Goal: Information Seeking & Learning: Learn about a topic

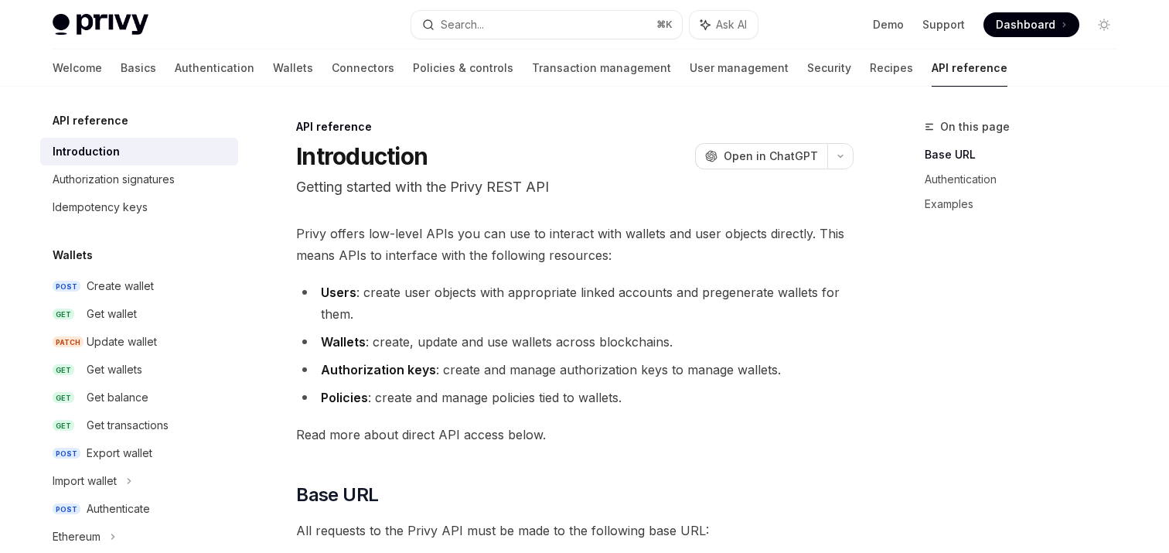
click at [71, 25] on img at bounding box center [101, 25] width 96 height 22
type textarea "*"
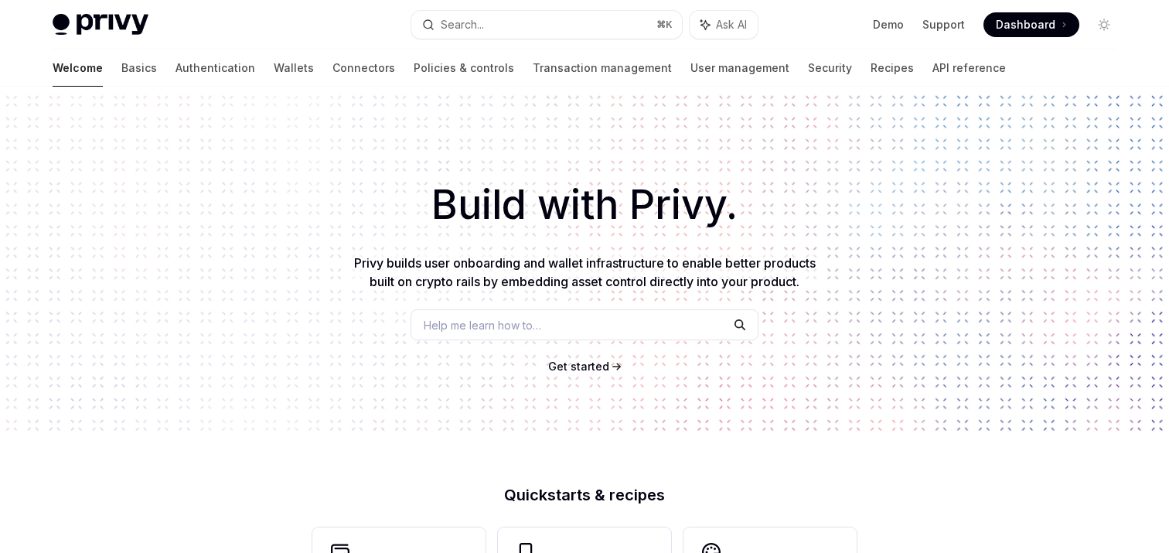
click at [595, 365] on span "Get started" at bounding box center [578, 365] width 61 height 13
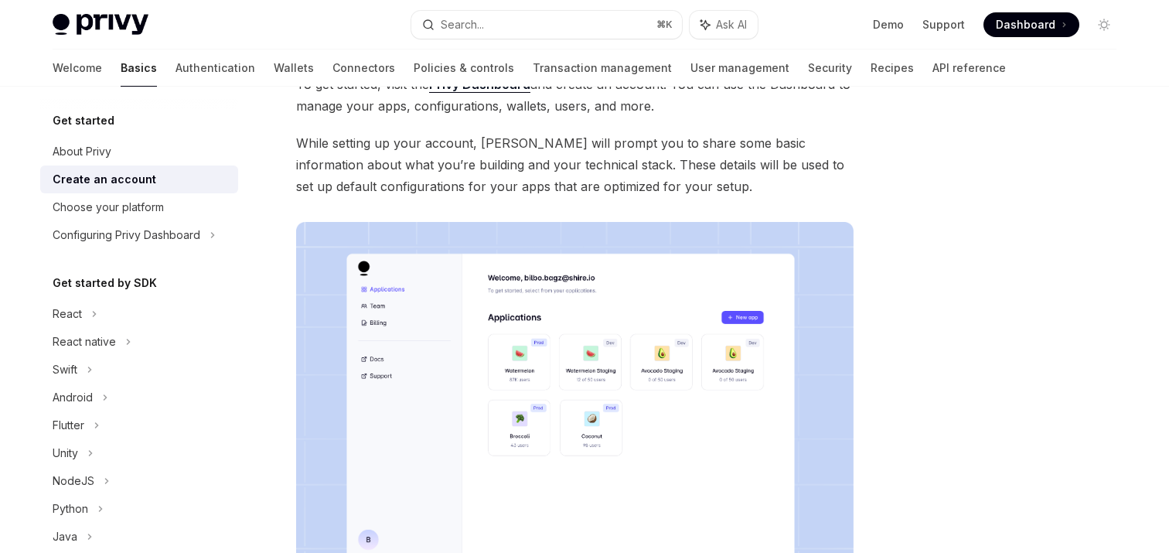
scroll to position [124, 0]
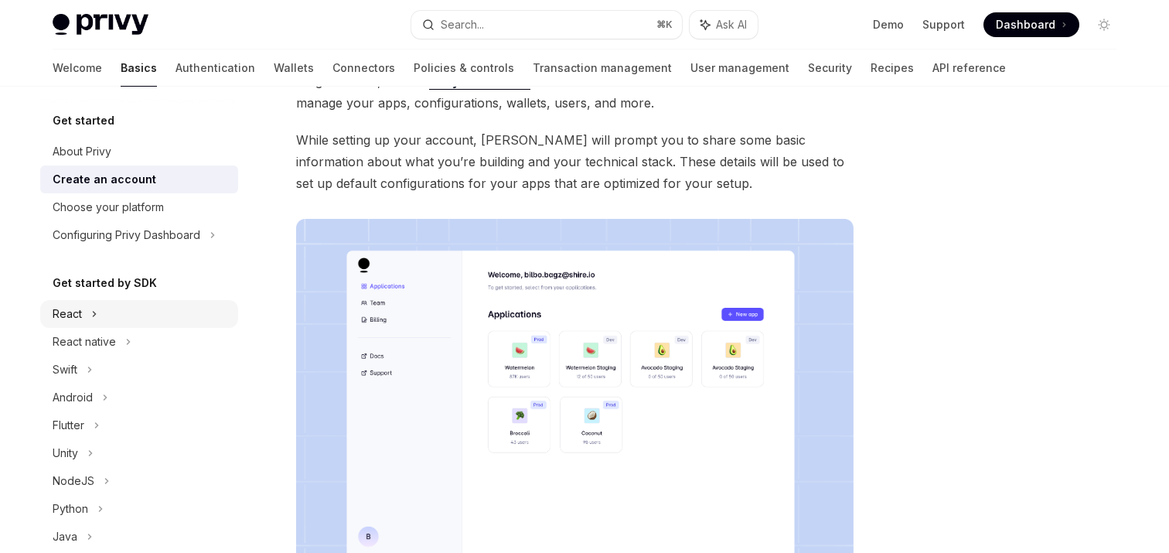
click at [83, 312] on div "React" at bounding box center [139, 314] width 198 height 28
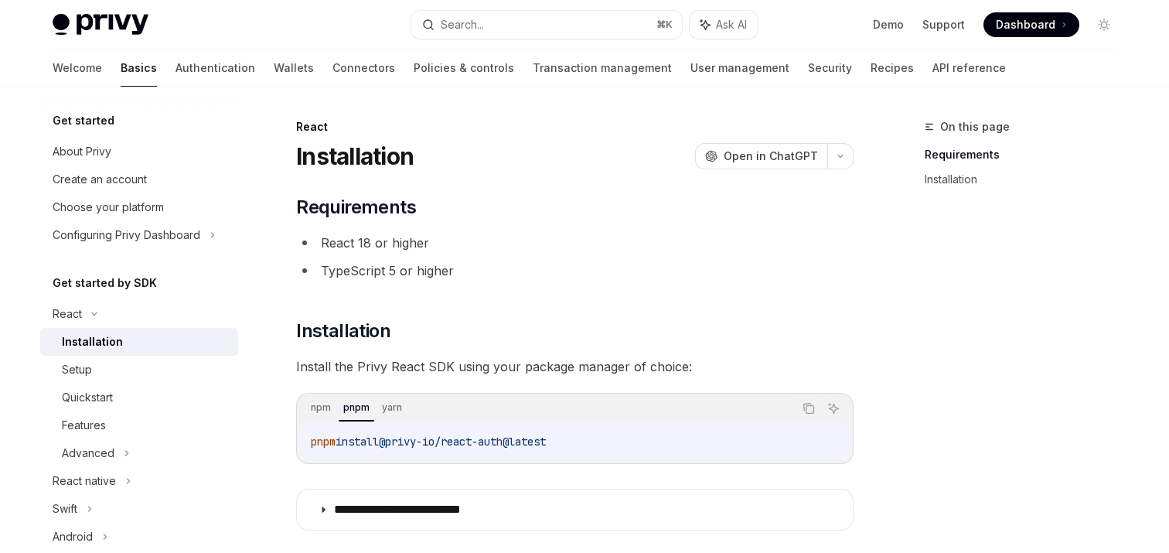
drag, startPoint x: 393, startPoint y: 441, endPoint x: 581, endPoint y: 443, distance: 188.7
click at [581, 443] on code "pnpm install @privy-io/react-auth@latest" at bounding box center [575, 441] width 528 height 19
copy span "@privy-io/react-auth@latest"
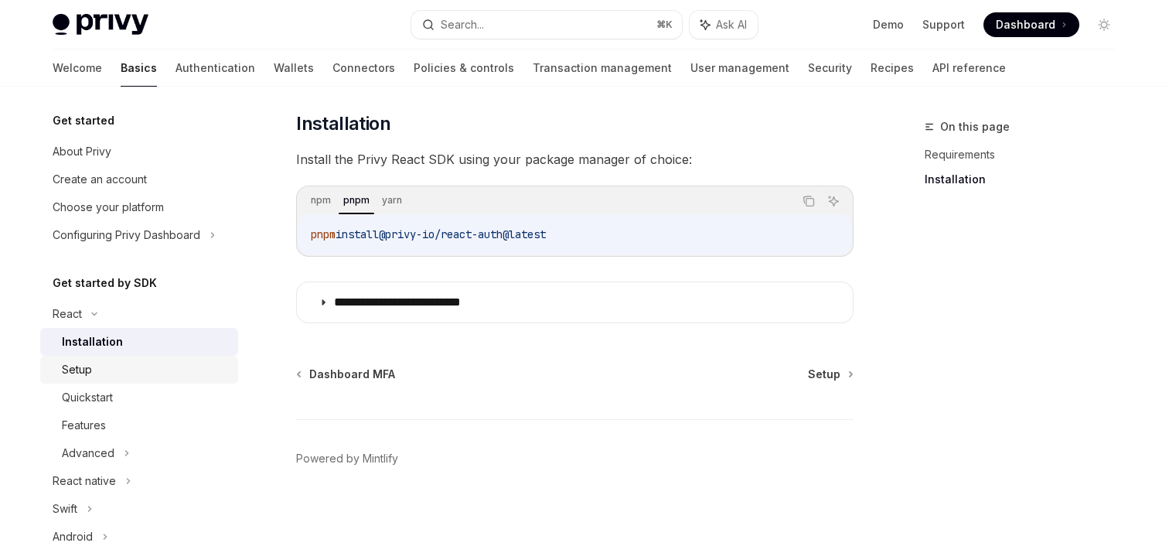
click at [101, 367] on div "Setup" at bounding box center [145, 369] width 167 height 19
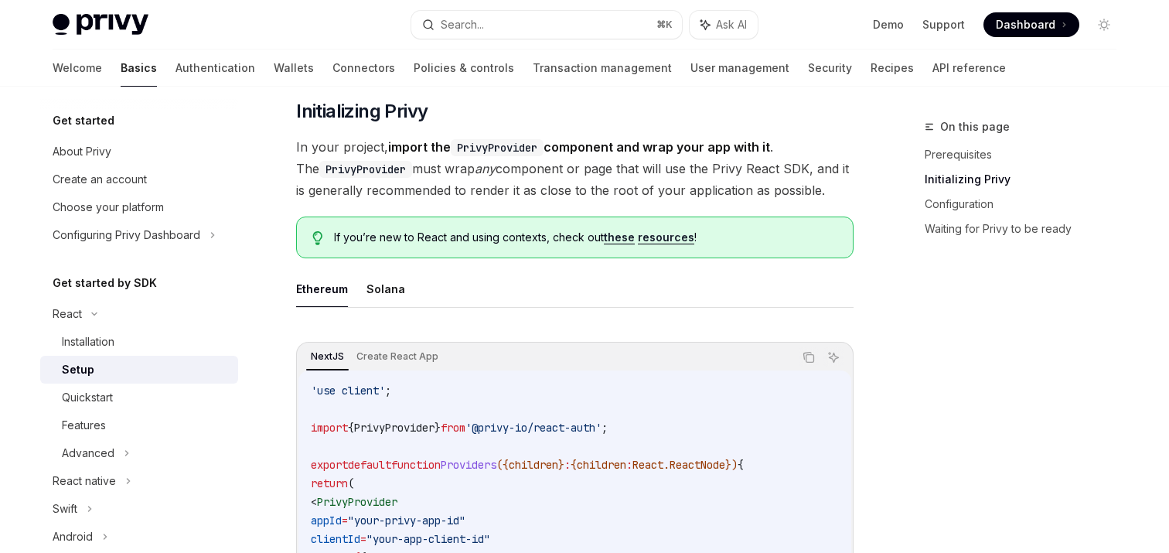
scroll to position [427, 0]
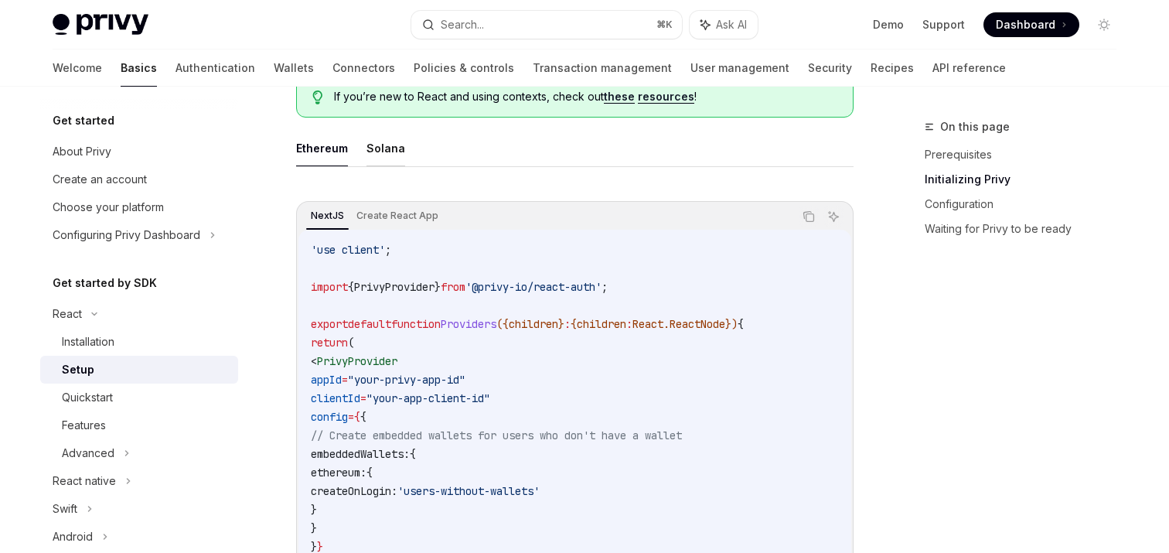
click at [380, 140] on button "Solana" at bounding box center [385, 148] width 39 height 36
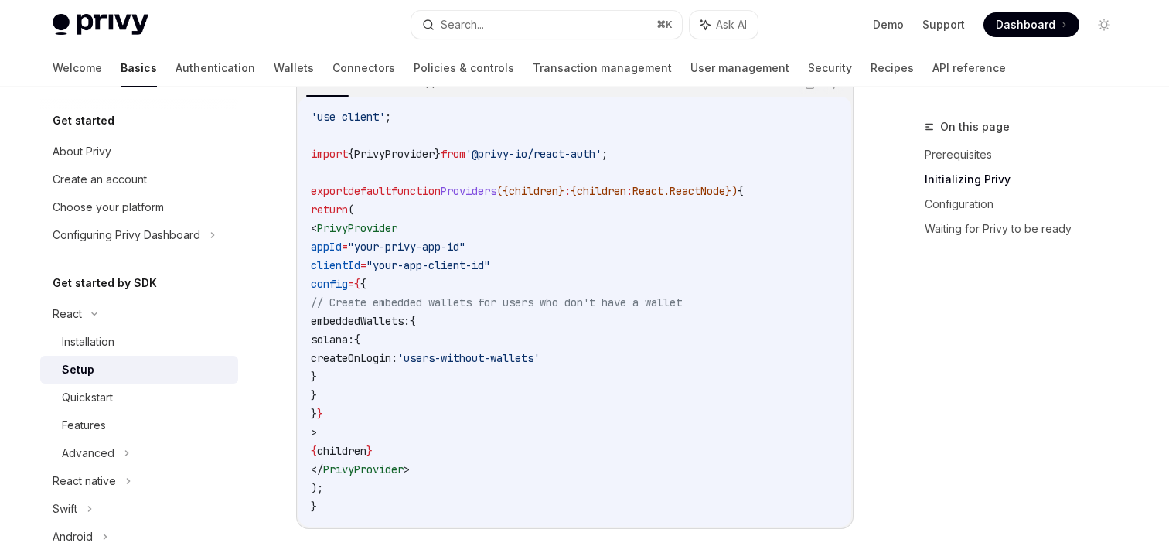
scroll to position [597, 0]
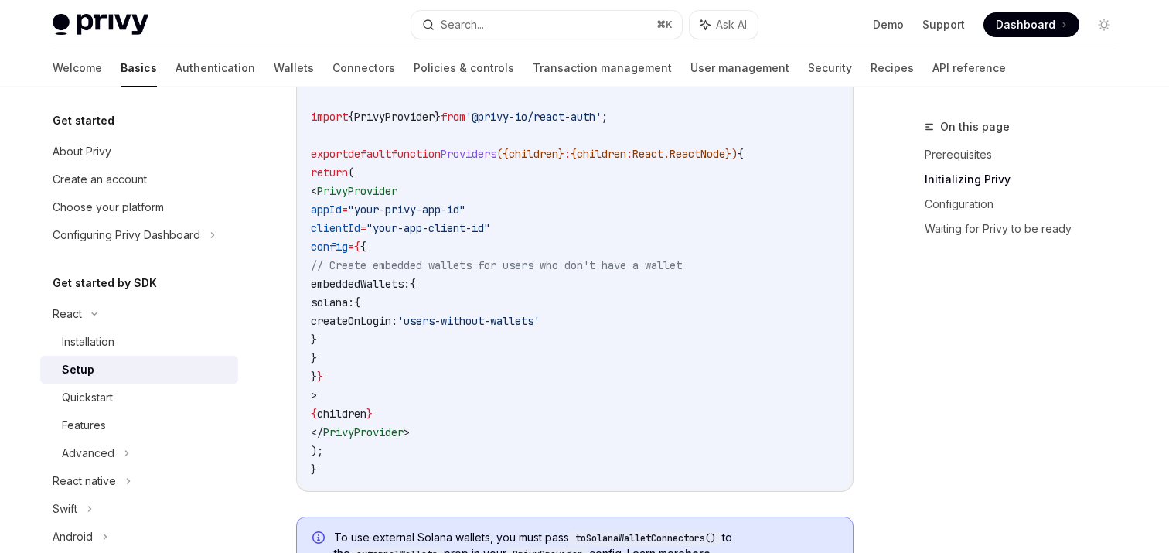
click at [427, 112] on span "PrivyProvider" at bounding box center [394, 117] width 80 height 14
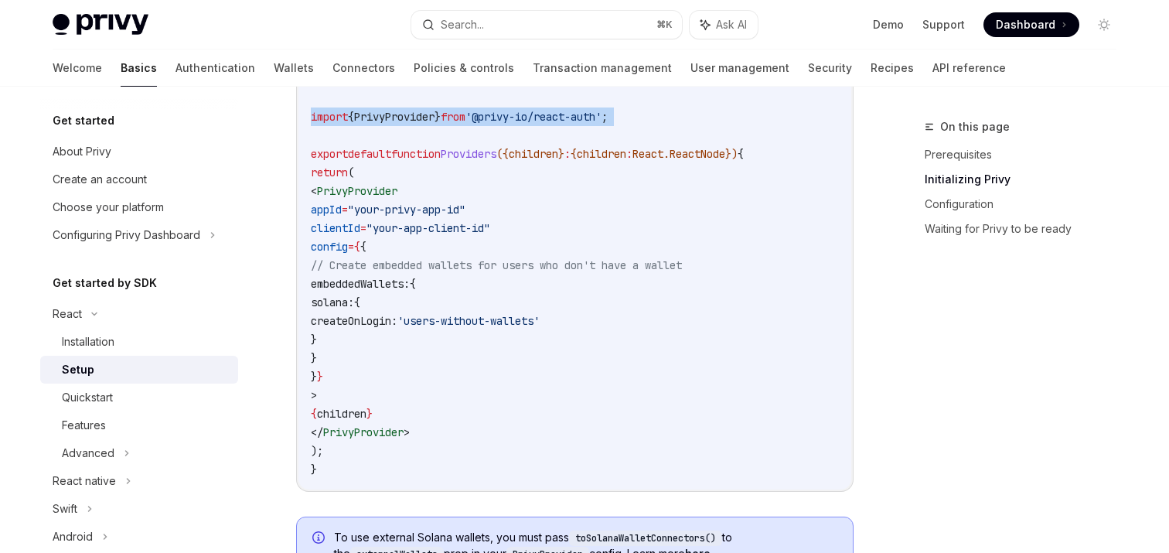
click at [427, 112] on span "PrivyProvider" at bounding box center [394, 117] width 80 height 14
copy code "import { PrivyProvider } from '@privy-io/react-auth' ;"
click at [100, 343] on div "Installation" at bounding box center [88, 341] width 53 height 19
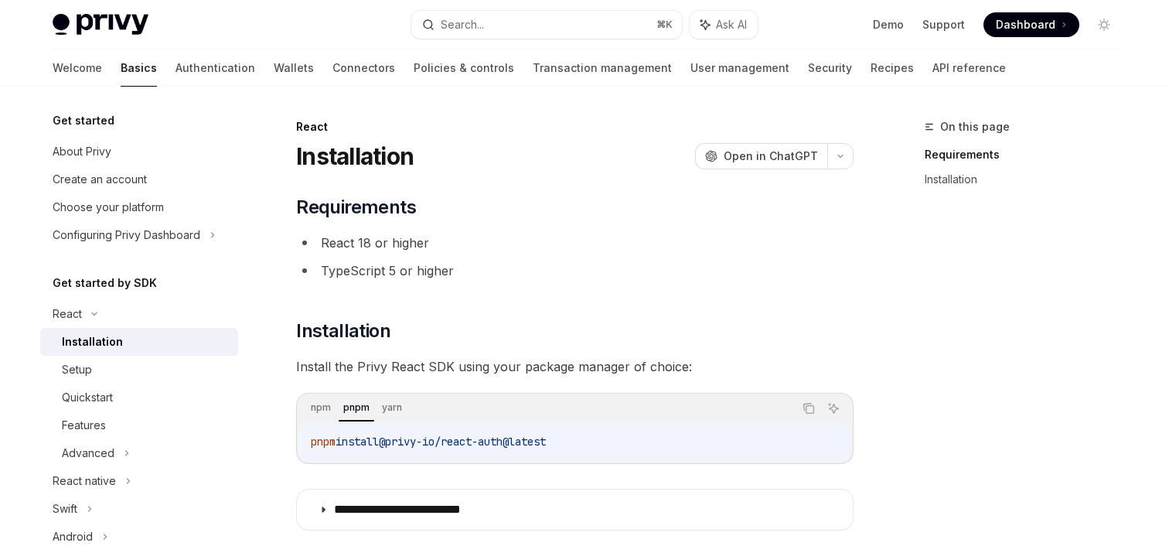
click at [389, 441] on span "@privy-io/react-auth@latest" at bounding box center [462, 441] width 167 height 14
copy div "pnpm install @privy-io/react-auth@latest"
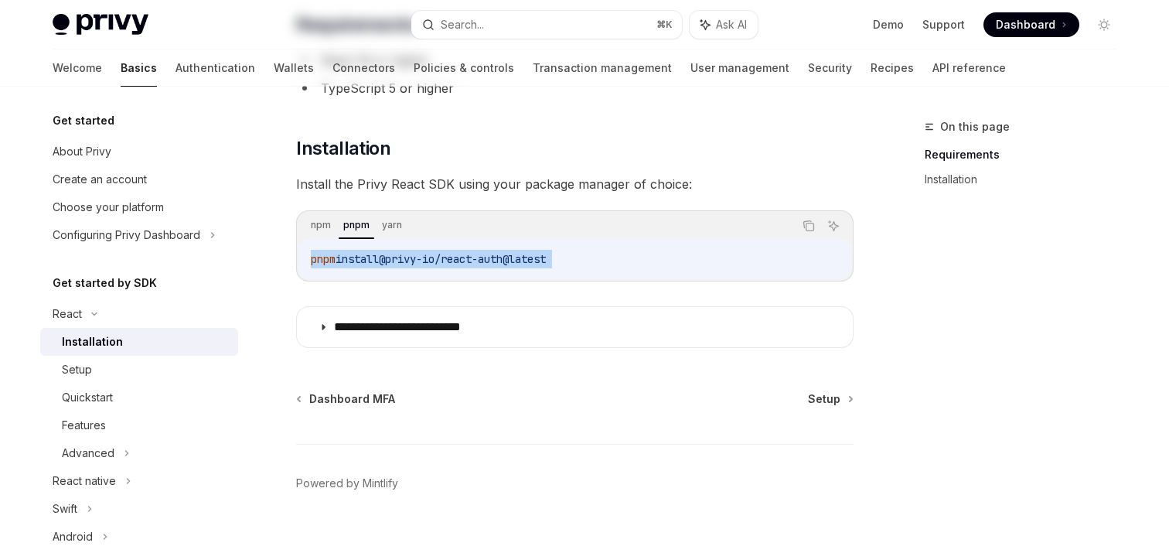
scroll to position [207, 0]
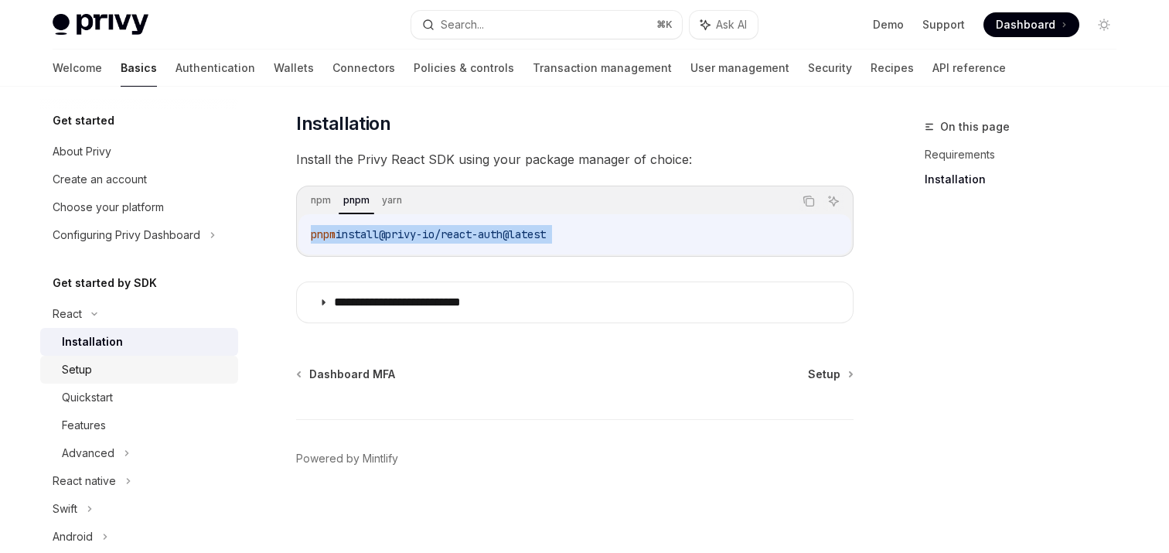
click at [136, 377] on div "Setup" at bounding box center [145, 369] width 167 height 19
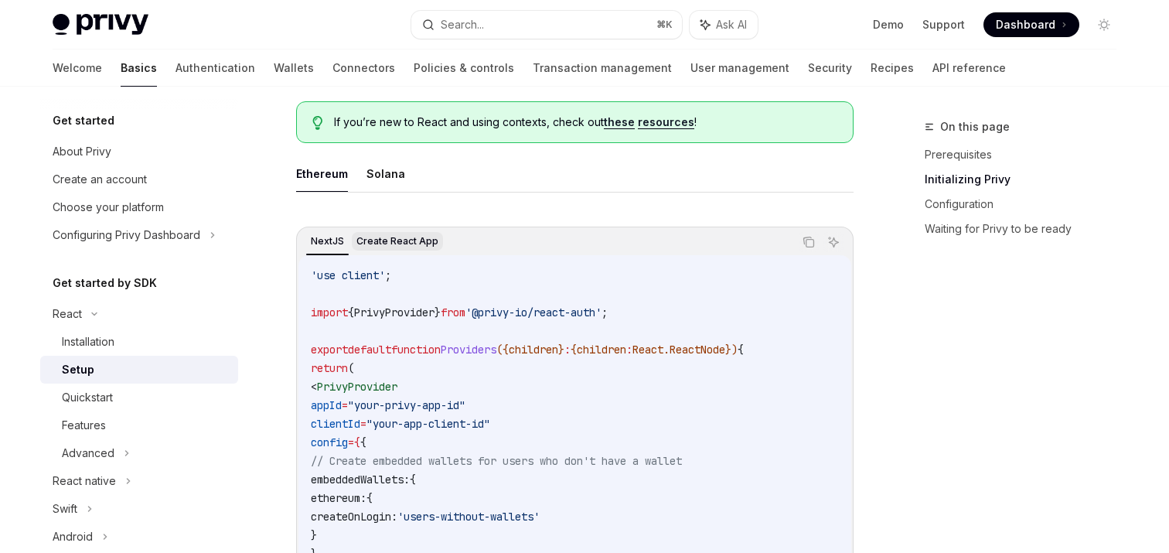
scroll to position [397, 0]
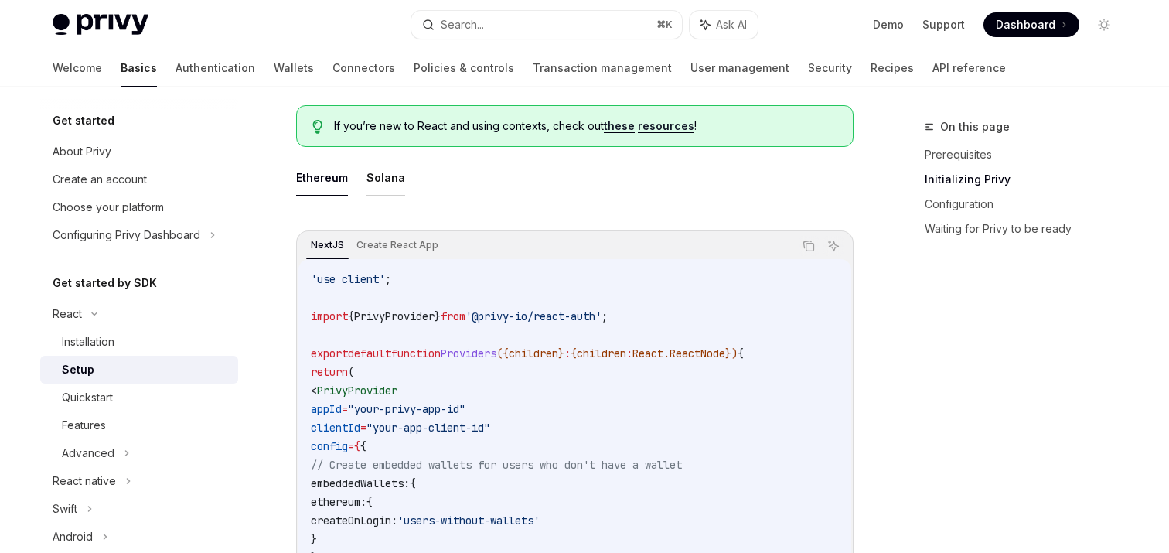
click at [383, 177] on button "Solana" at bounding box center [385, 177] width 39 height 36
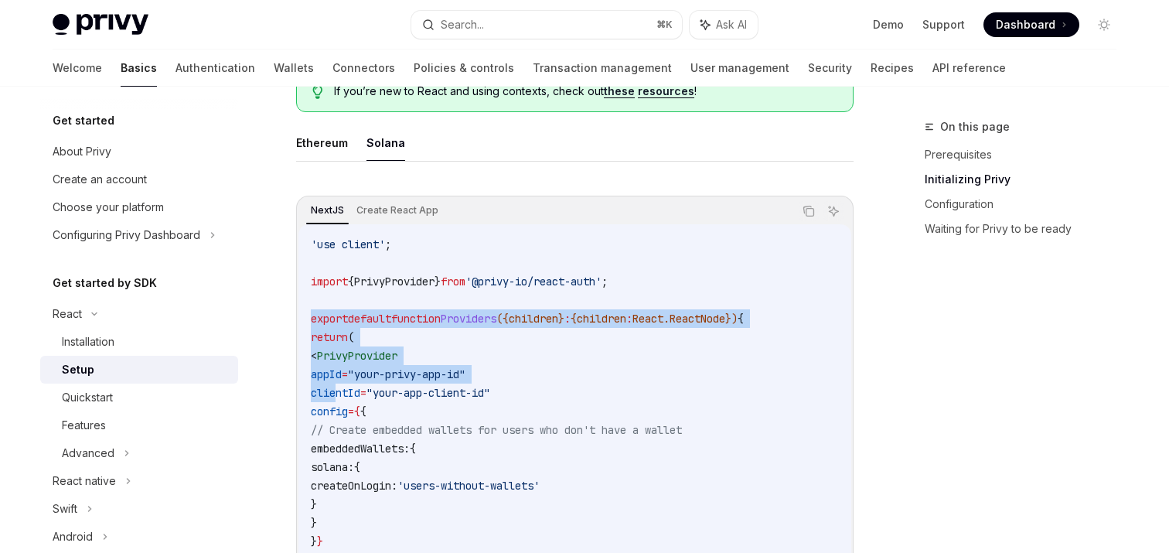
drag, startPoint x: 310, startPoint y: 319, endPoint x: 338, endPoint y: 399, distance: 85.1
click at [338, 399] on div "'use client' ; import { PrivyProvider } from '@privy-io/react-auth' ; export de…" at bounding box center [574, 439] width 553 height 430
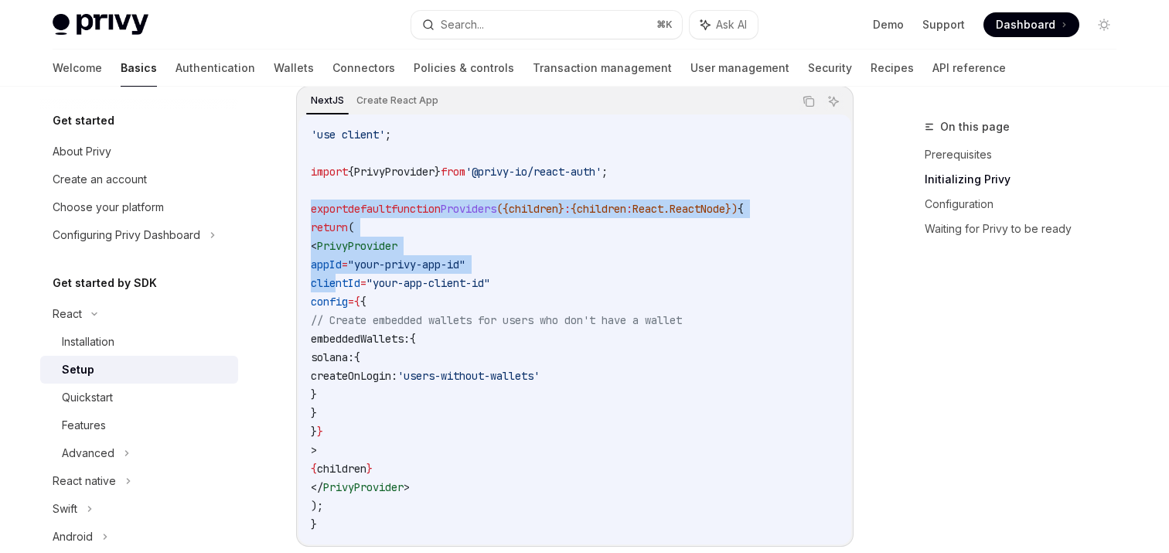
scroll to position [715, 0]
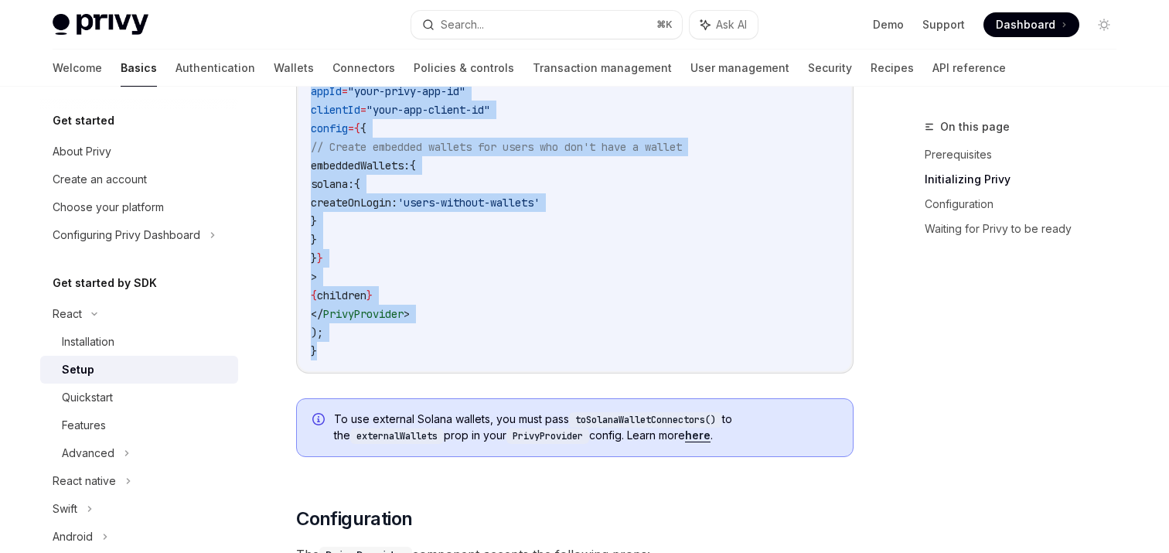
click at [349, 355] on code "'use client' ; import { PrivyProvider } from '@privy-io/react-auth' ; export de…" at bounding box center [575, 156] width 528 height 408
copy code "export default function Providers ({ children } : { children : React . ReactNod…"
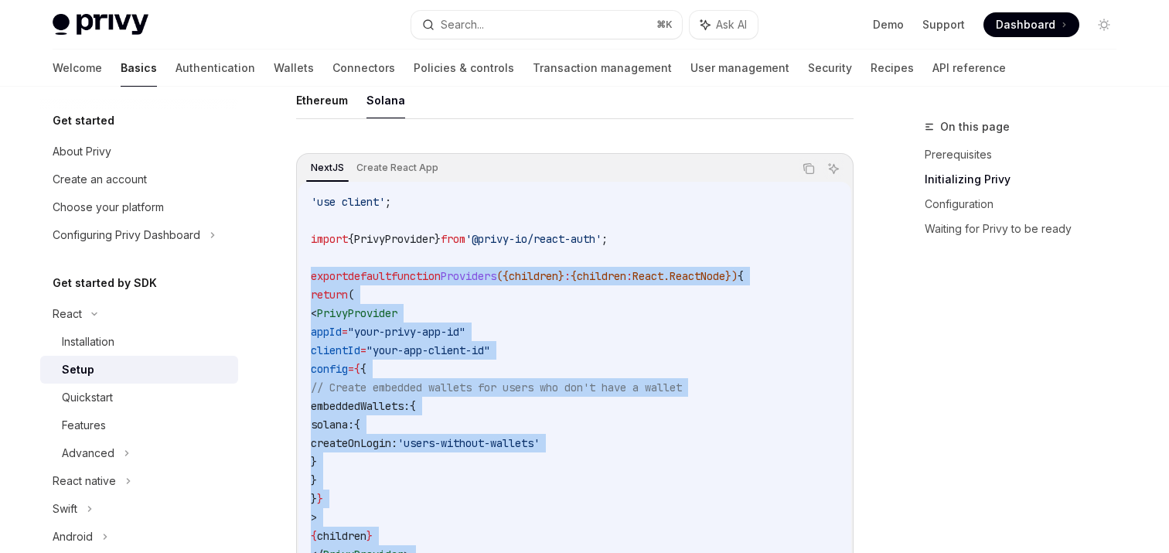
scroll to position [502, 0]
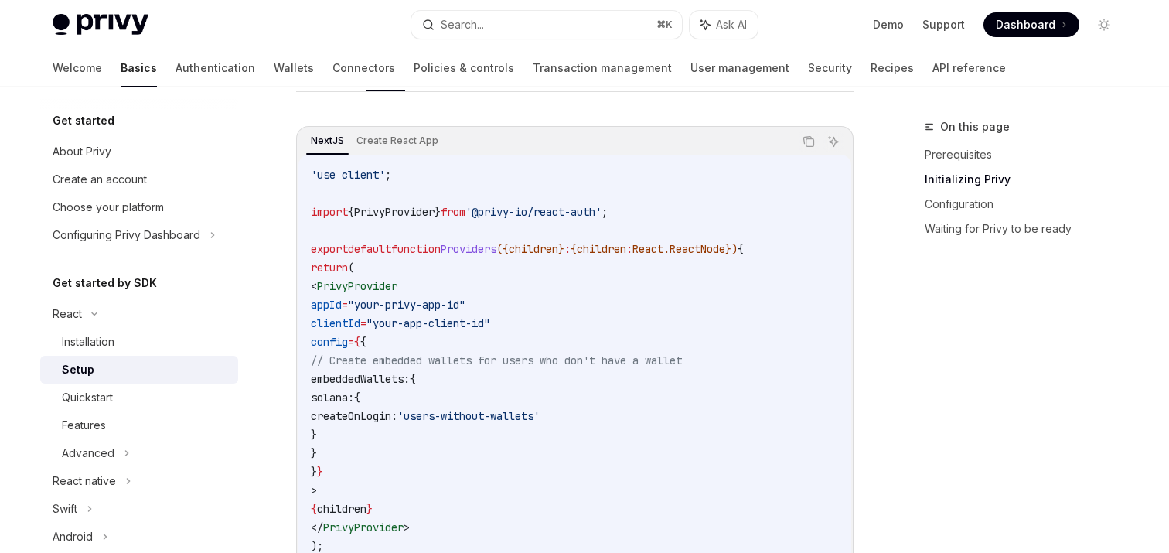
click at [518, 269] on code "'use client' ; import { PrivyProvider } from '@privy-io/react-auth' ; export de…" at bounding box center [575, 369] width 528 height 408
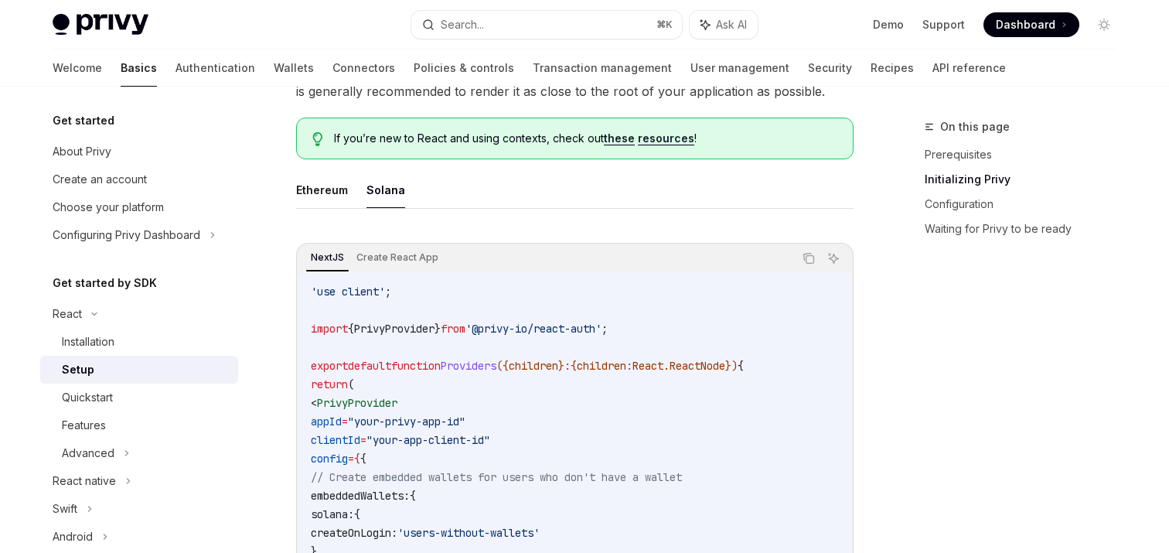
scroll to position [0, 0]
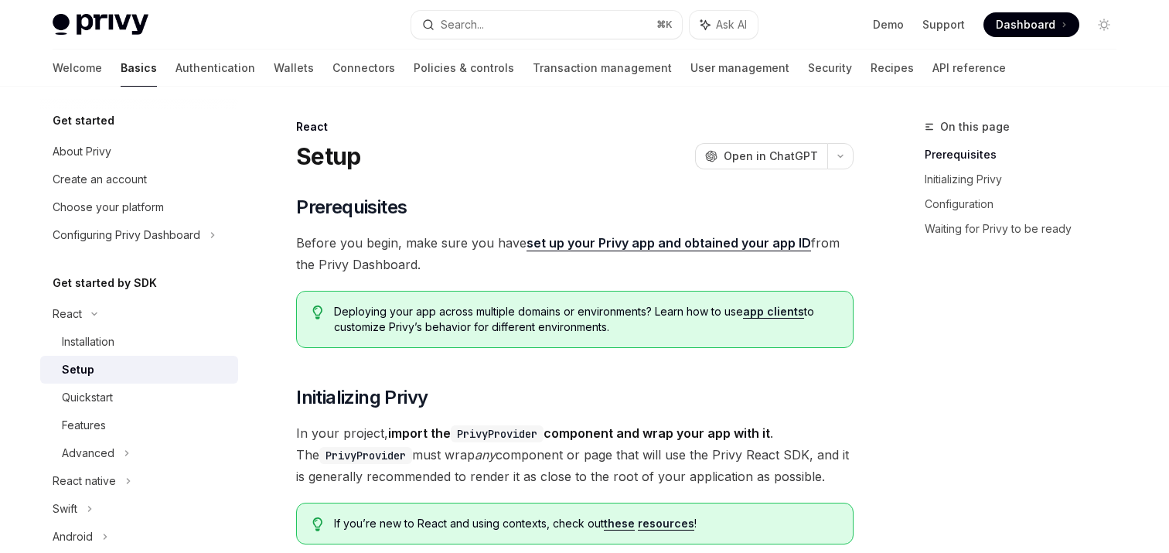
click at [508, 324] on span "Deploying your app across multiple domains or environments? Learn how to use ap…" at bounding box center [585, 319] width 503 height 31
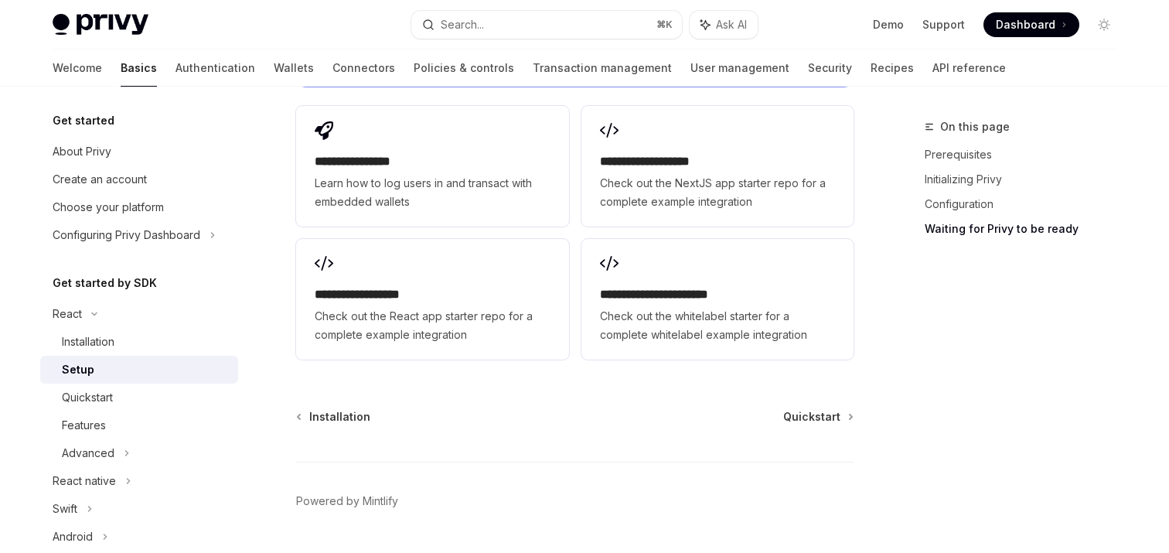
scroll to position [2148, 0]
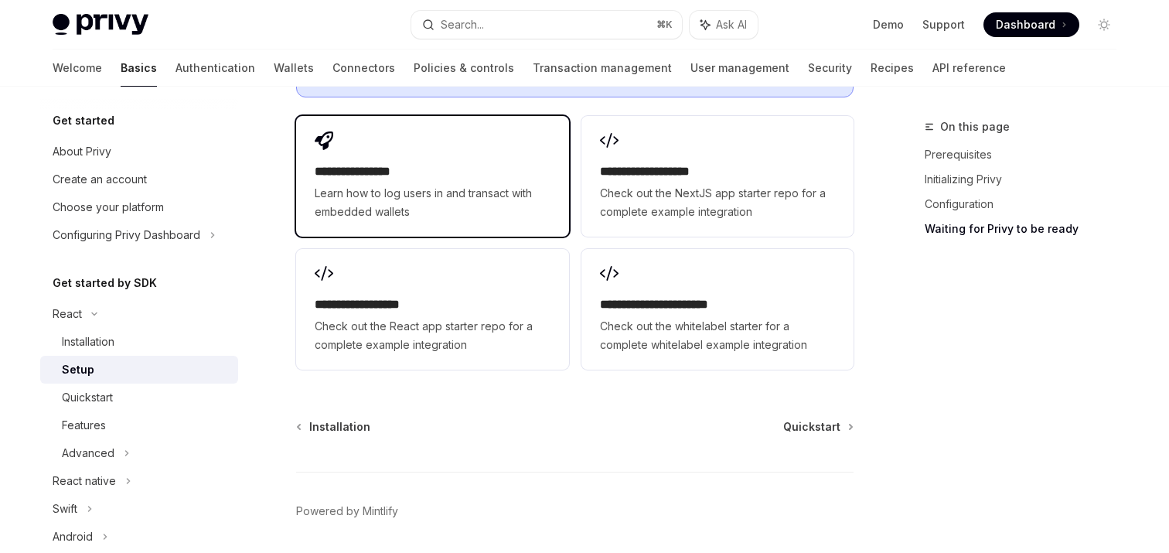
click at [458, 184] on span "Learn how to log users in and transact with embedded wallets" at bounding box center [432, 202] width 235 height 37
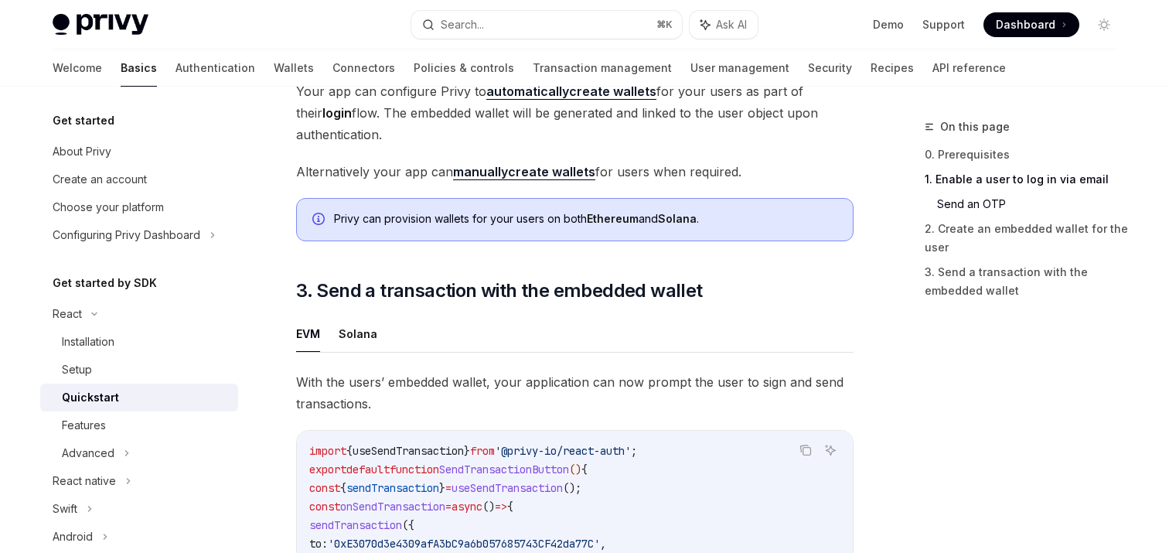
scroll to position [1495, 0]
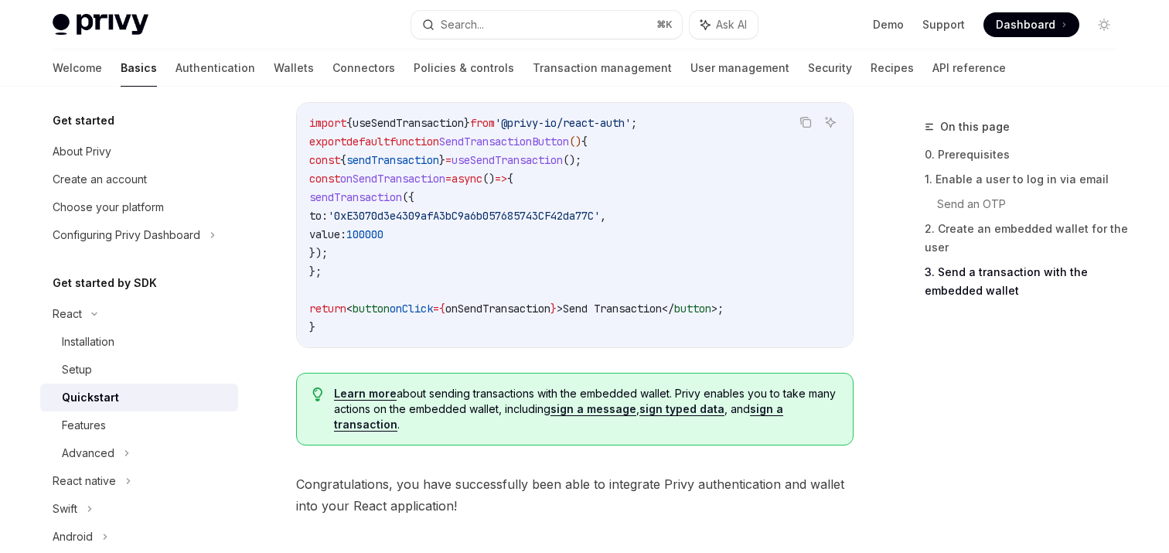
scroll to position [455, 0]
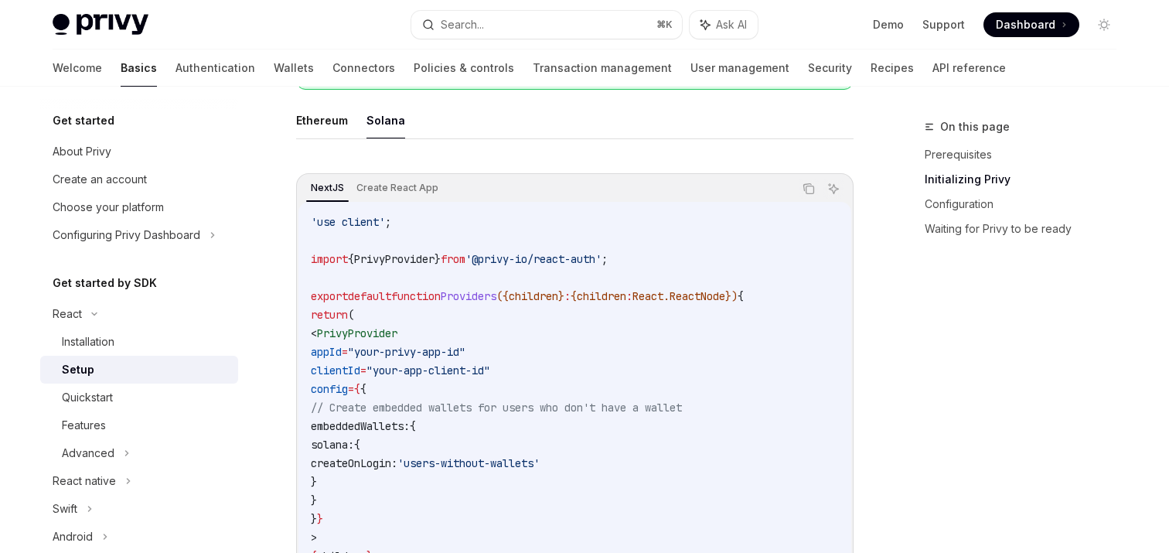
click at [414, 258] on span "PrivyProvider" at bounding box center [394, 259] width 80 height 14
copy span "PrivyProvider"
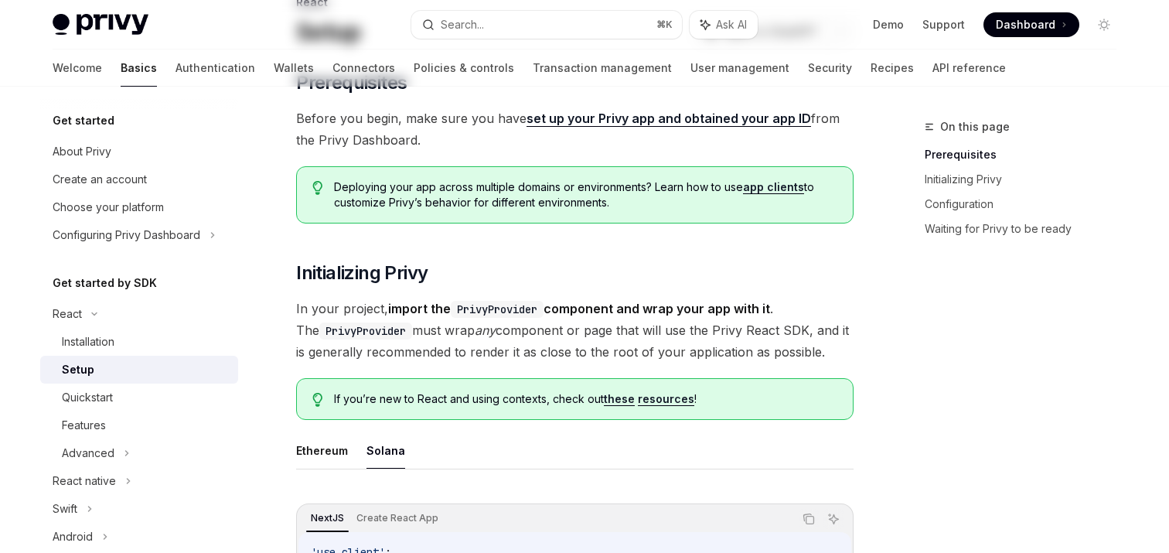
scroll to position [0, 0]
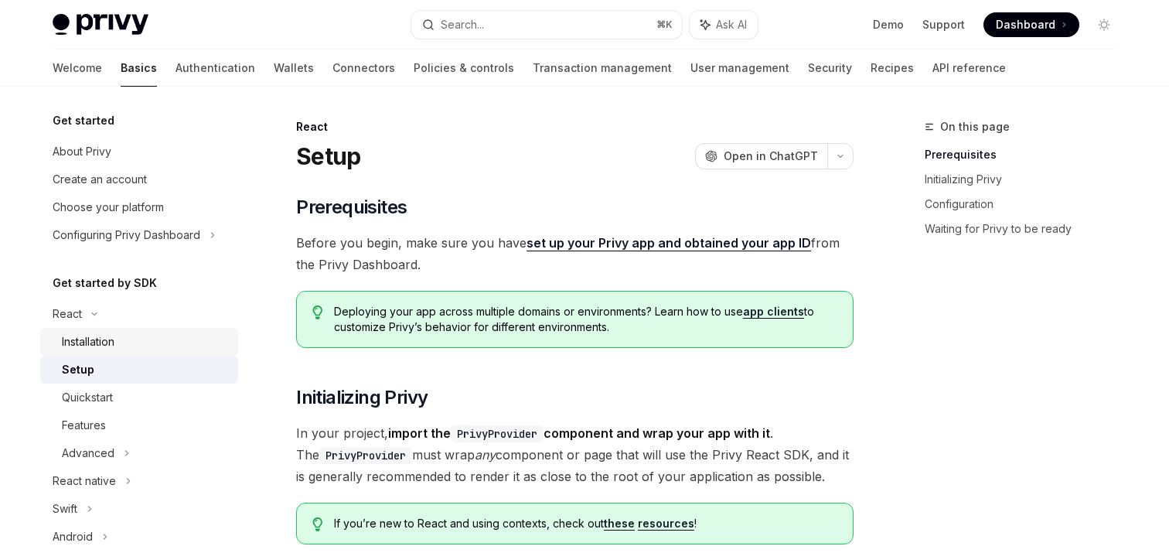
click at [97, 339] on div "Installation" at bounding box center [88, 341] width 53 height 19
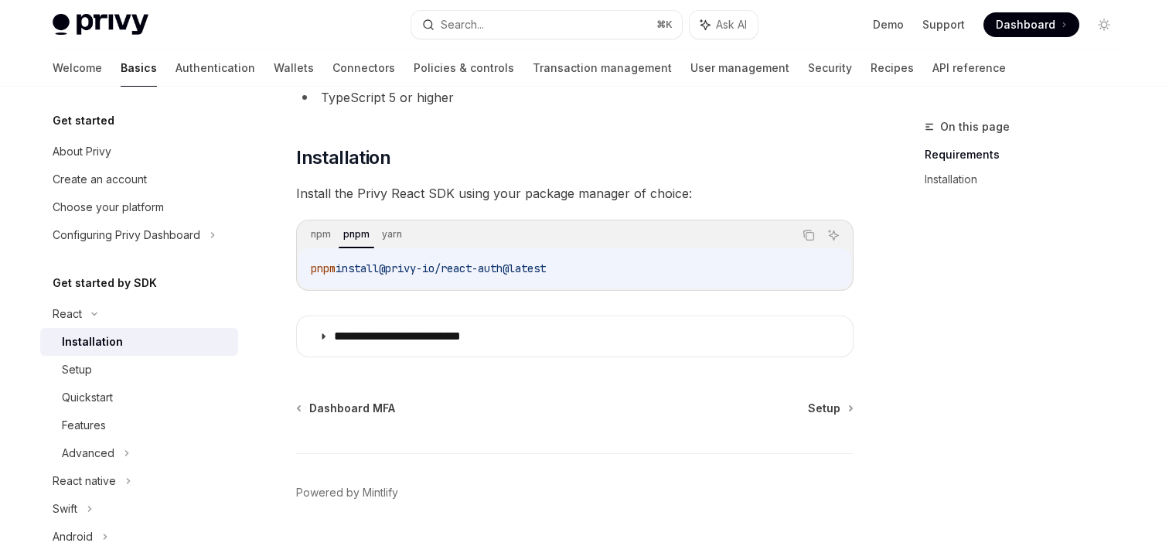
scroll to position [190, 0]
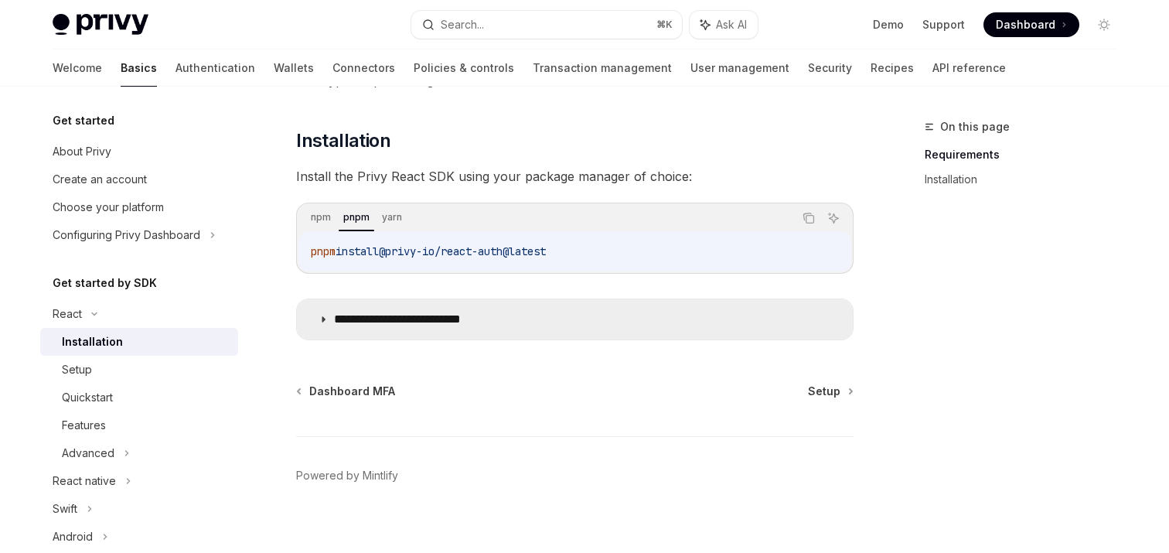
click at [418, 329] on summary "**********" at bounding box center [575, 319] width 556 height 40
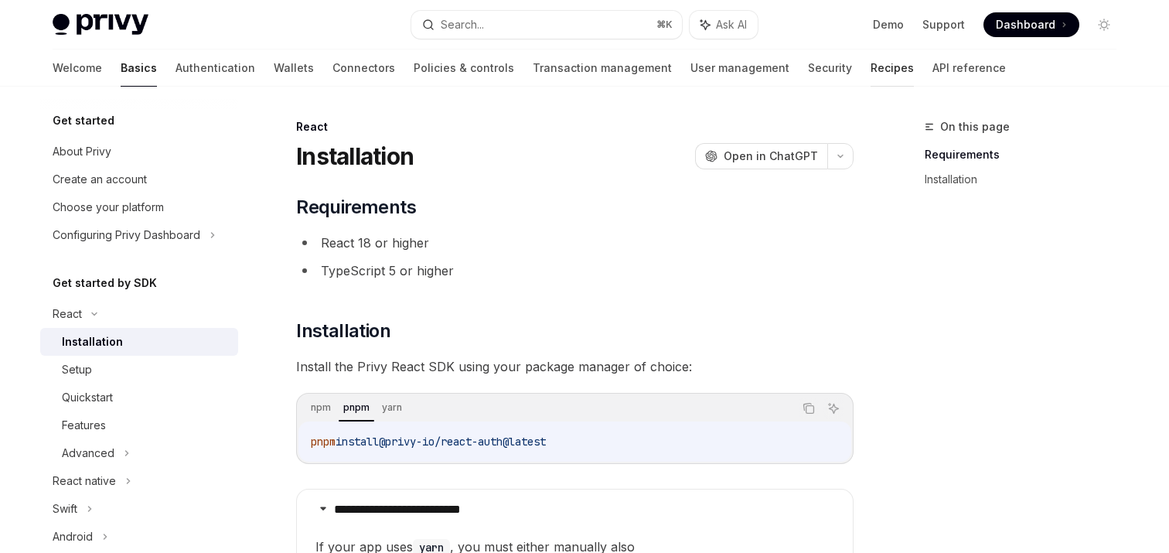
click at [871, 69] on link "Recipes" at bounding box center [892, 67] width 43 height 37
type textarea "*"
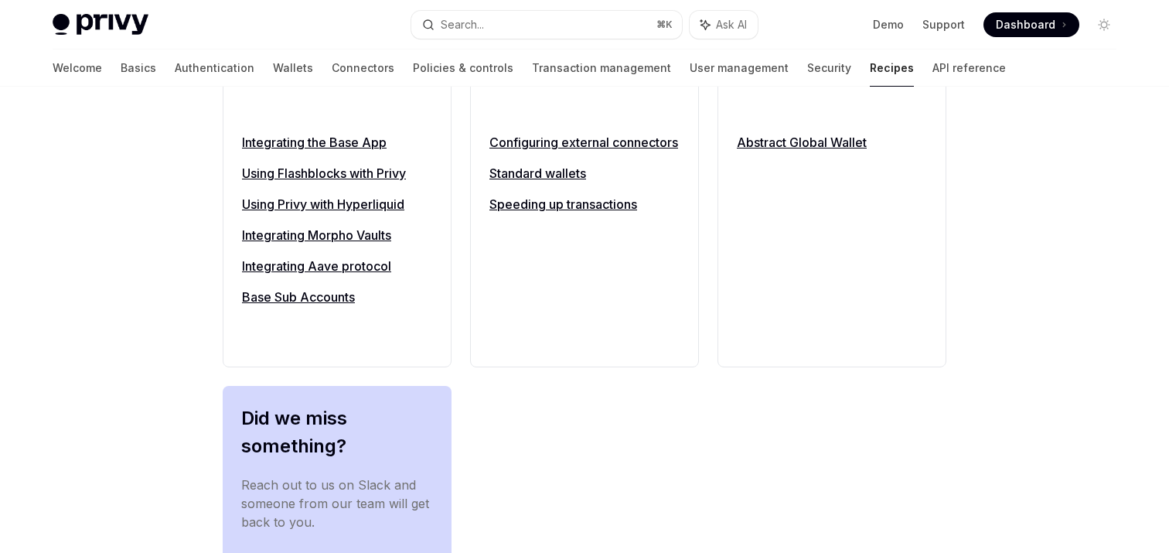
scroll to position [1590, 0]
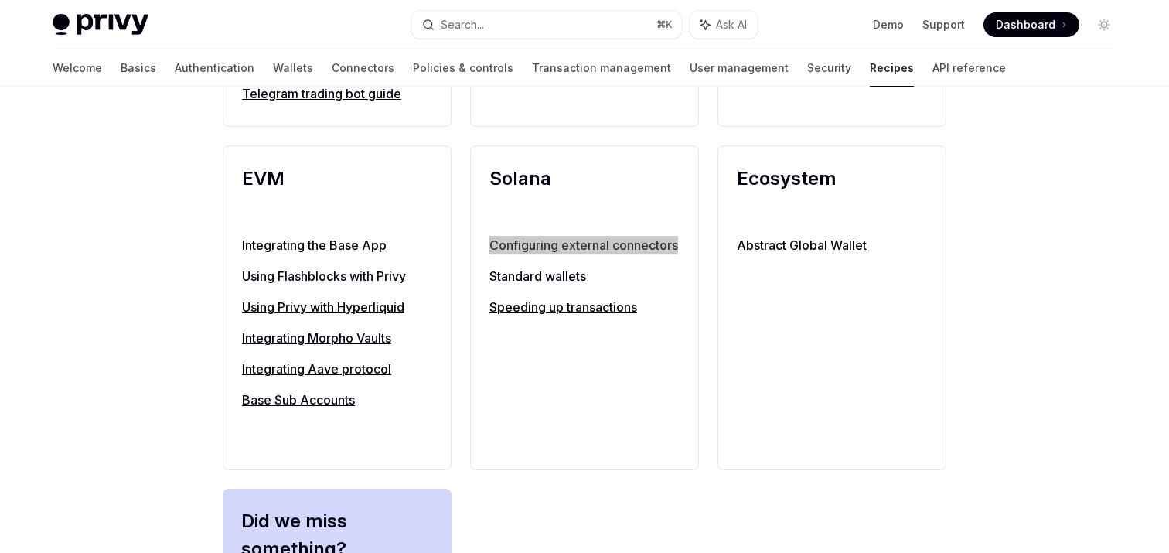
drag, startPoint x: 573, startPoint y: 244, endPoint x: 664, endPoint y: 4, distance: 256.4
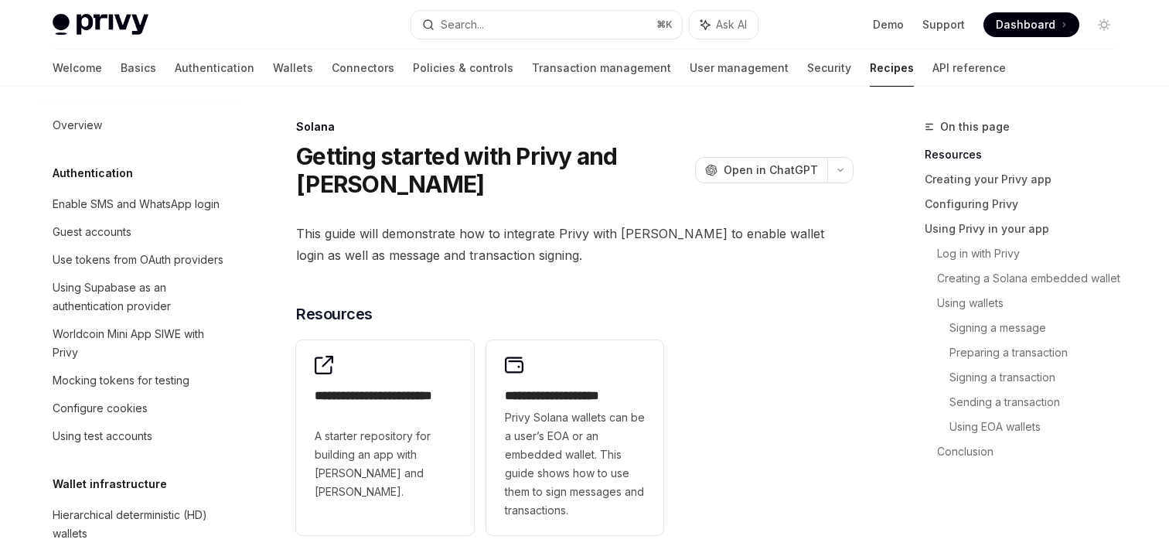
scroll to position [2138, 0]
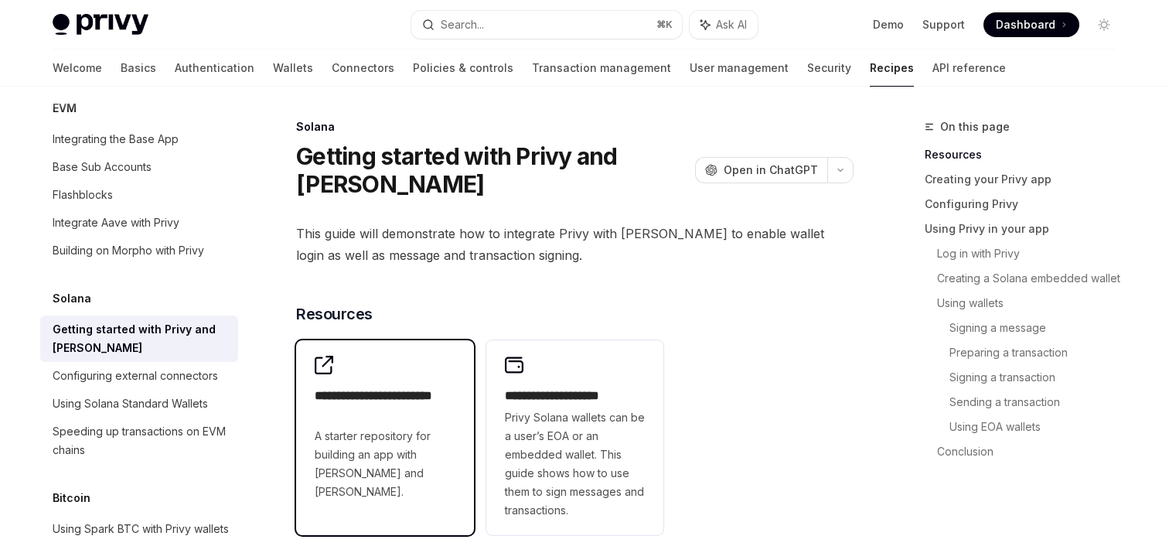
click at [421, 445] on span "A starter repository for building an app with Privy and Solana." at bounding box center [385, 464] width 141 height 74
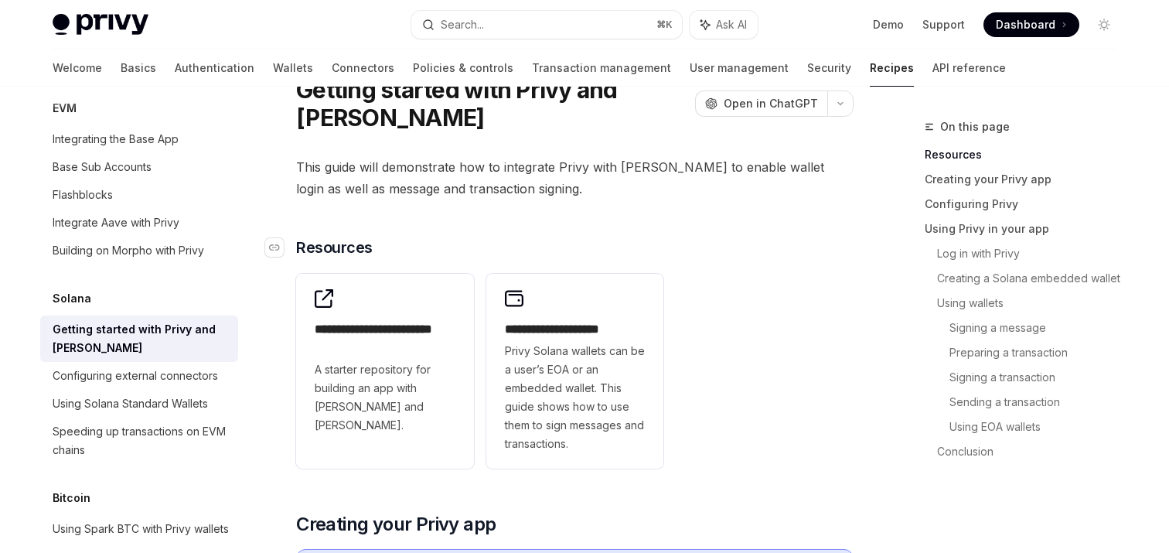
scroll to position [71, 0]
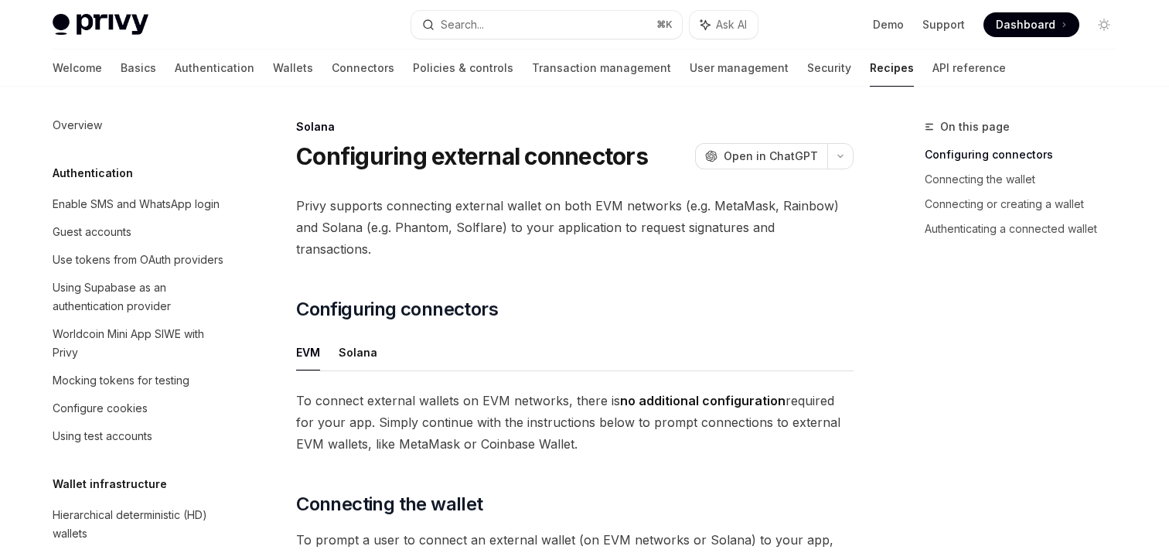
scroll to position [2176, 0]
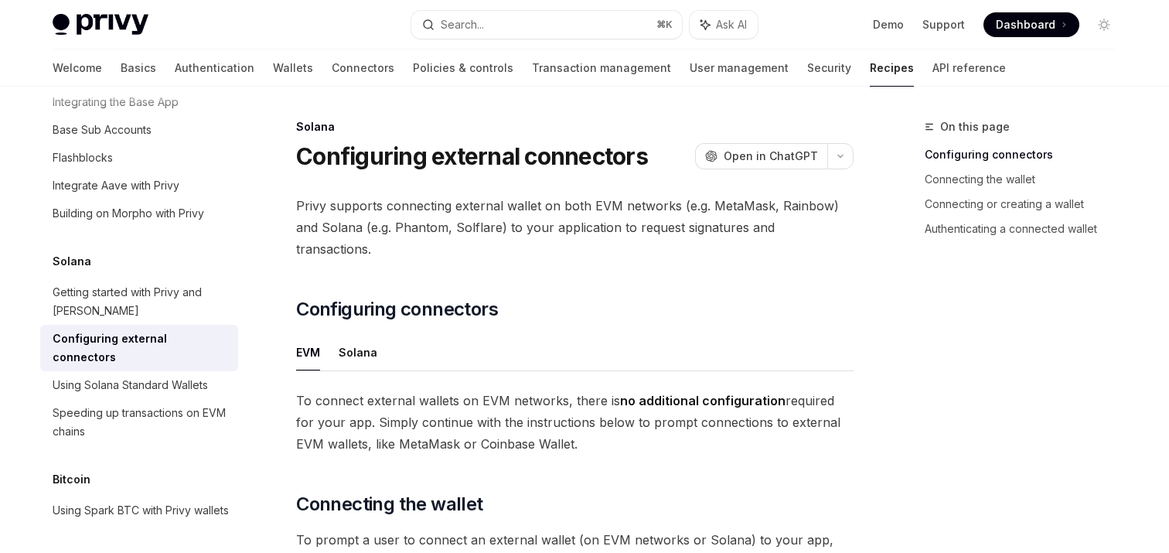
click at [334, 334] on ul "EVM Solana" at bounding box center [574, 352] width 557 height 37
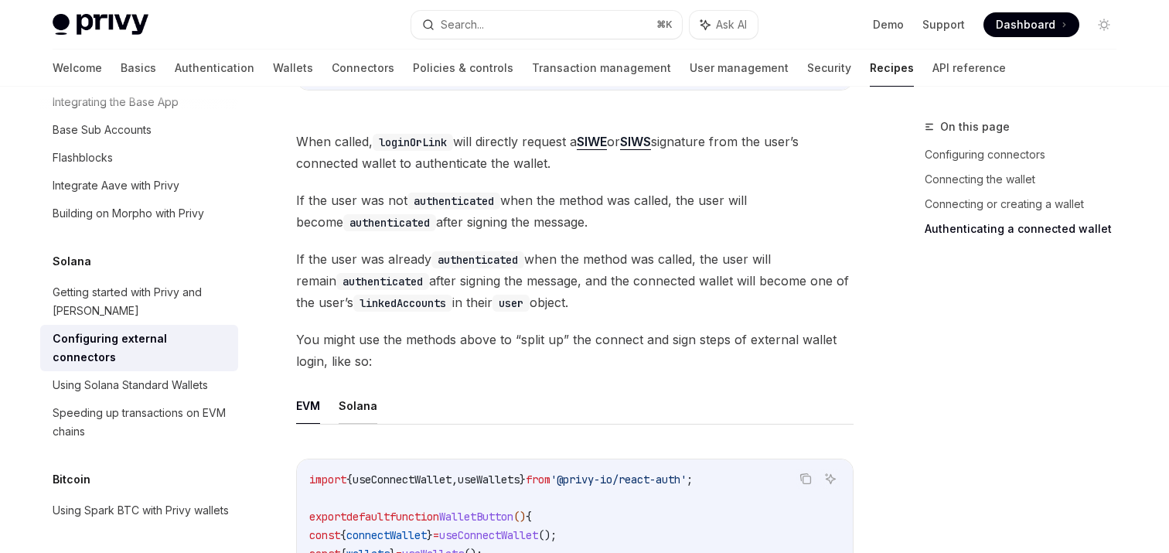
click at [353, 387] on button "Solana" at bounding box center [358, 405] width 39 height 36
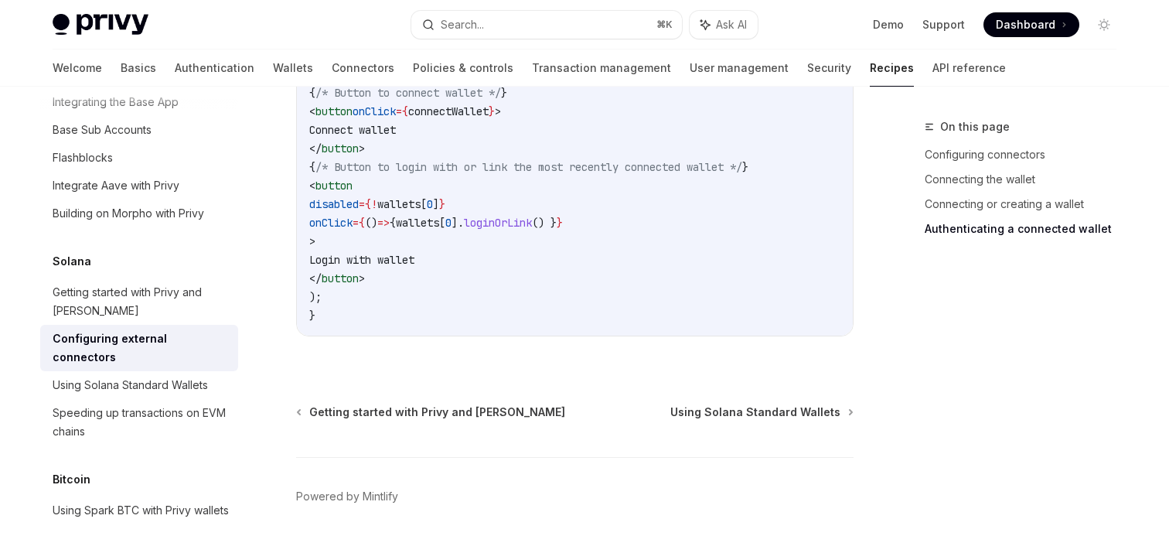
scroll to position [3065, 0]
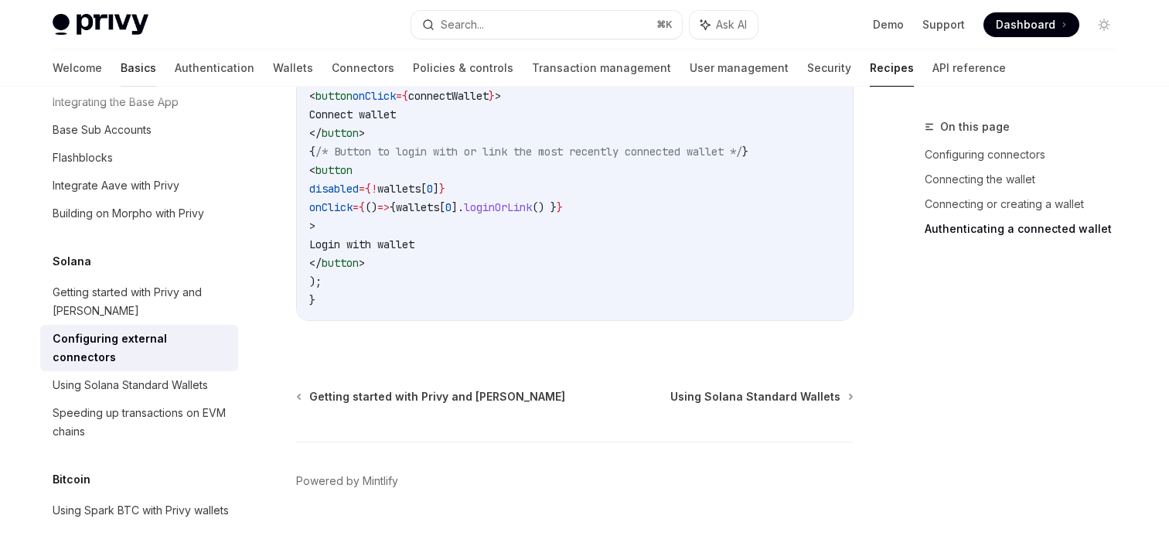
click at [121, 70] on link "Basics" at bounding box center [139, 67] width 36 height 37
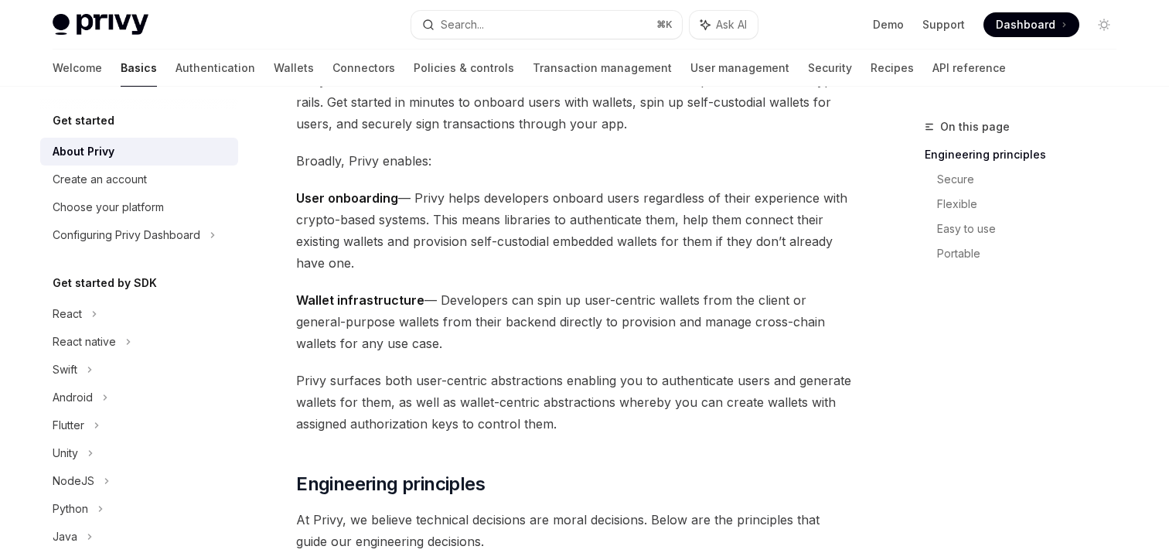
scroll to position [941, 0]
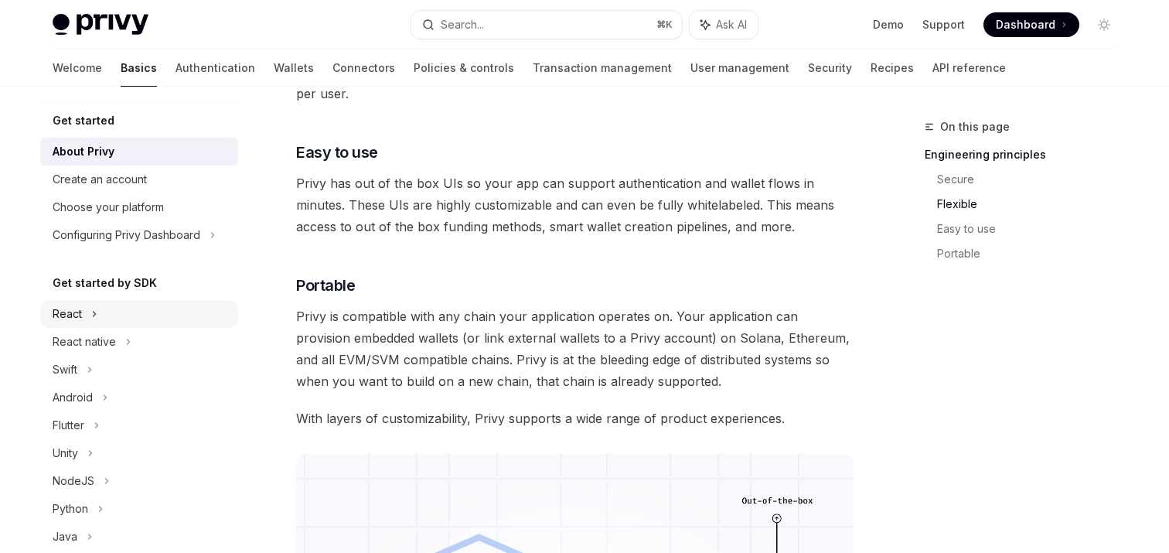
click at [114, 311] on div "React" at bounding box center [139, 314] width 198 height 28
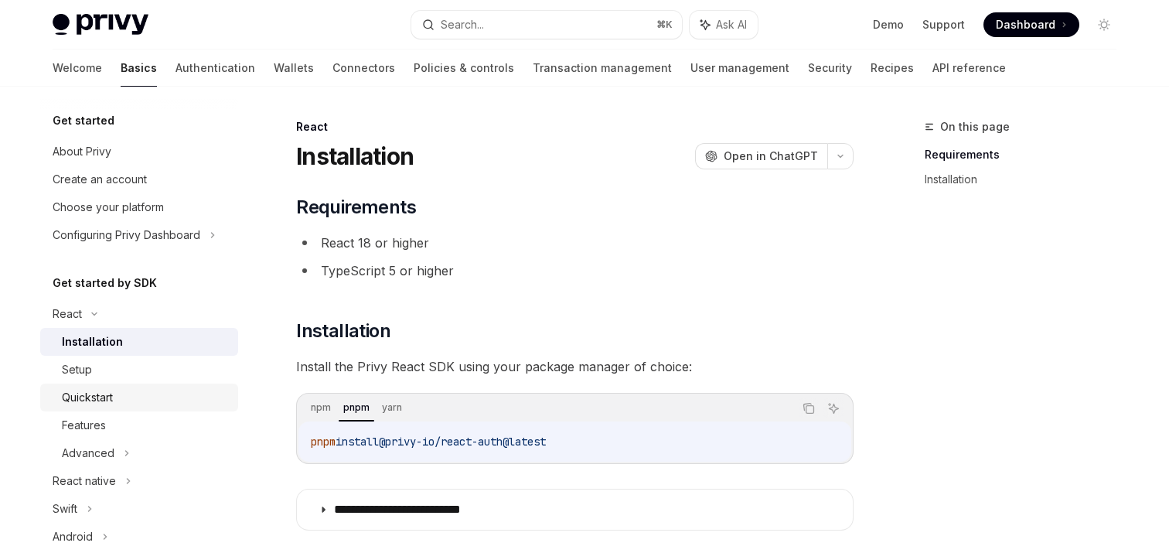
scroll to position [13, 0]
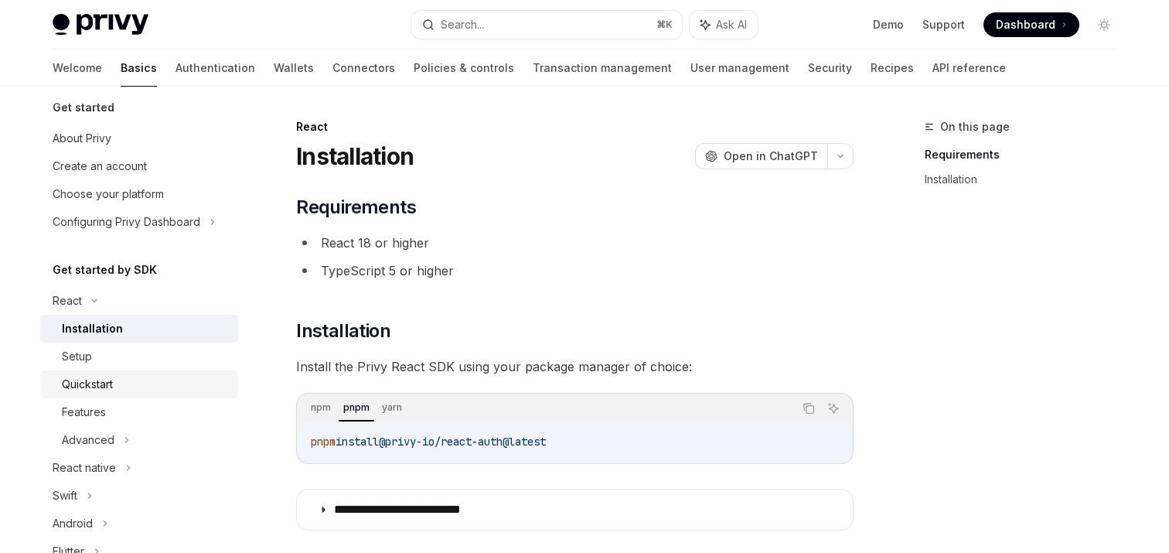
click at [113, 380] on div "Quickstart" at bounding box center [87, 384] width 51 height 19
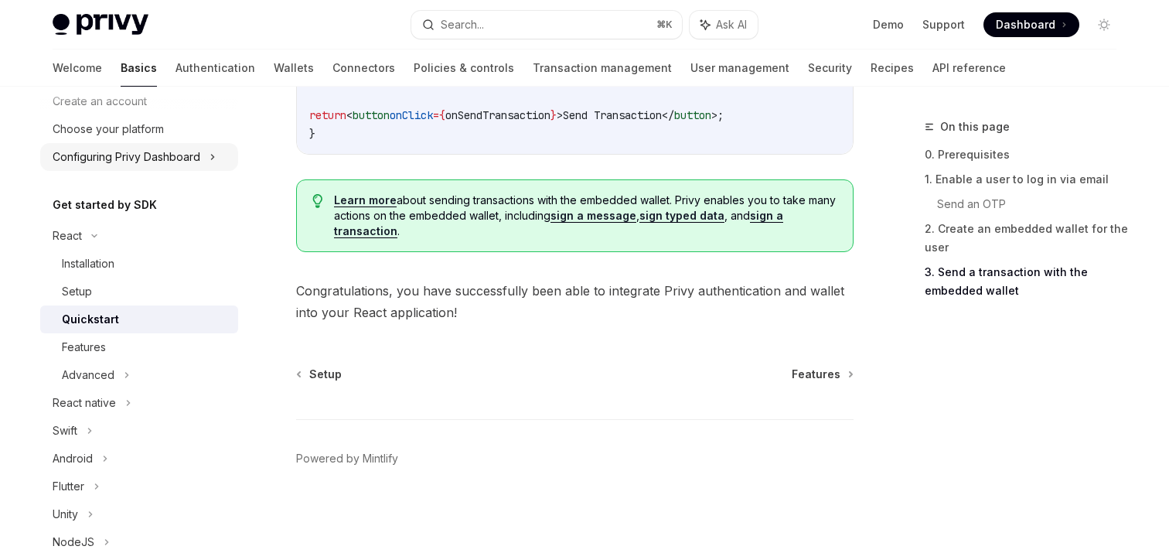
scroll to position [138, 0]
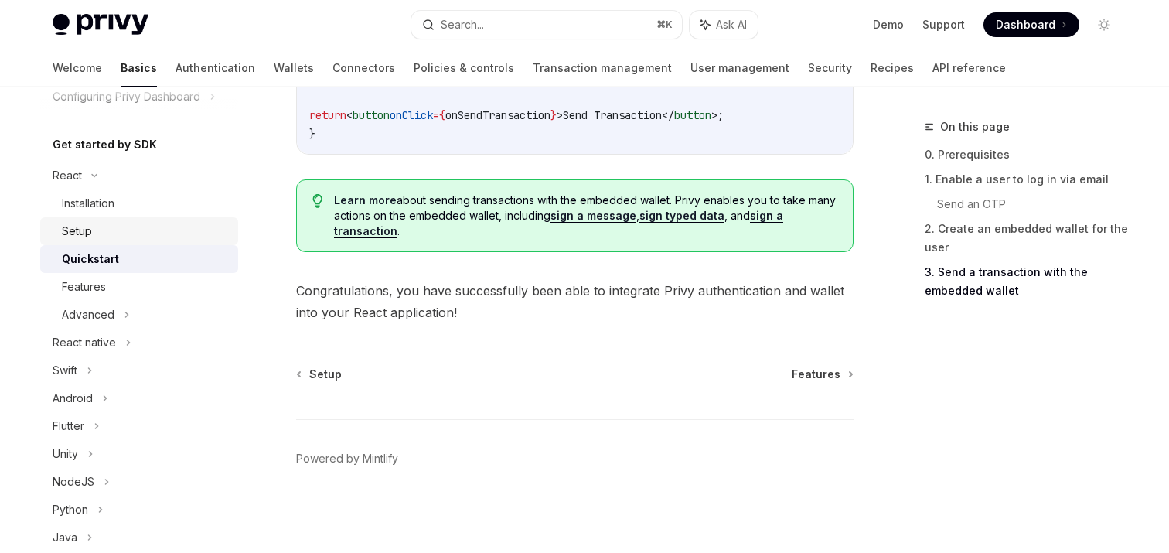
click at [103, 234] on div "Setup" at bounding box center [145, 231] width 167 height 19
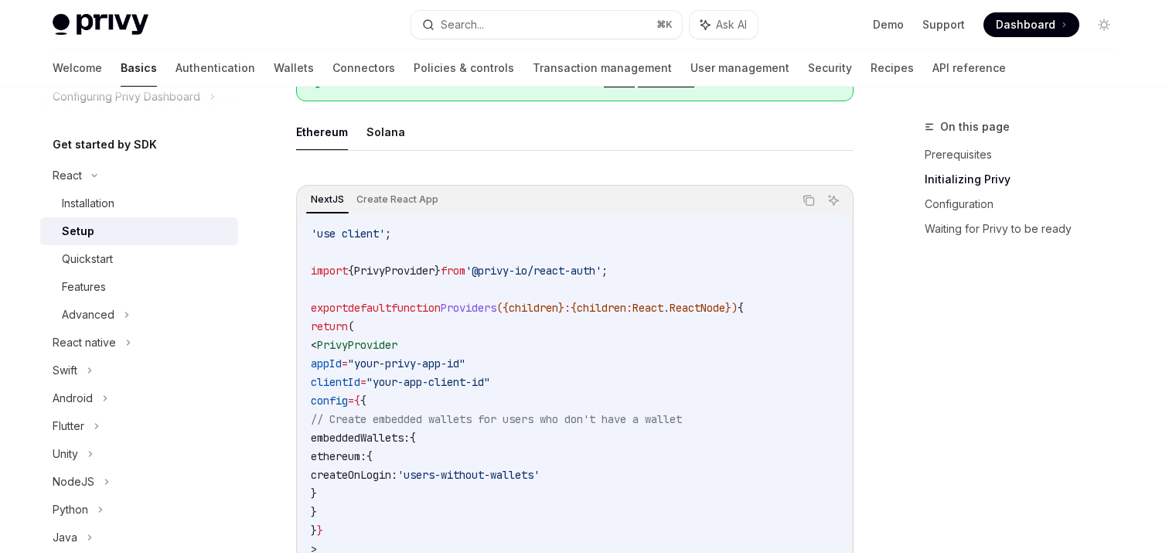
scroll to position [358, 0]
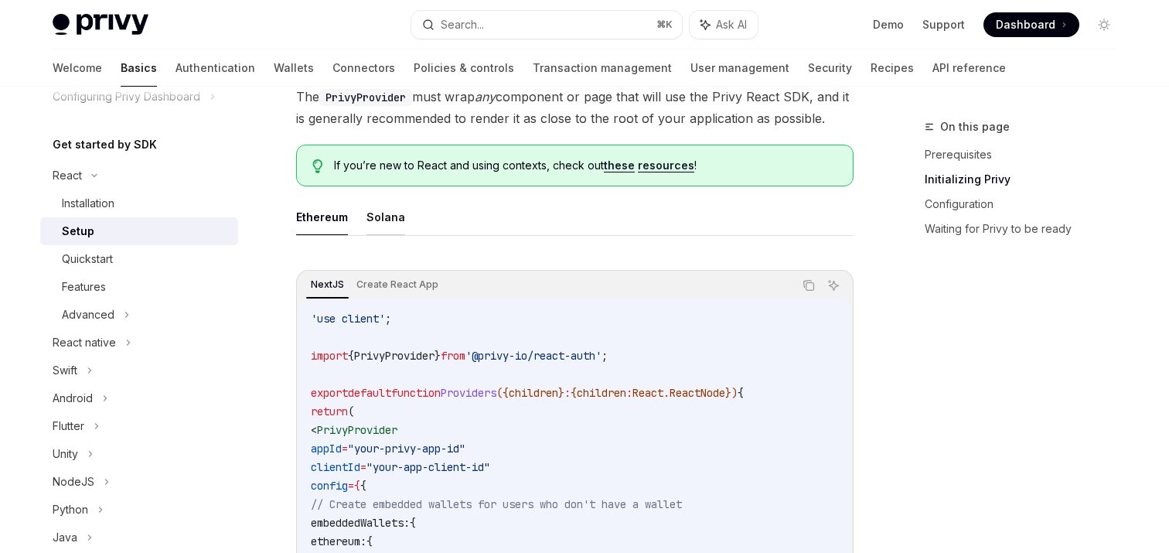
click at [384, 224] on button "Solana" at bounding box center [385, 217] width 39 height 36
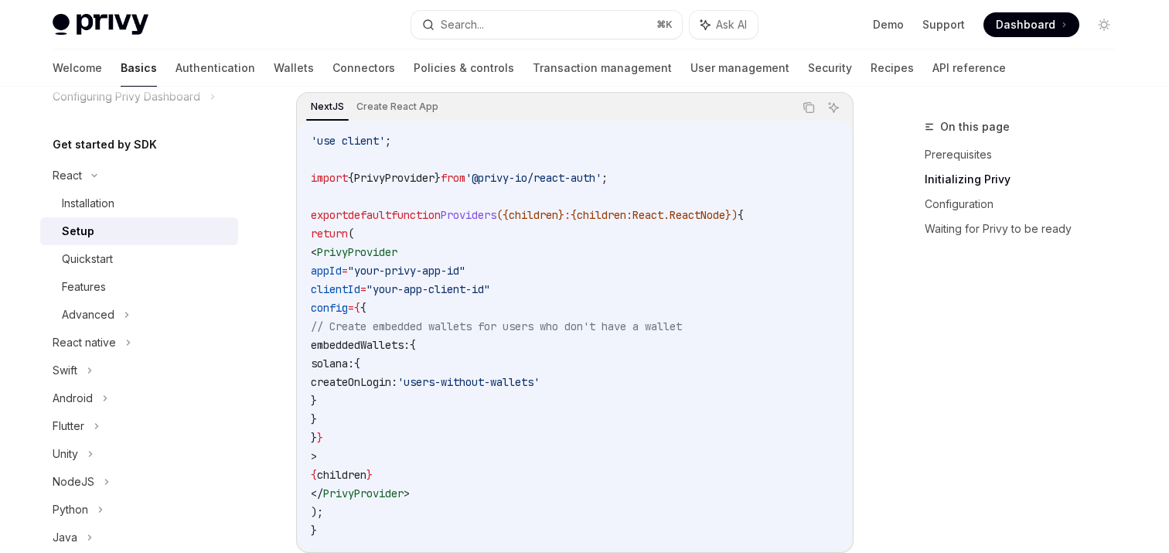
scroll to position [567, 0]
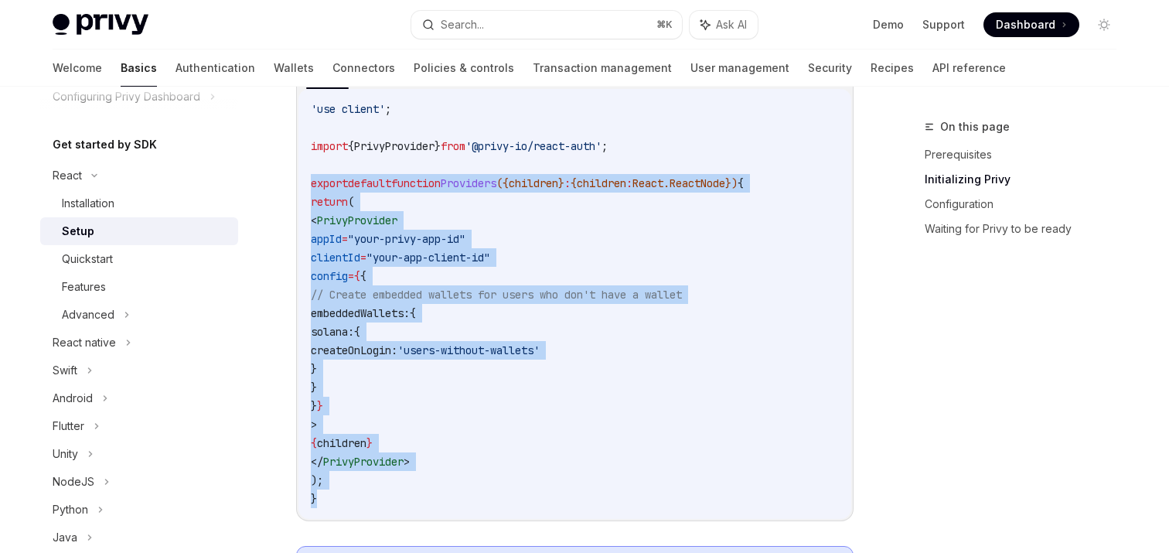
drag, startPoint x: 319, startPoint y: 502, endPoint x: 305, endPoint y: 184, distance: 318.1
click at [305, 184] on div "'use client' ; import { PrivyProvider } from '@privy-io/react-auth' ; export de…" at bounding box center [574, 304] width 553 height 430
copy code "export default function Providers ({ children } : { children : React . ReactNod…"
click at [551, 152] on span "'@privy-io/react-auth'" at bounding box center [533, 146] width 136 height 14
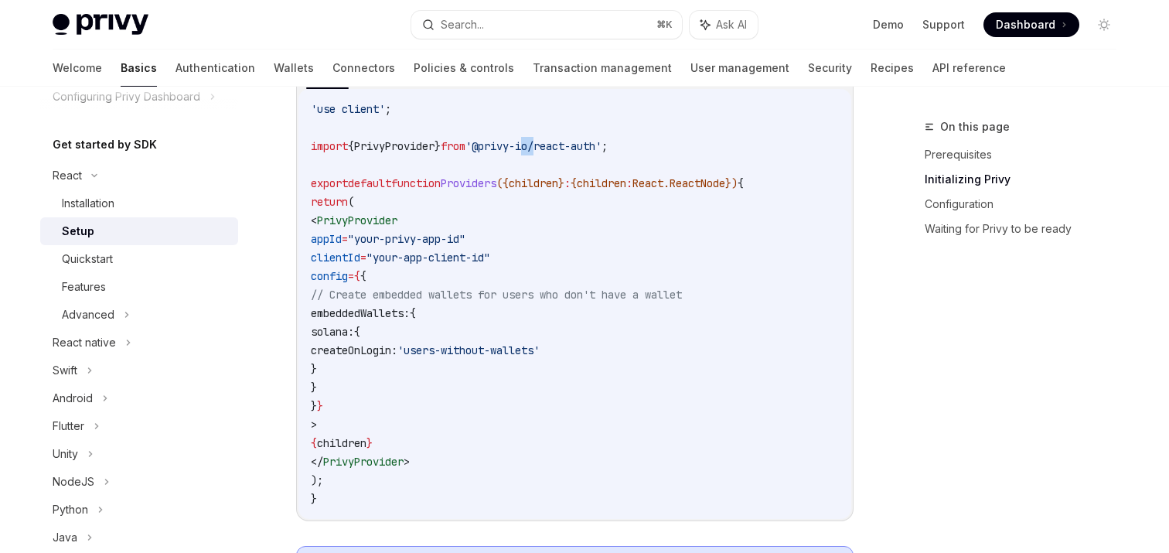
click at [551, 152] on span "'@privy-io/react-auth'" at bounding box center [533, 146] width 136 height 14
copy code "import { PrivyProvider } from '@privy-io/react-auth' ;"
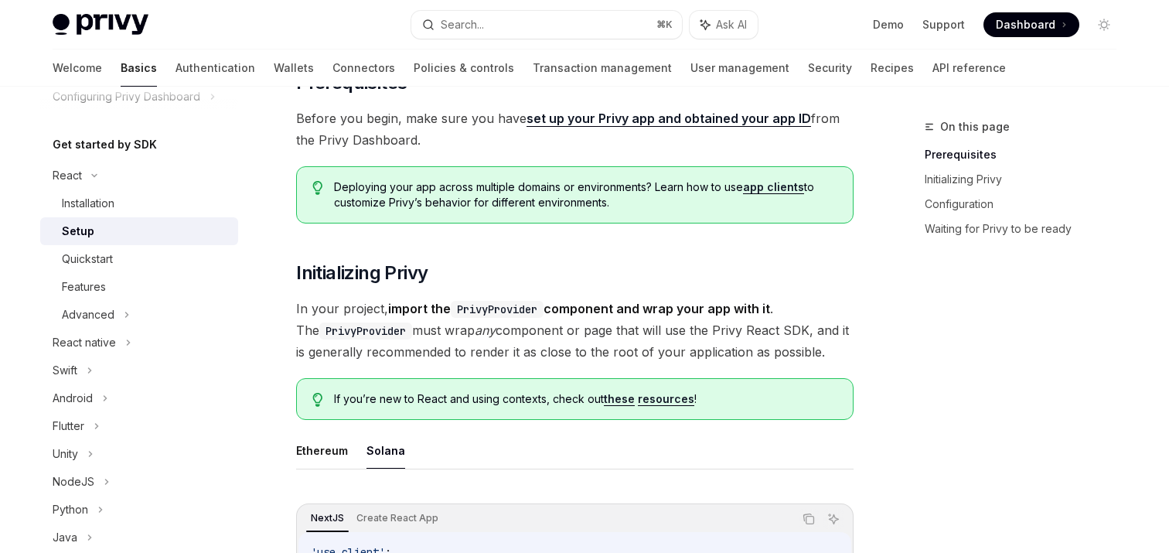
scroll to position [166, 0]
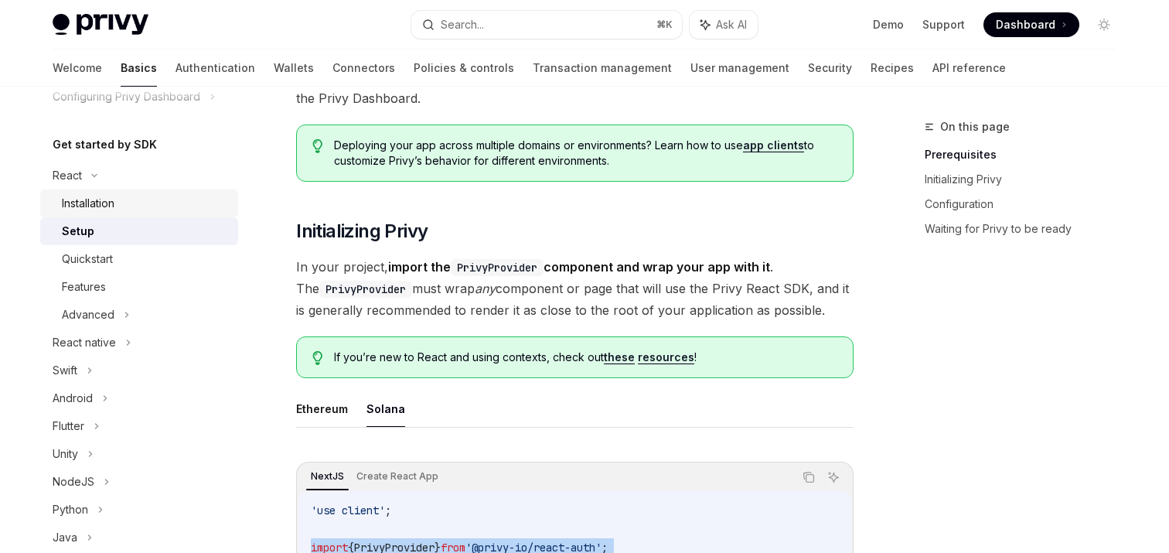
click at [145, 196] on div "Installation" at bounding box center [145, 203] width 167 height 19
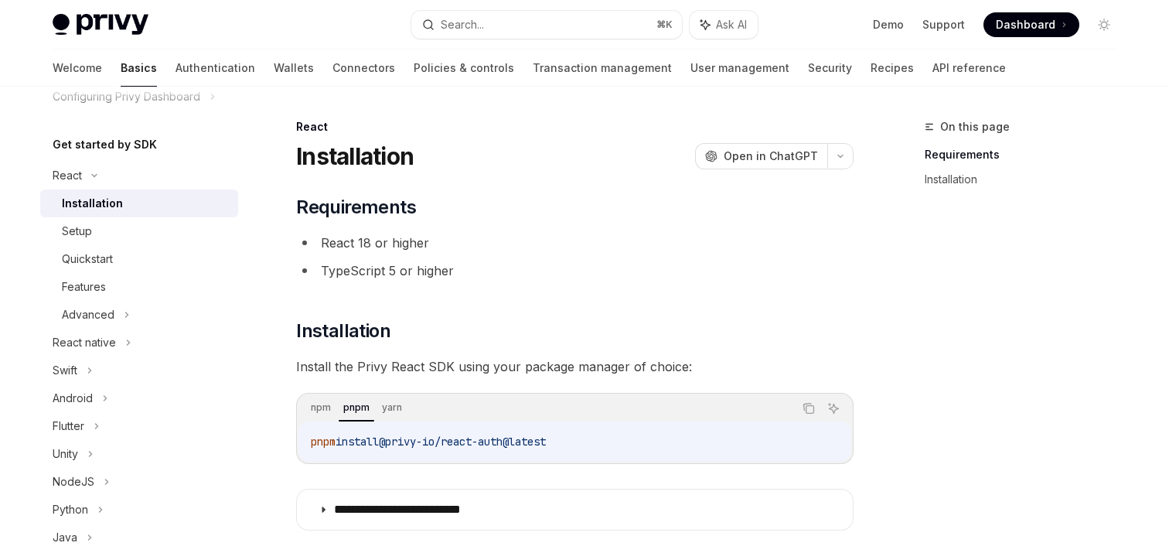
drag, startPoint x: 397, startPoint y: 440, endPoint x: 646, endPoint y: 439, distance: 249.7
click at [645, 439] on code "pnpm install @privy-io/react-auth@latest" at bounding box center [575, 441] width 528 height 19
copy span "@privy-io/react-auth@latest"
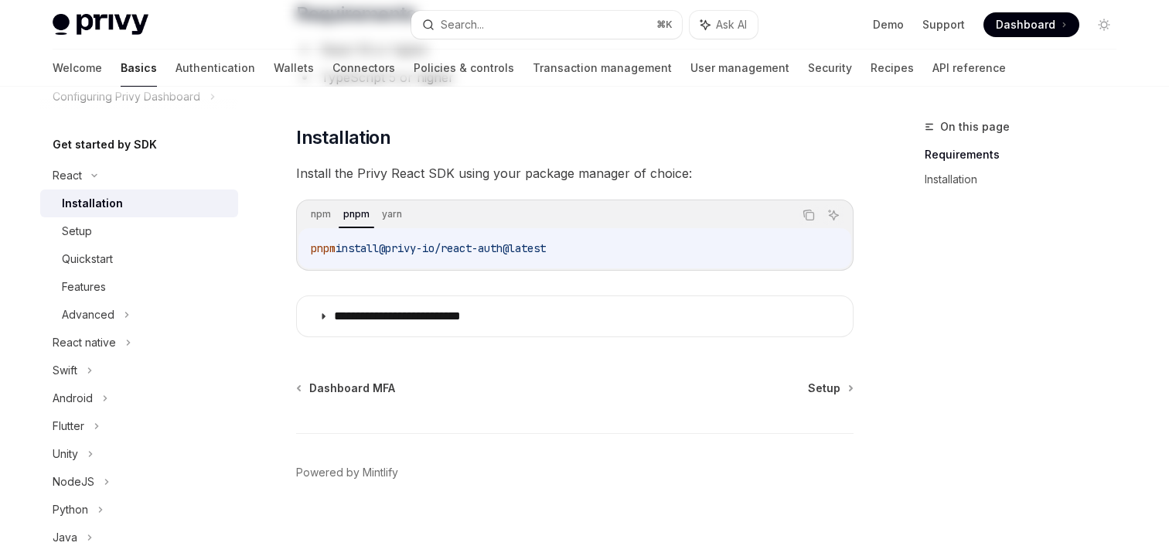
scroll to position [207, 0]
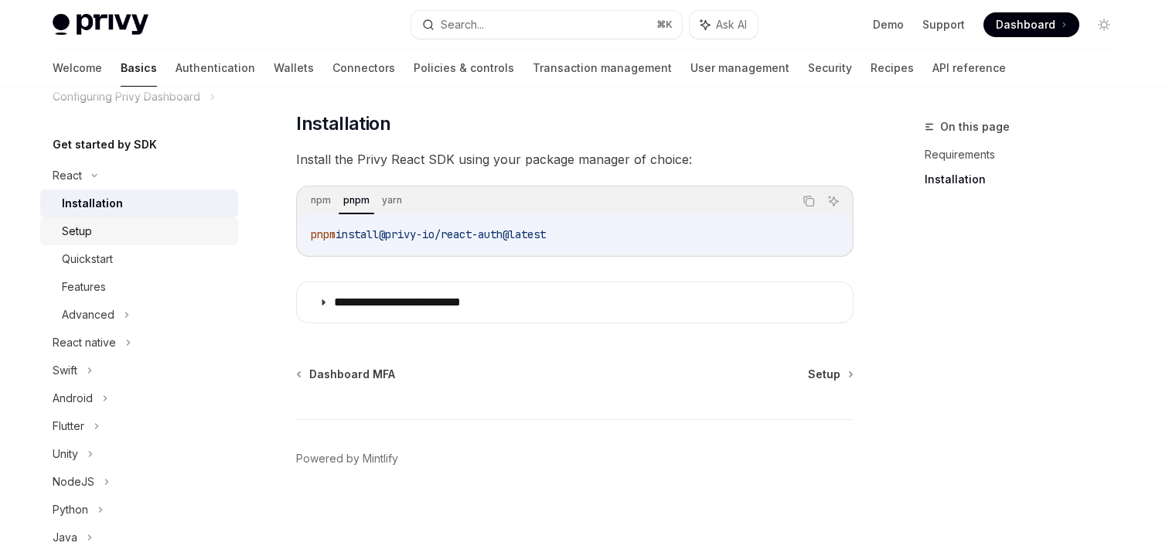
click at [130, 237] on div "Setup" at bounding box center [145, 231] width 167 height 19
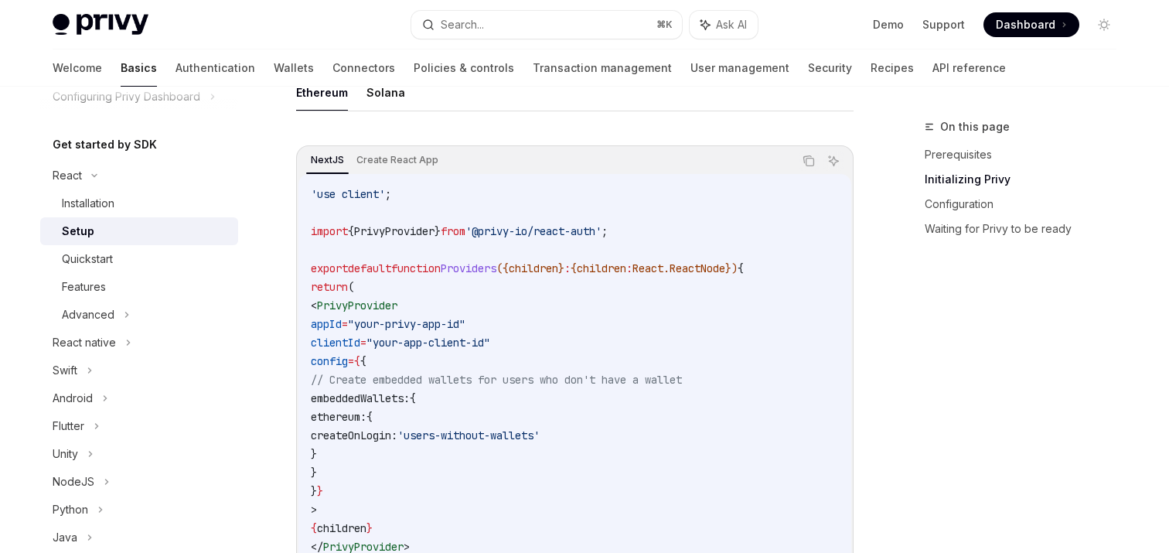
scroll to position [467, 0]
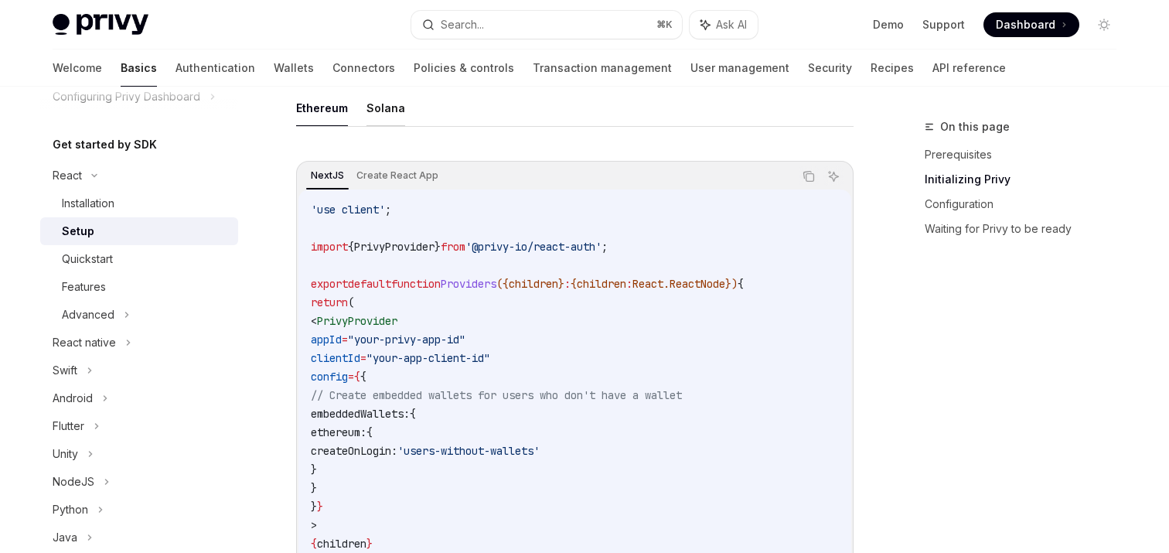
click at [374, 96] on button "Solana" at bounding box center [385, 108] width 39 height 36
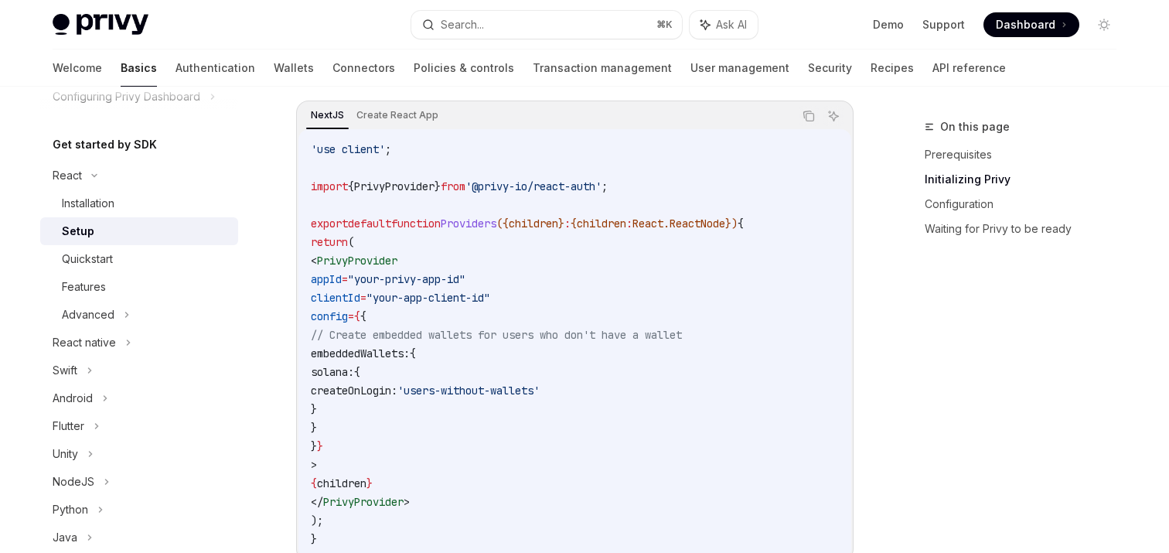
scroll to position [534, 0]
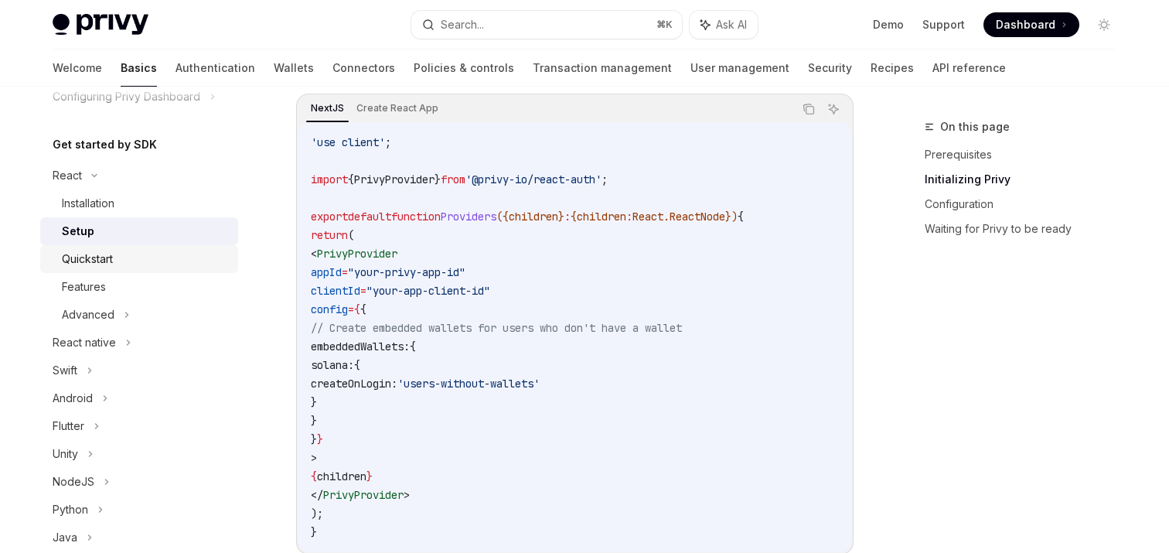
click at [105, 261] on div "Quickstart" at bounding box center [87, 259] width 51 height 19
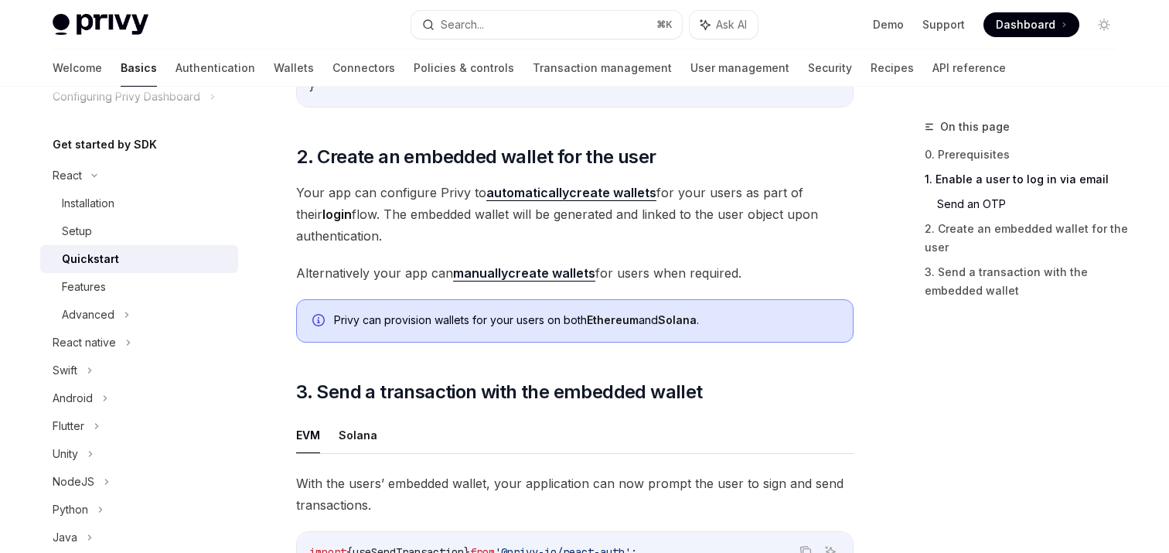
scroll to position [1211, 0]
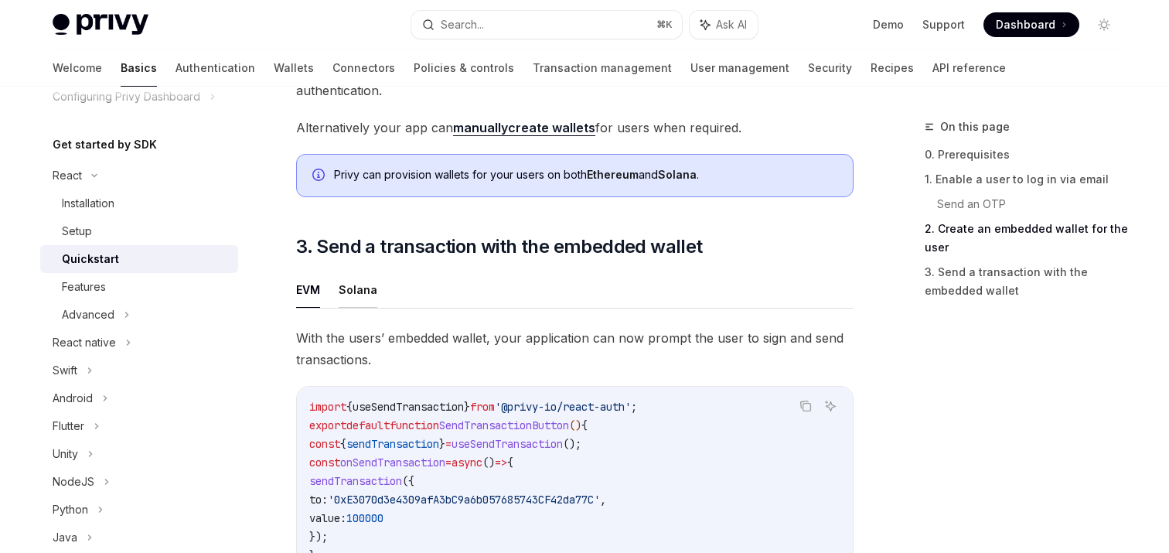
click at [353, 302] on button "Solana" at bounding box center [358, 289] width 39 height 36
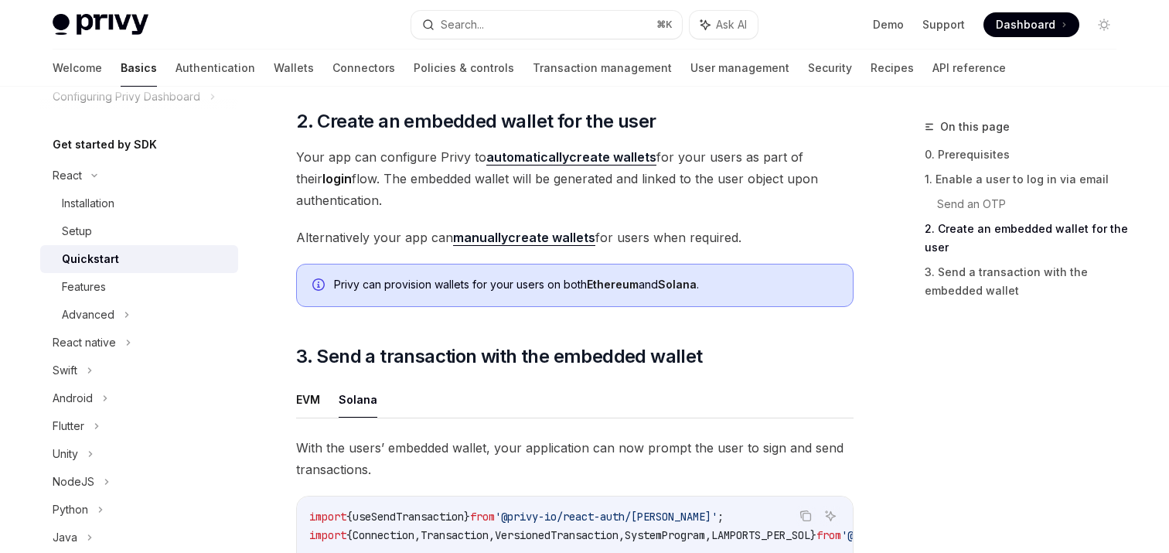
scroll to position [1009, 0]
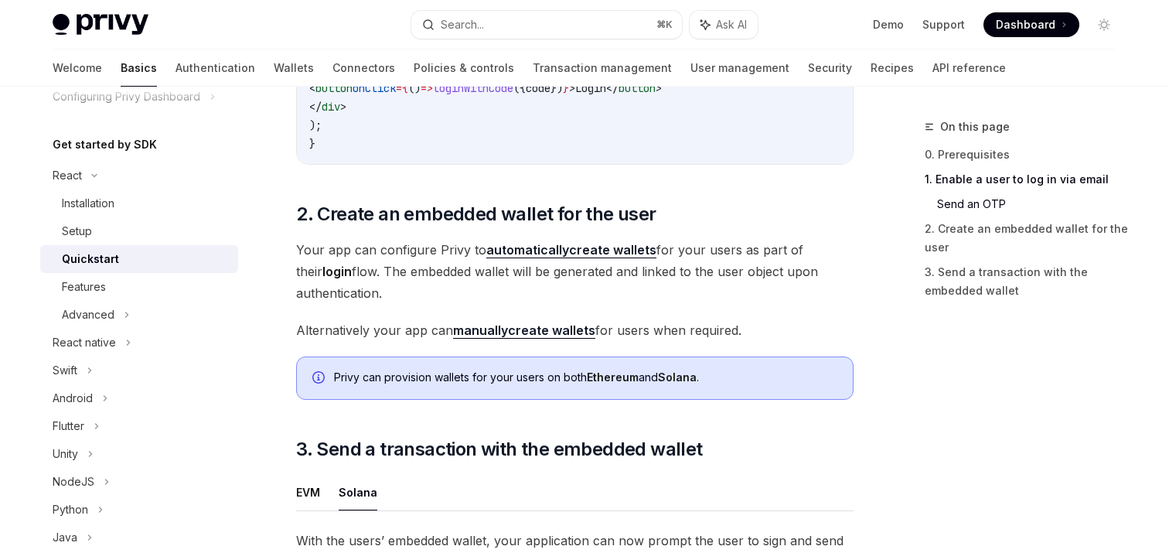
click at [532, 336] on link "manually create wallets" at bounding box center [524, 330] width 142 height 16
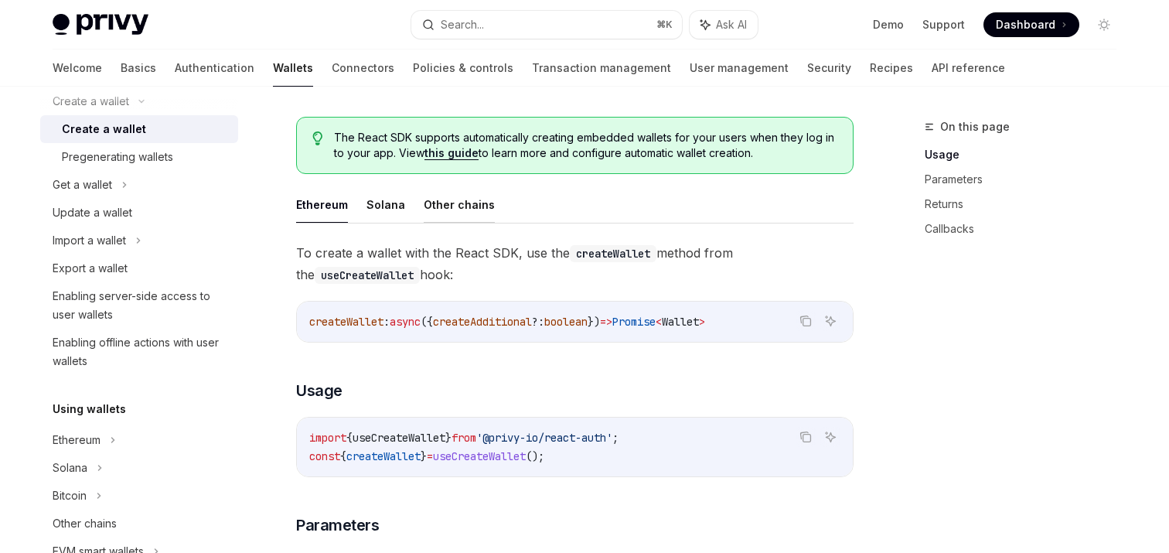
scroll to position [409, 0]
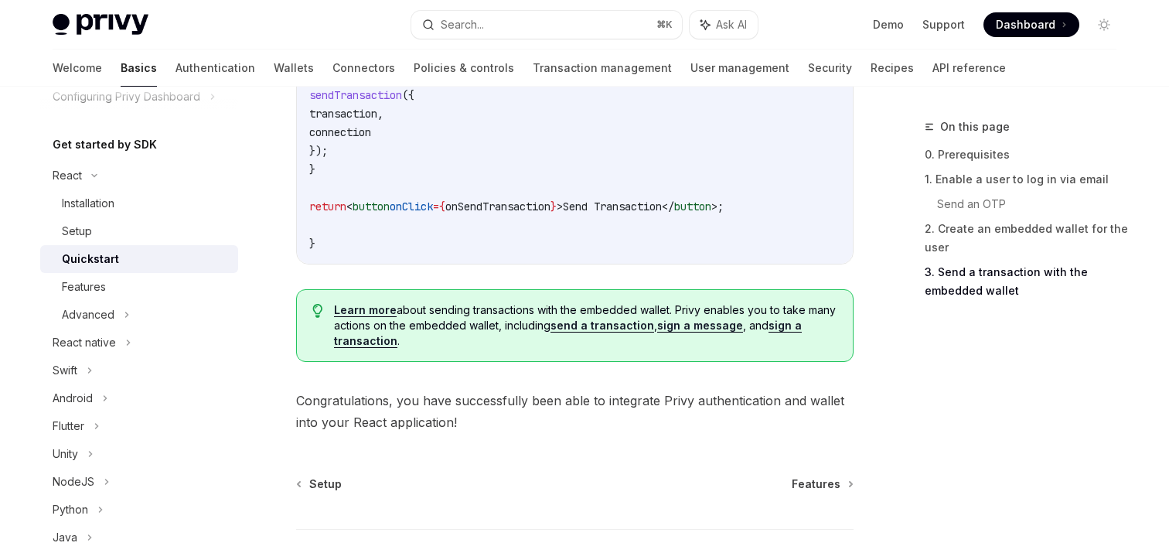
scroll to position [1856, 0]
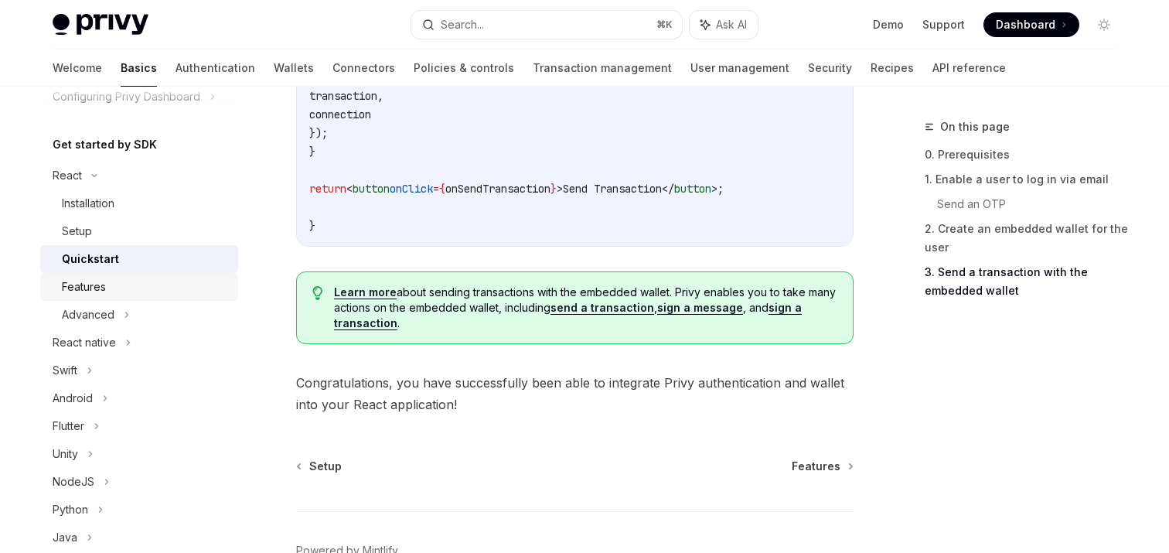
click at [107, 290] on div "Features" at bounding box center [145, 287] width 167 height 19
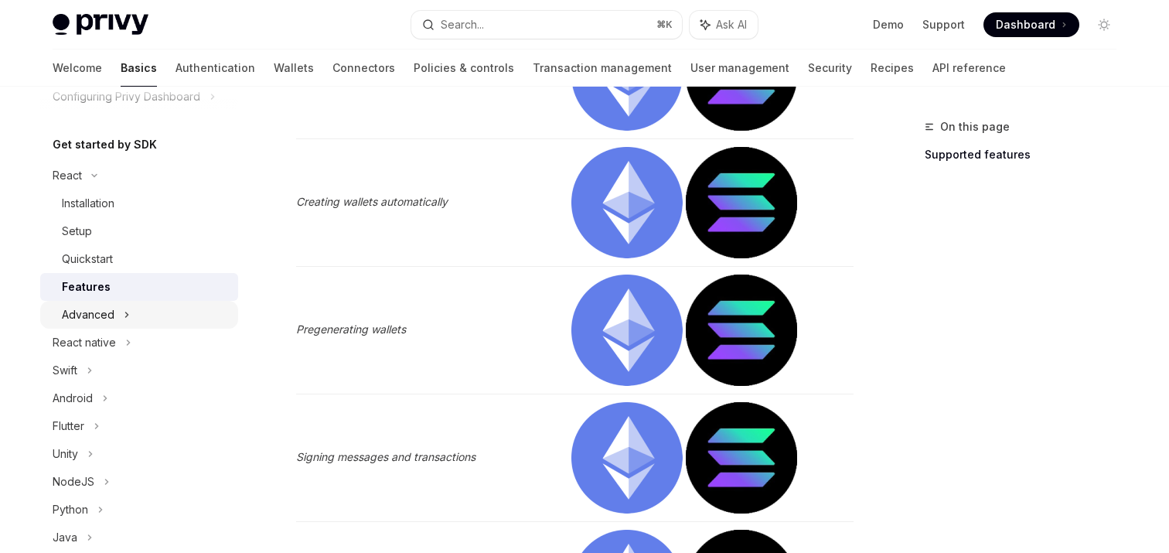
scroll to position [642, 0]
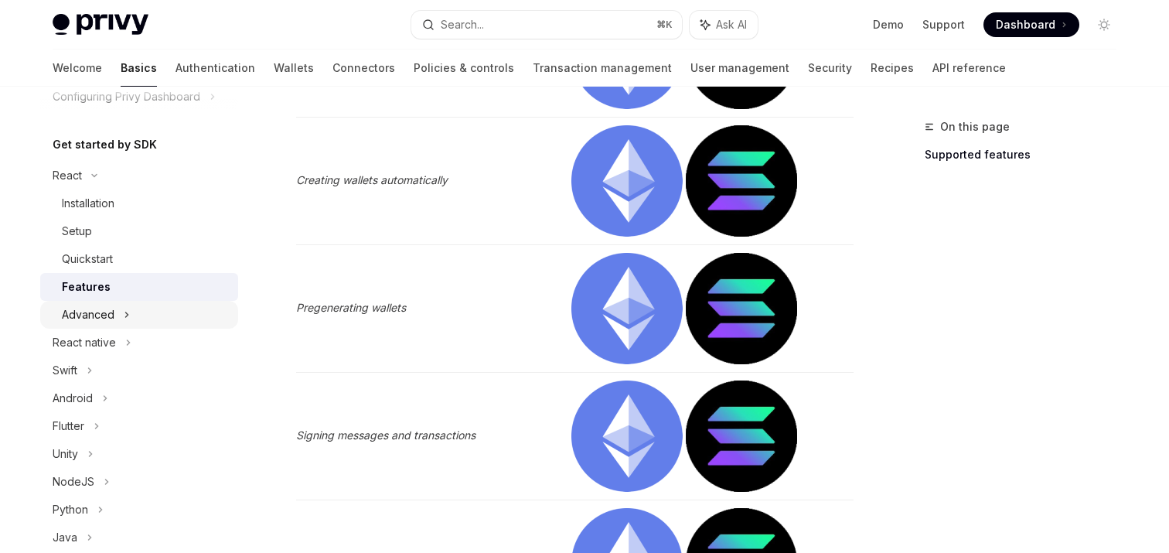
click at [124, 308] on icon at bounding box center [127, 314] width 6 height 19
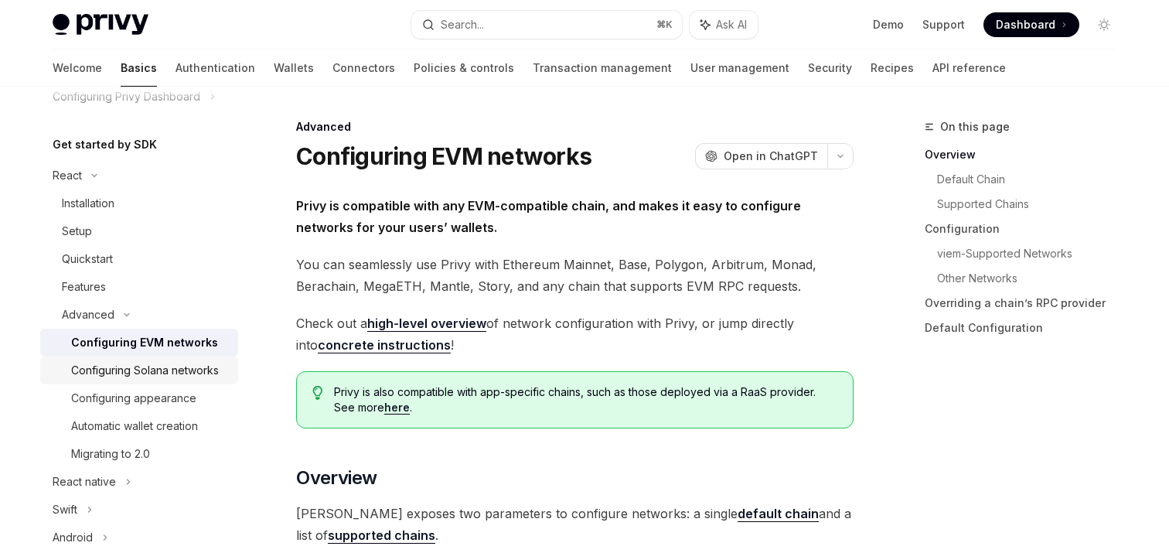
click at [164, 366] on div "Configuring Solana networks" at bounding box center [145, 370] width 148 height 19
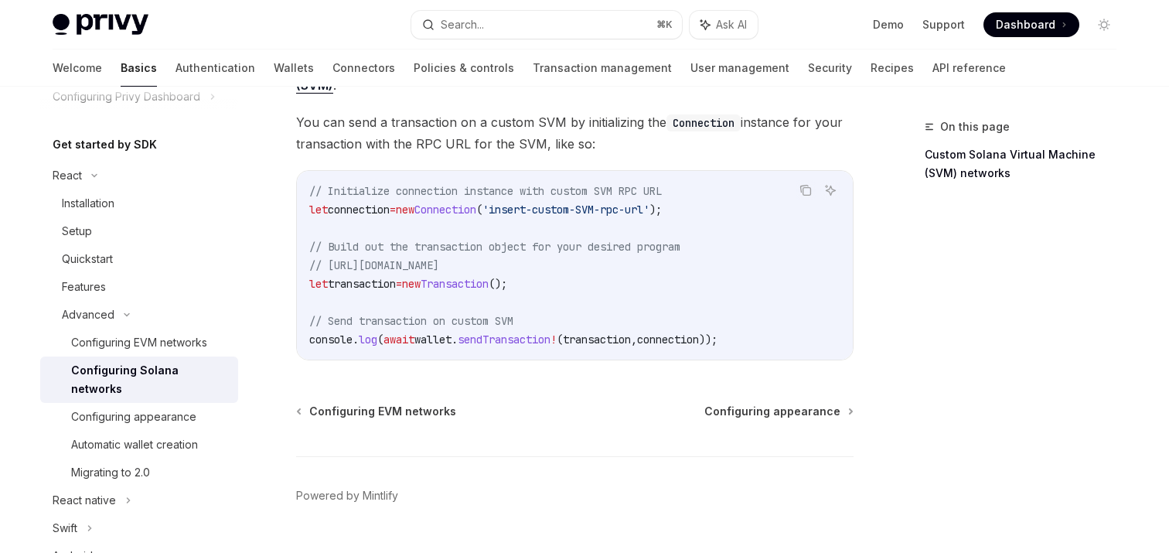
scroll to position [780, 0]
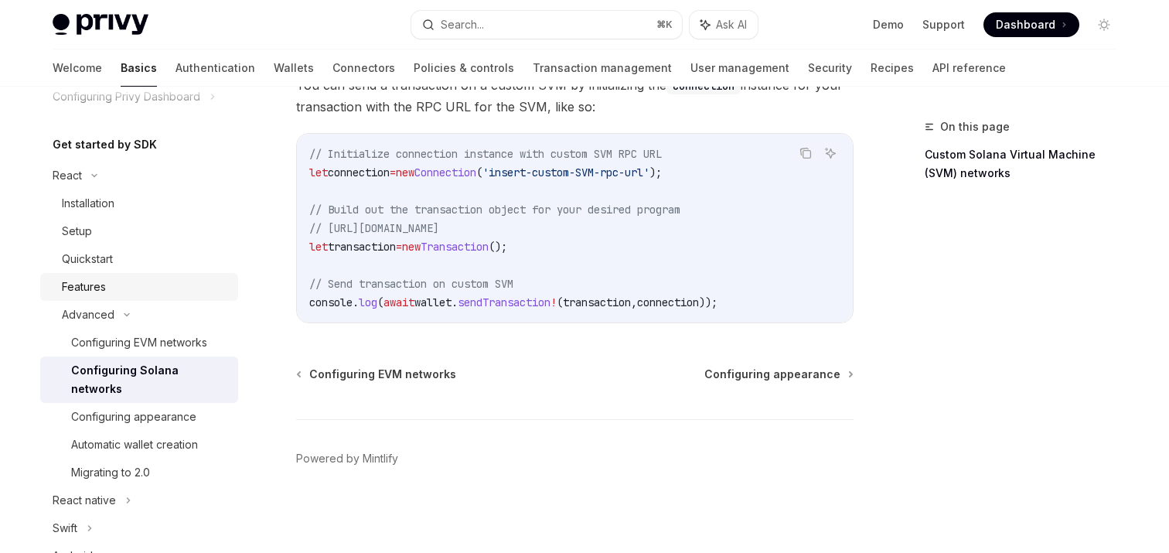
click at [98, 287] on div "Features" at bounding box center [84, 287] width 44 height 19
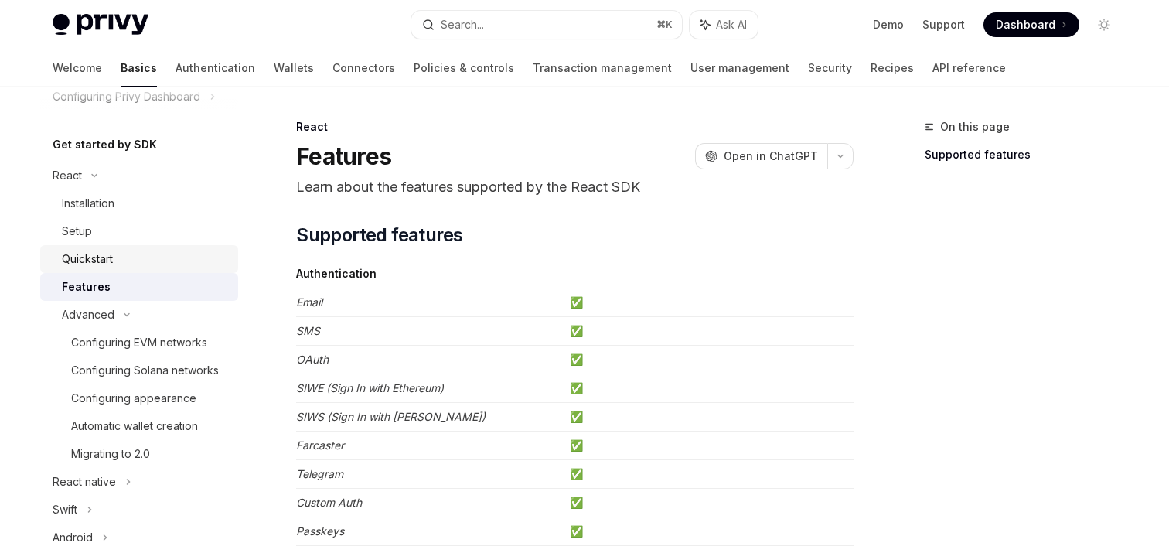
click at [100, 265] on div "Quickstart" at bounding box center [87, 259] width 51 height 19
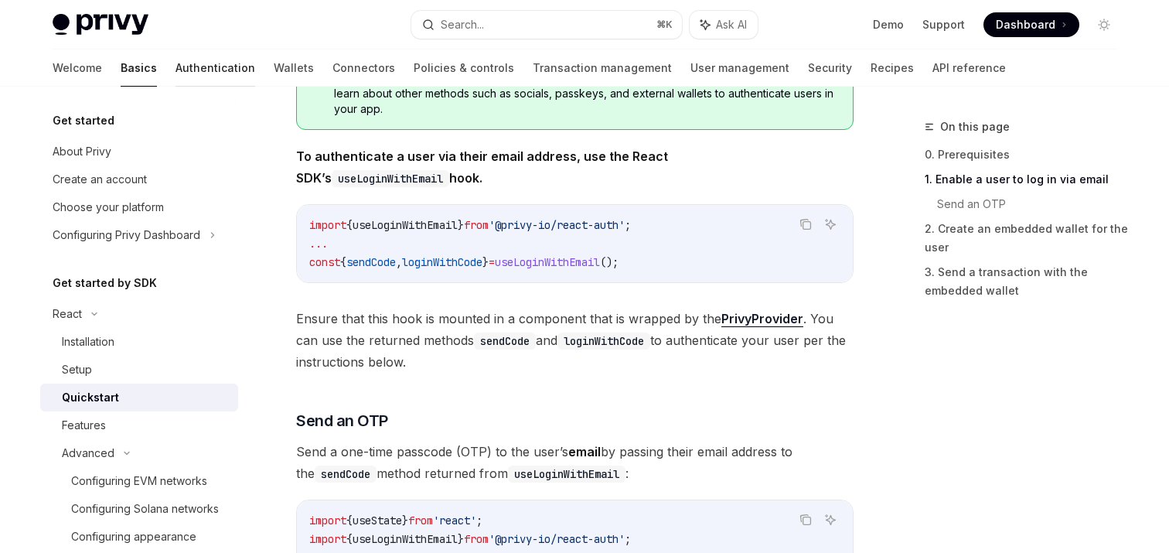
click at [175, 70] on link "Authentication" at bounding box center [215, 67] width 80 height 37
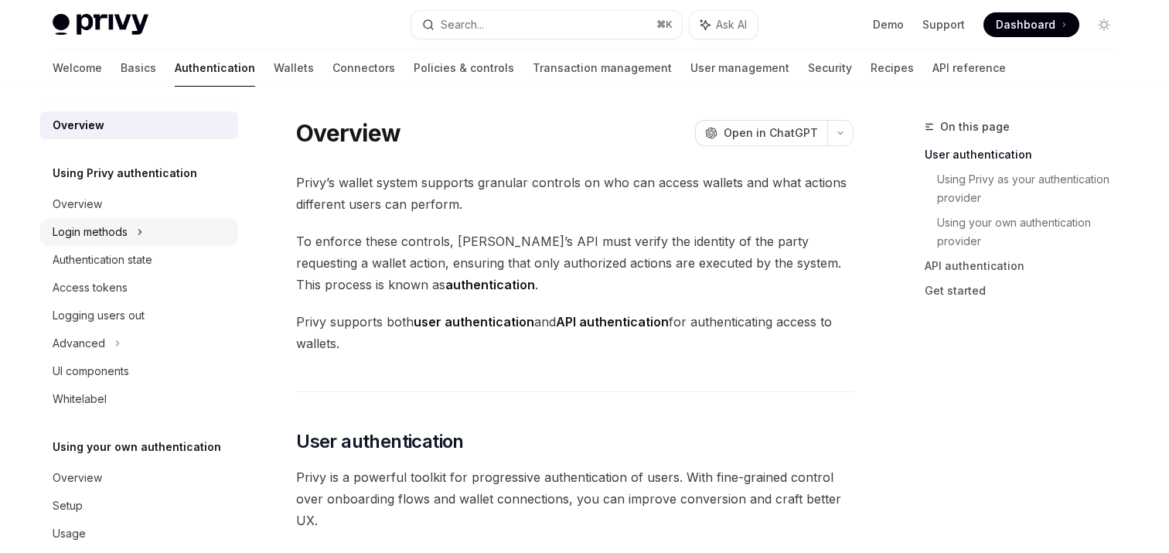
click at [115, 230] on div "Login methods" at bounding box center [90, 232] width 75 height 19
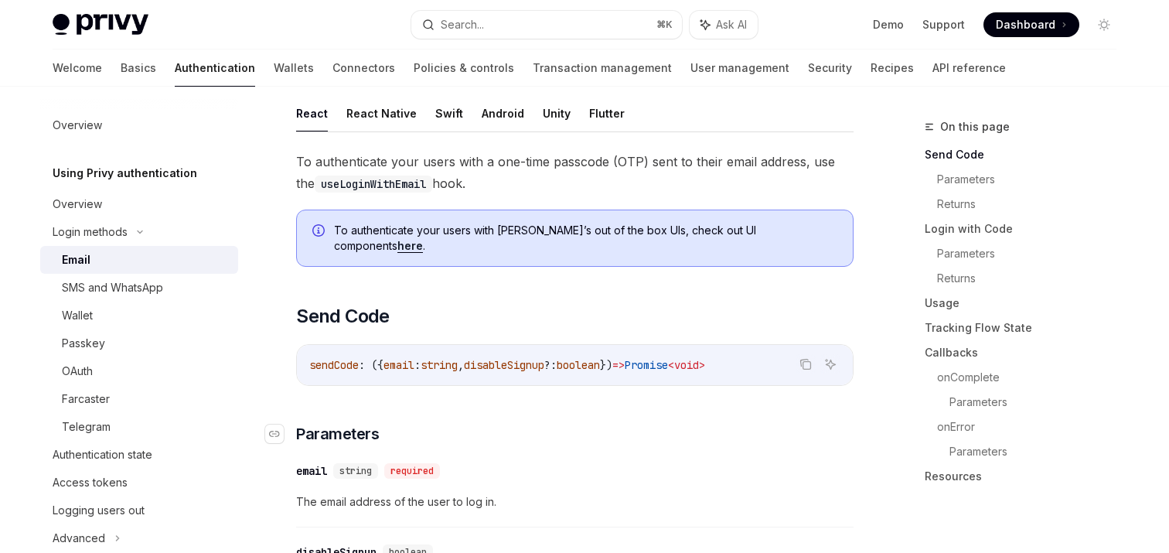
scroll to position [179, 0]
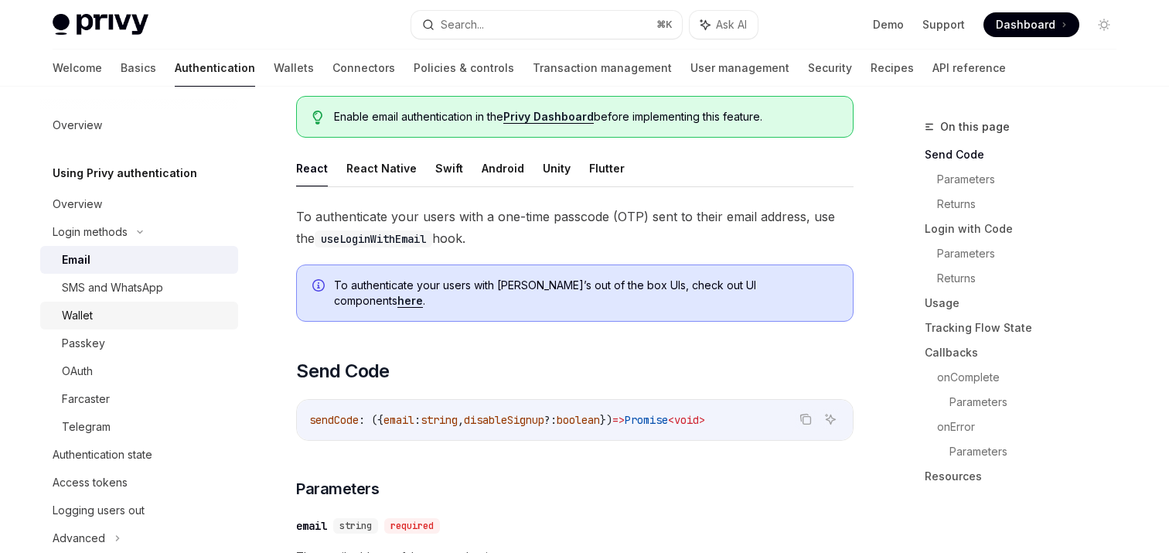
click at [148, 309] on div "Wallet" at bounding box center [145, 315] width 167 height 19
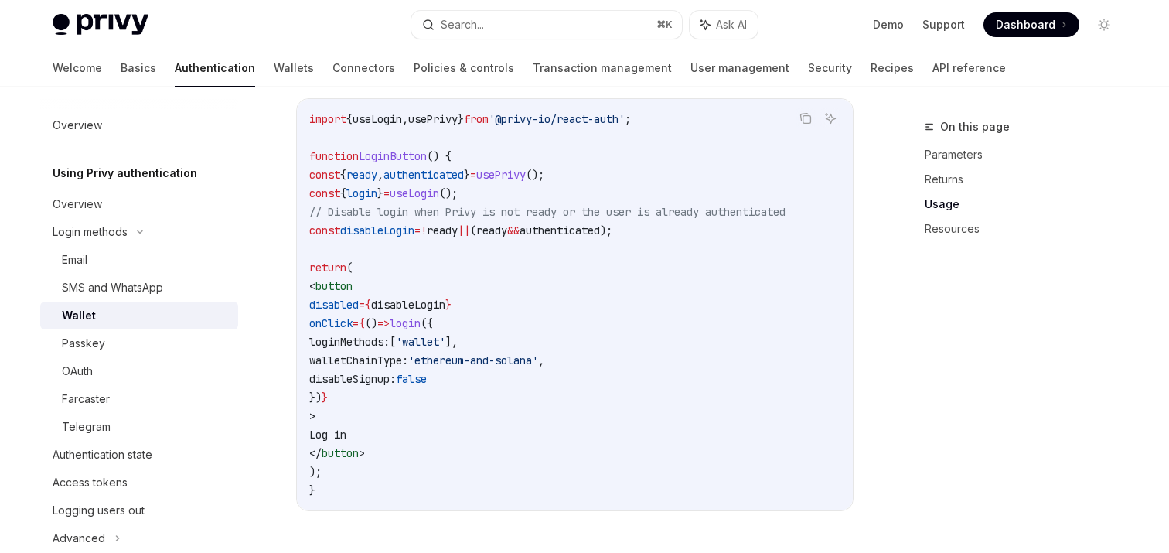
scroll to position [931, 0]
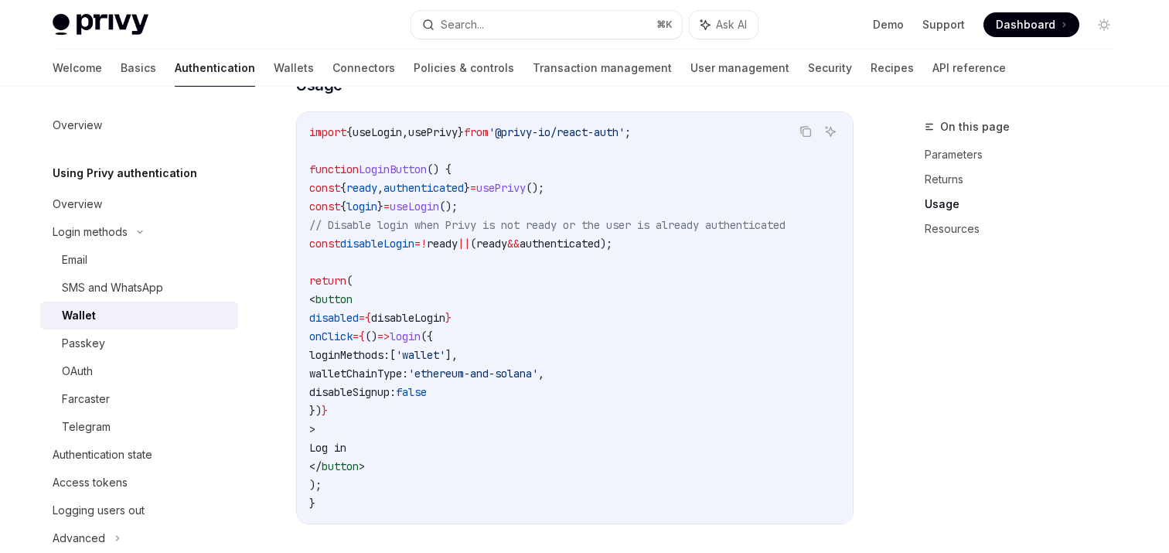
click at [408, 139] on span "," at bounding box center [405, 132] width 6 height 14
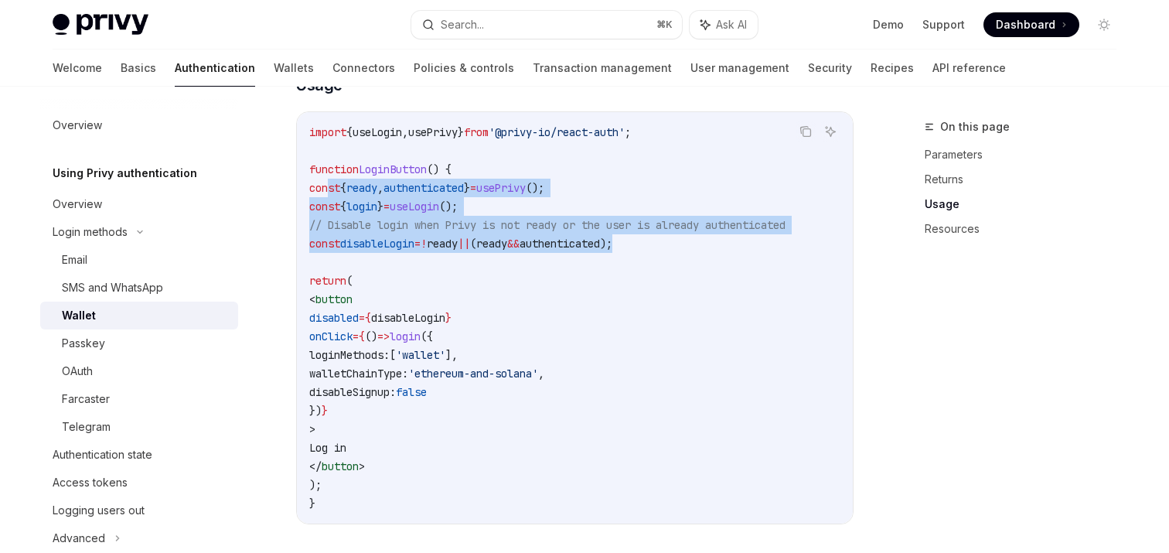
drag, startPoint x: 705, startPoint y: 267, endPoint x: 330, endPoint y: 215, distance: 378.5
click at [330, 215] on code "import { useLogin , usePrivy } from '@privy-io/react-auth' ; function LoginButt…" at bounding box center [574, 318] width 531 height 390
copy code "const { ready , authenticated } = usePrivy (); const { login } = useLogin (); /…"
drag, startPoint x: 409, startPoint y: 437, endPoint x: 384, endPoint y: 344, distance: 96.0
click at [384, 344] on code "import { useLogin , usePrivy } from '@privy-io/react-auth' ; function LoginButt…" at bounding box center [574, 318] width 531 height 390
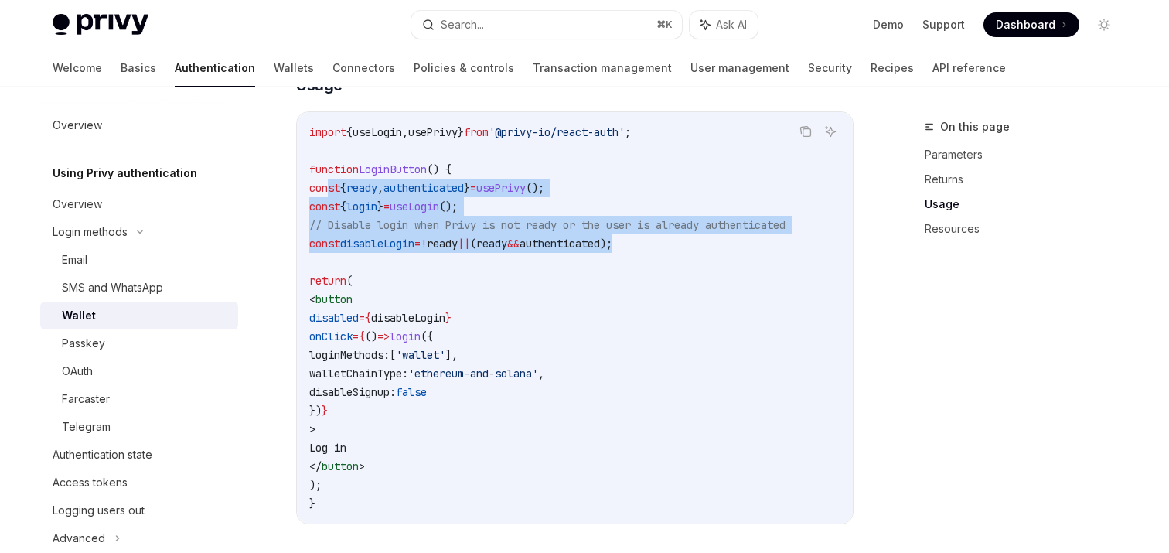
copy code "disabled = { disableLogin } onClick = { () => login ({ loginMethods: [ 'wallet'…"
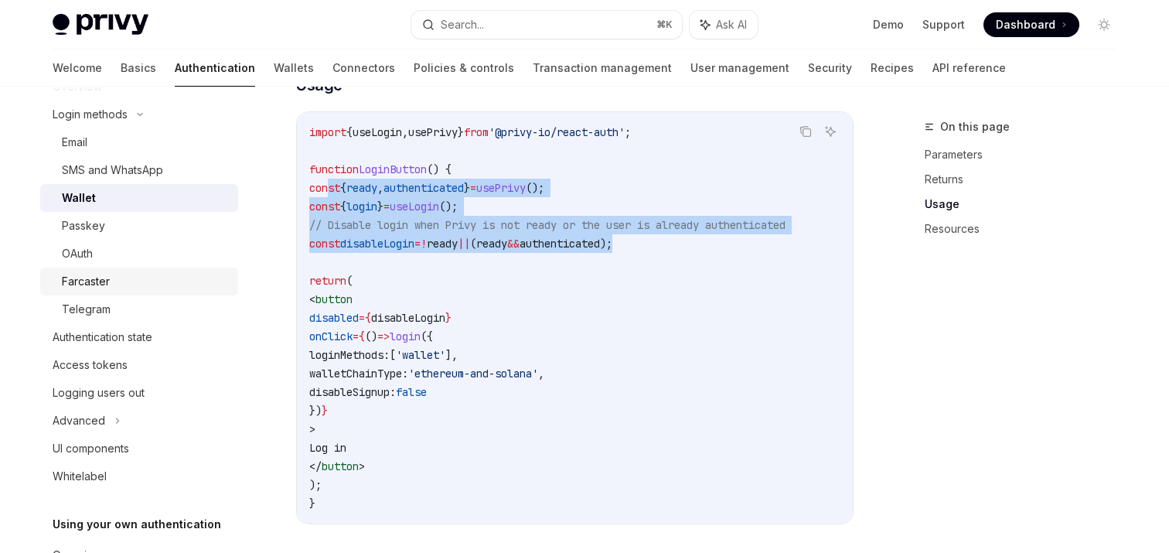
scroll to position [220, 0]
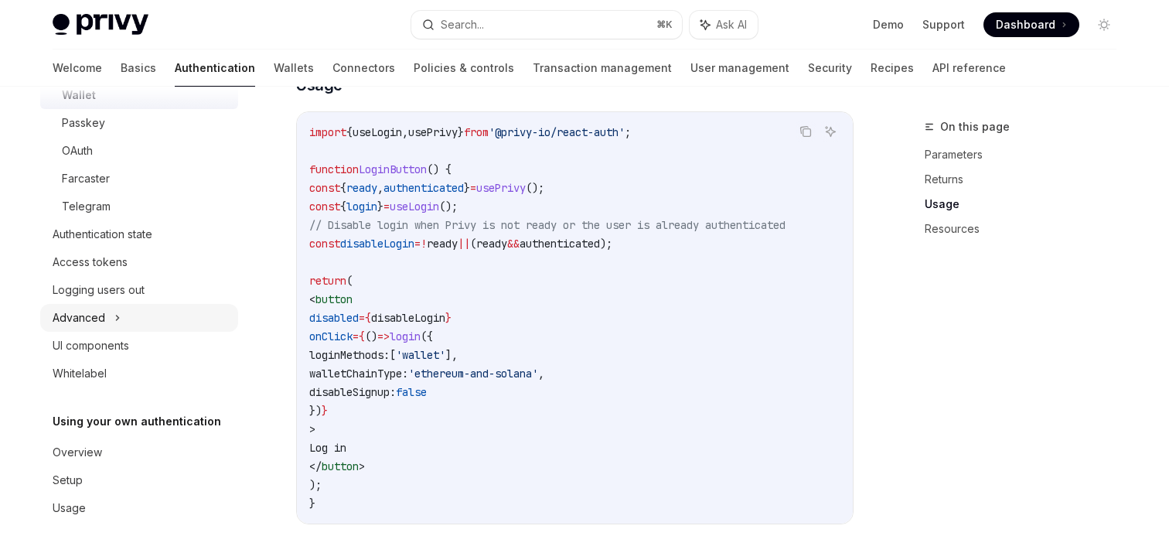
click at [97, 312] on div "Advanced" at bounding box center [79, 317] width 53 height 19
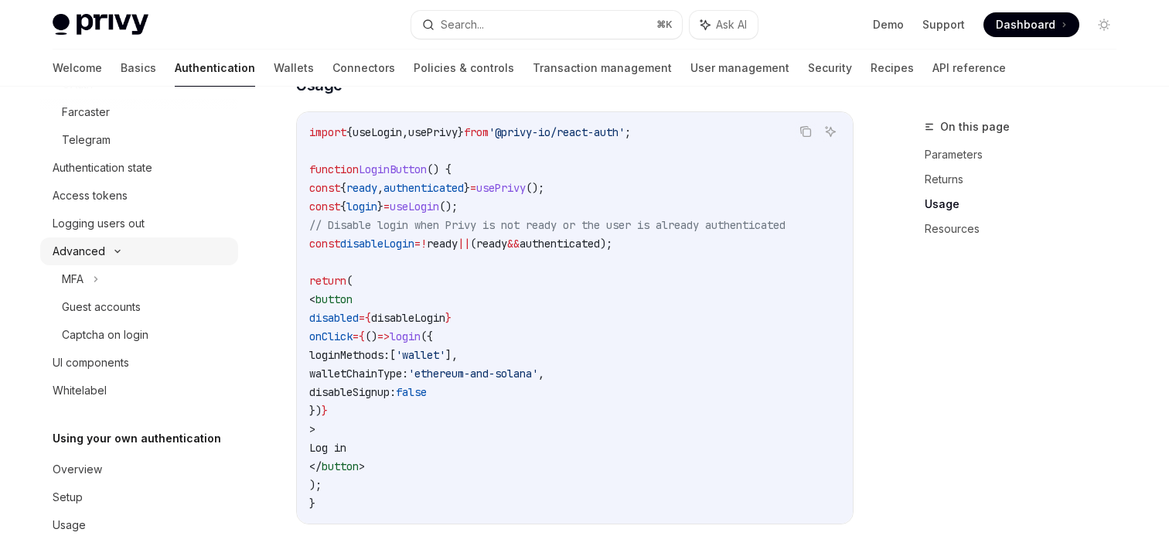
scroll to position [304, 0]
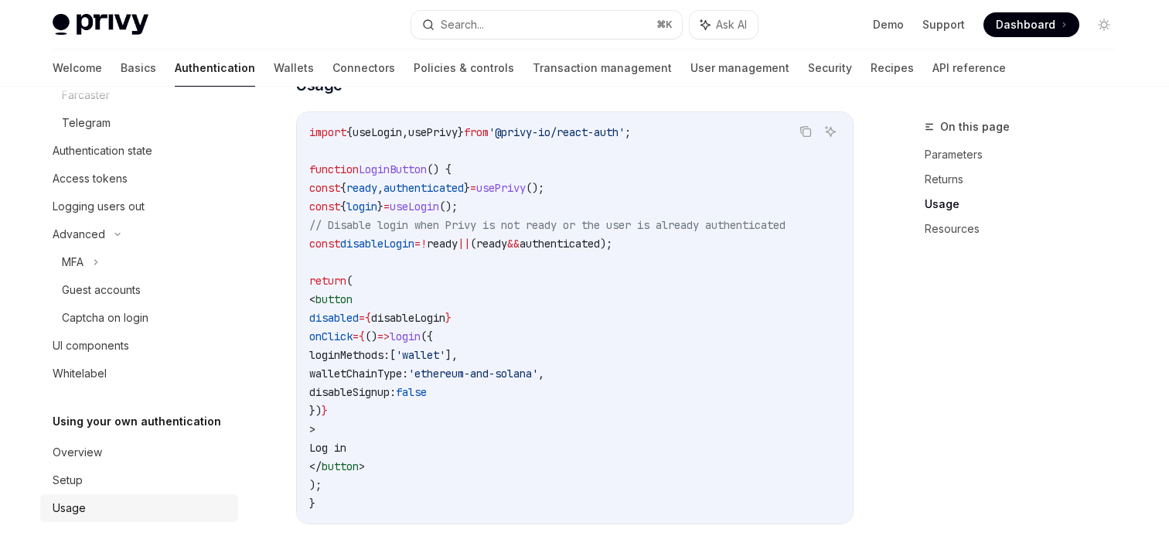
click at [96, 502] on div "Usage" at bounding box center [141, 508] width 176 height 19
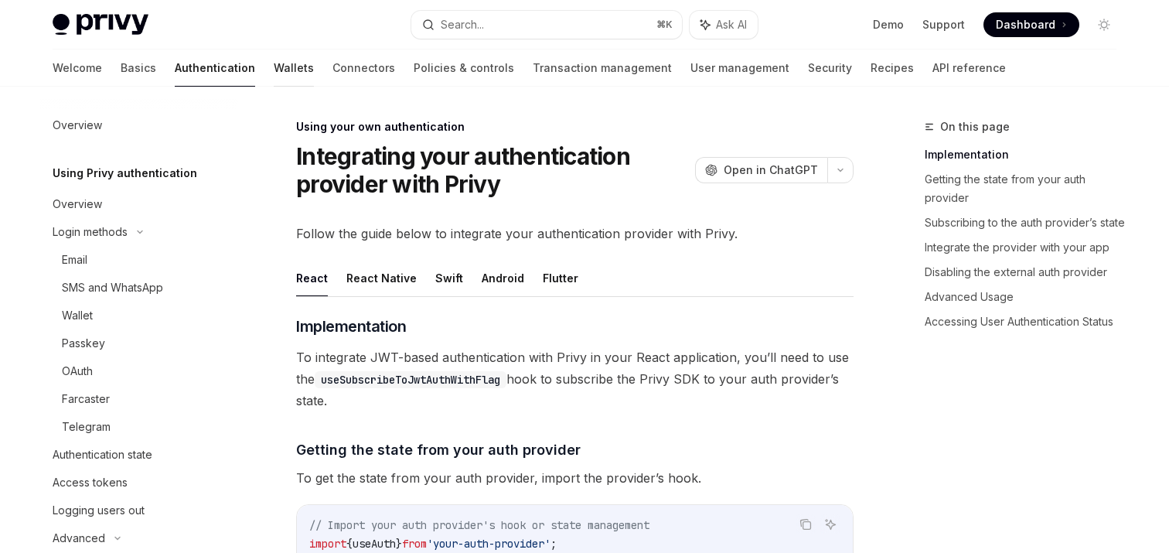
click at [274, 70] on link "Wallets" at bounding box center [294, 67] width 40 height 37
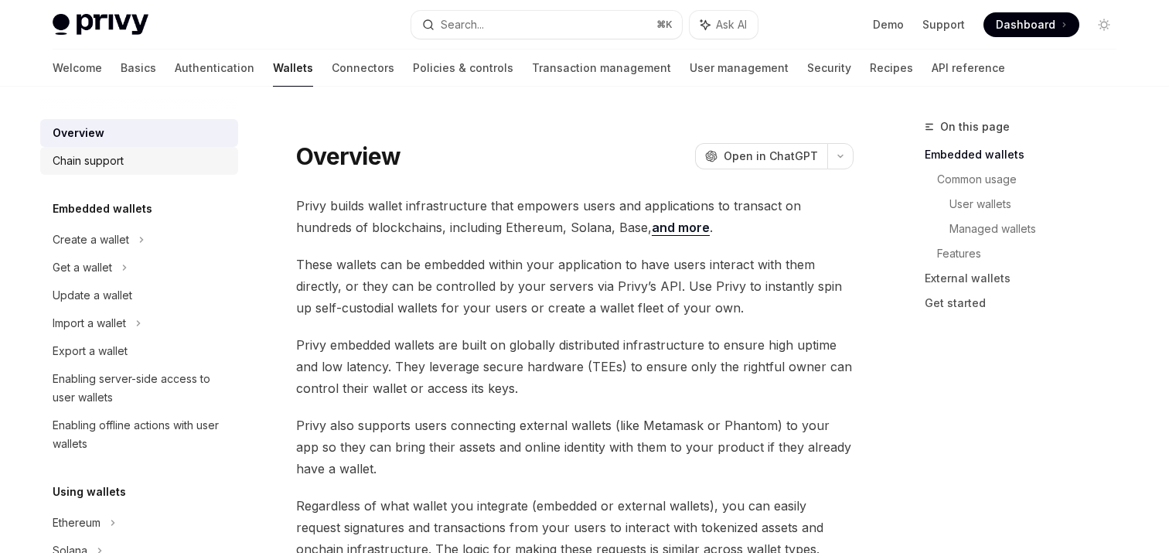
click at [129, 160] on div "Chain support" at bounding box center [141, 161] width 176 height 19
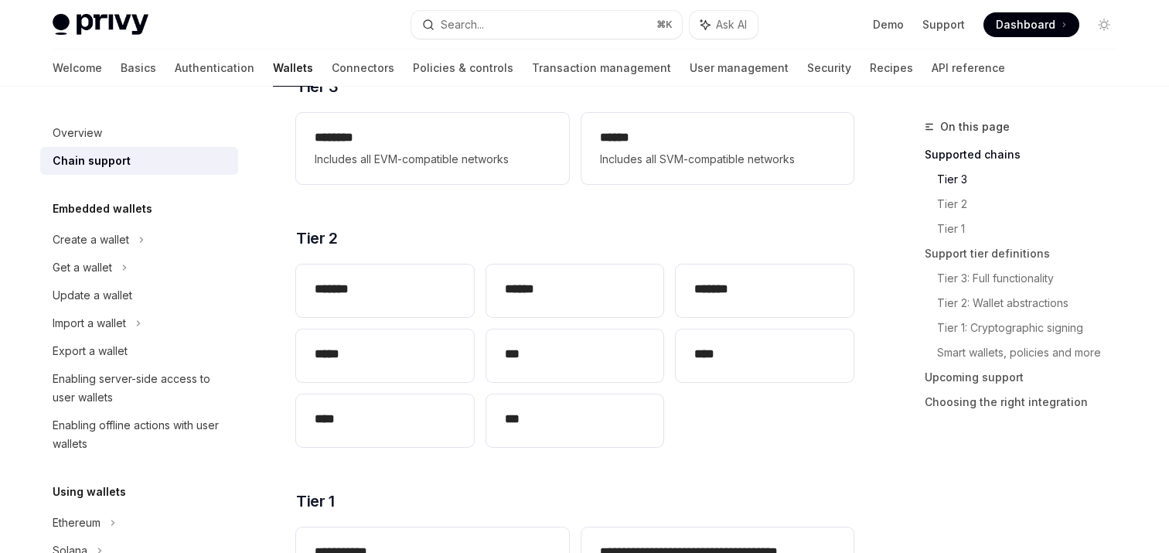
scroll to position [209, 0]
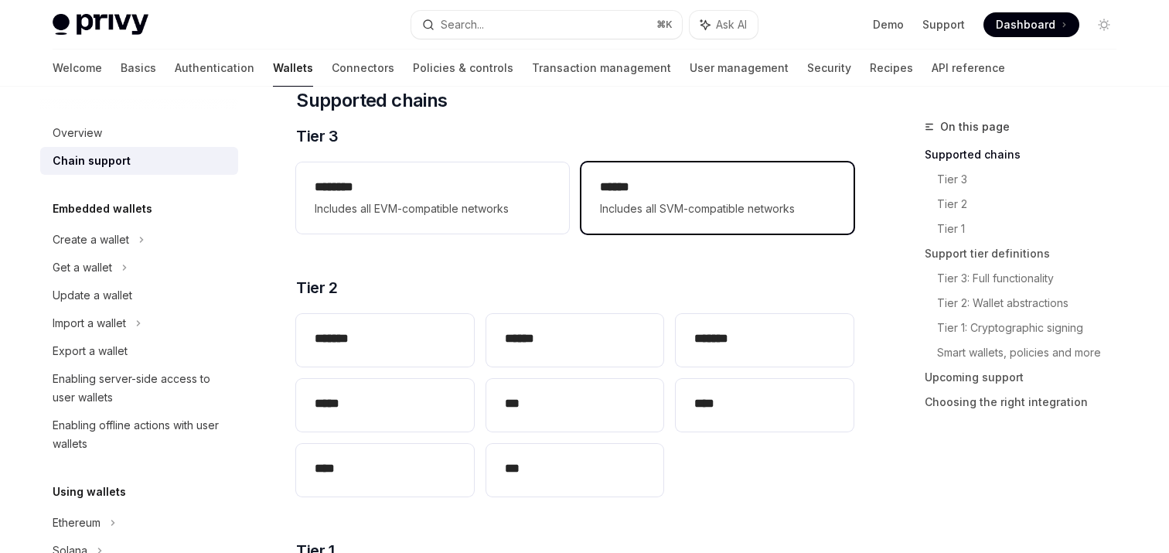
click at [680, 203] on span "Includes all SVM-compatible networks" at bounding box center [717, 208] width 235 height 19
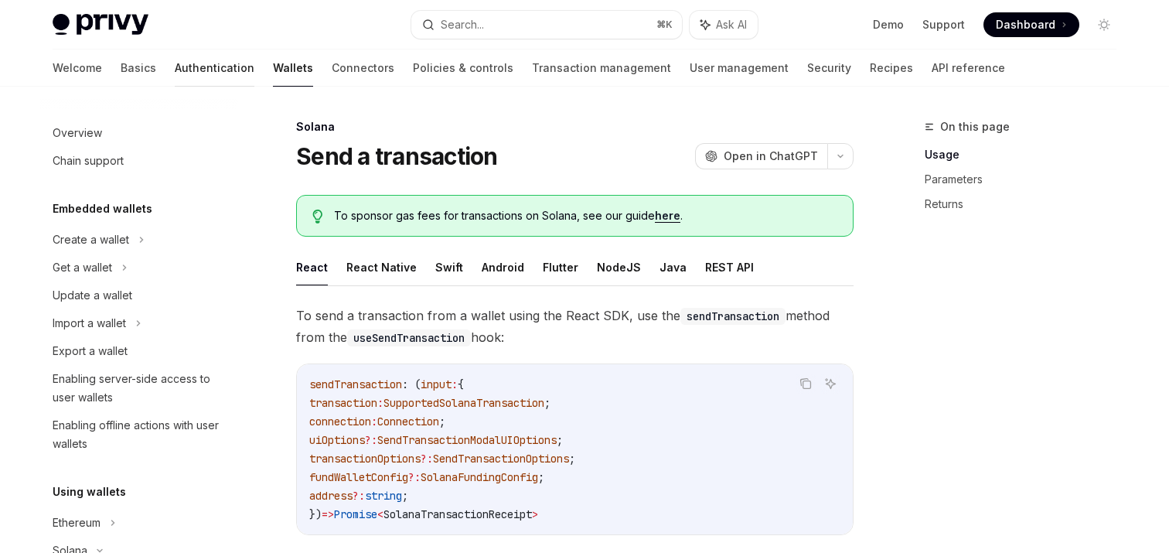
click at [175, 73] on link "Authentication" at bounding box center [215, 67] width 80 height 37
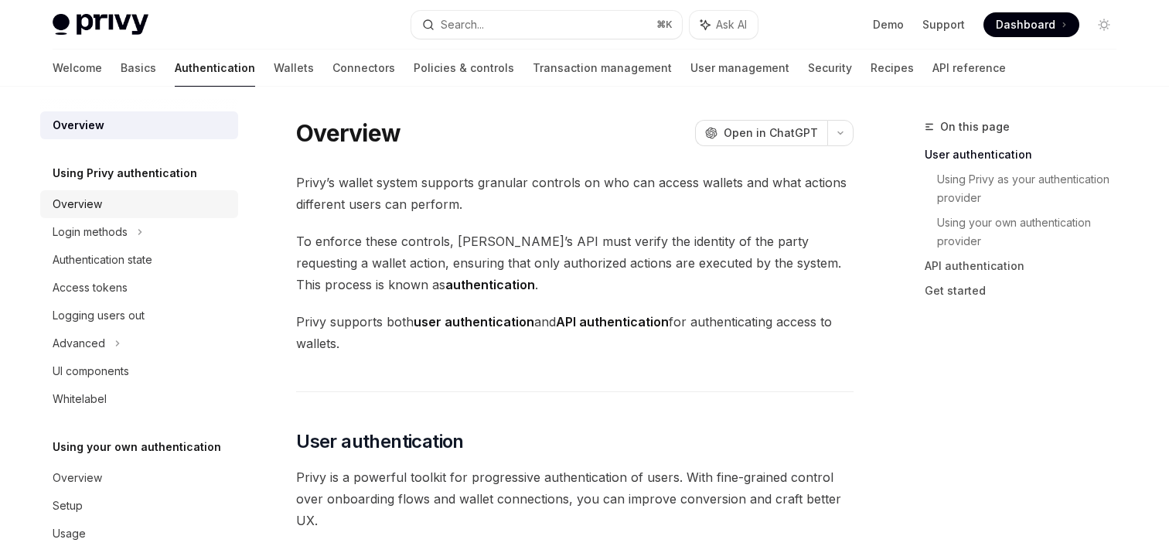
click at [100, 215] on link "Overview" at bounding box center [139, 204] width 198 height 28
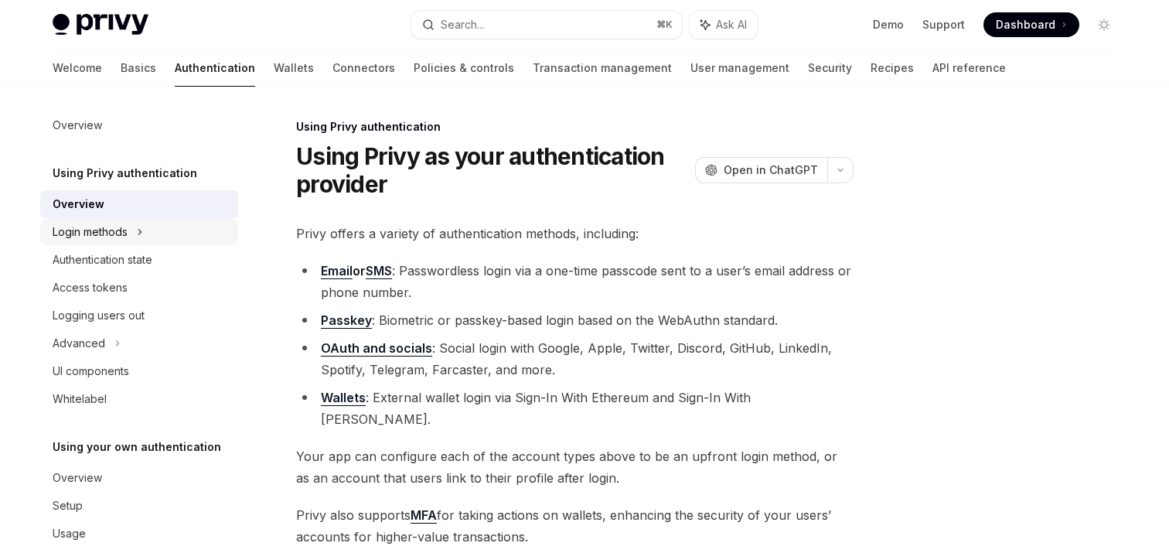
click at [101, 228] on div "Login methods" at bounding box center [90, 232] width 75 height 19
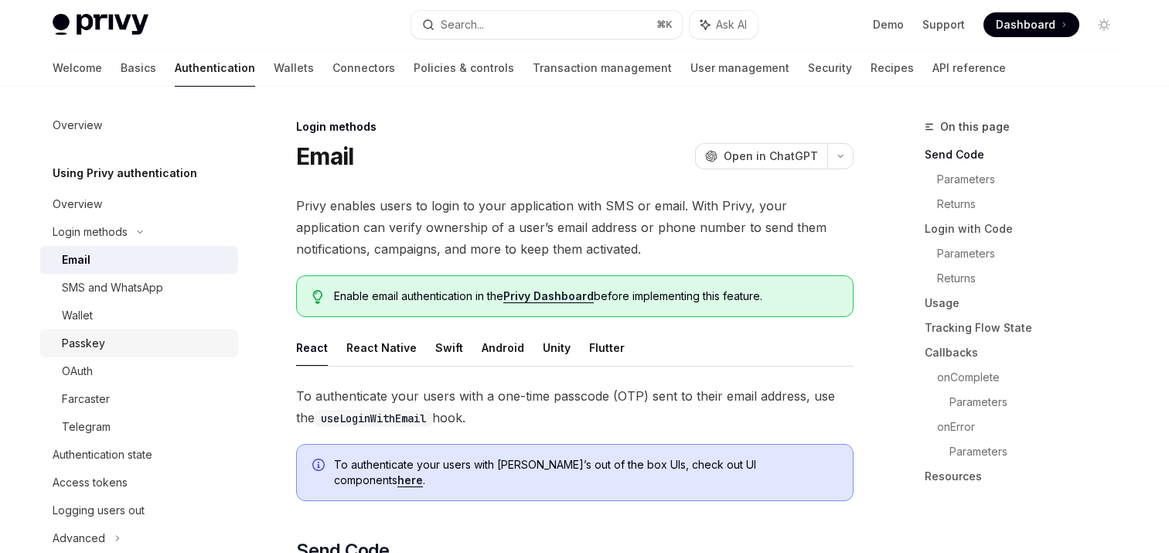
scroll to position [29, 0]
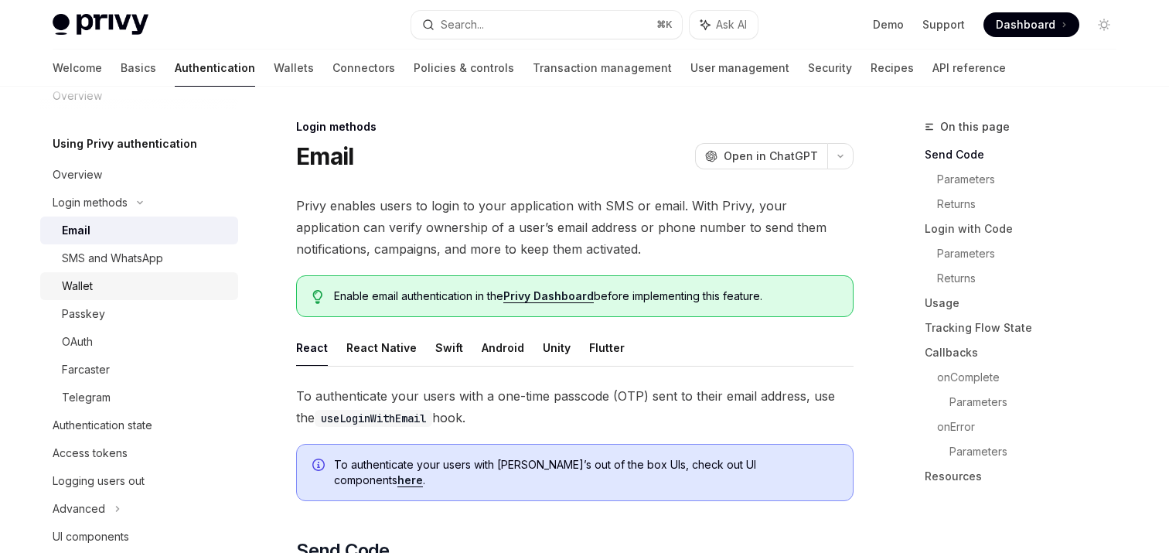
click at [97, 292] on div "Wallet" at bounding box center [145, 286] width 167 height 19
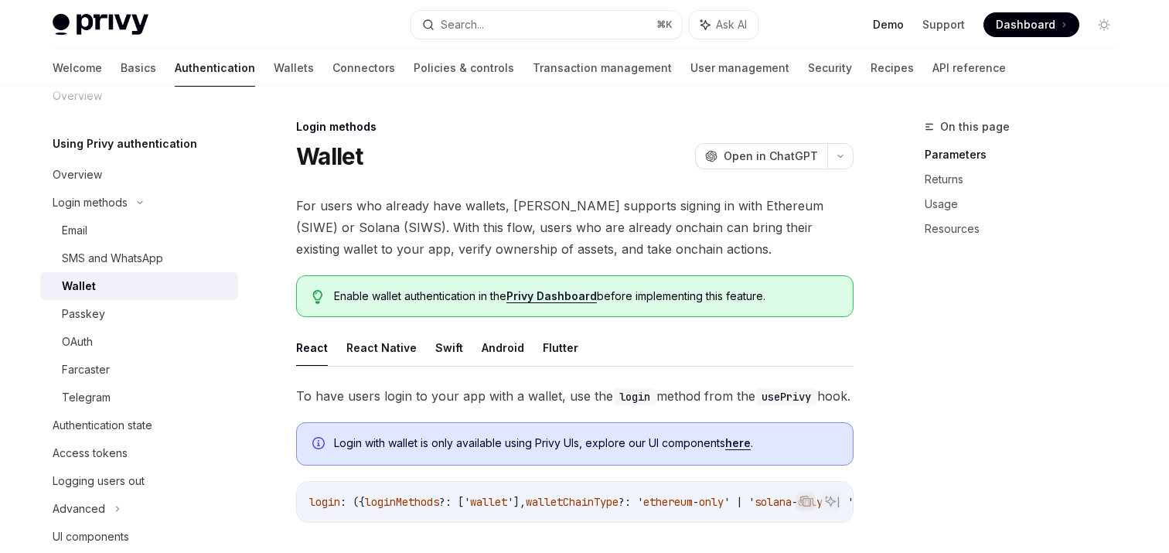
click at [900, 25] on link "Demo" at bounding box center [888, 24] width 31 height 15
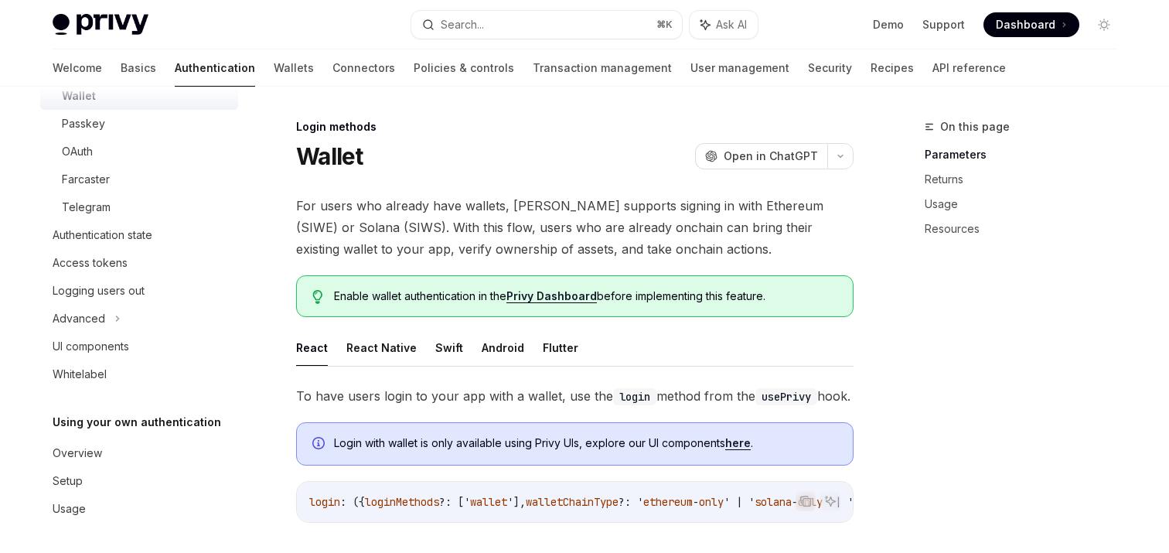
scroll to position [220, 0]
click at [120, 293] on div "Logging users out" at bounding box center [99, 290] width 92 height 19
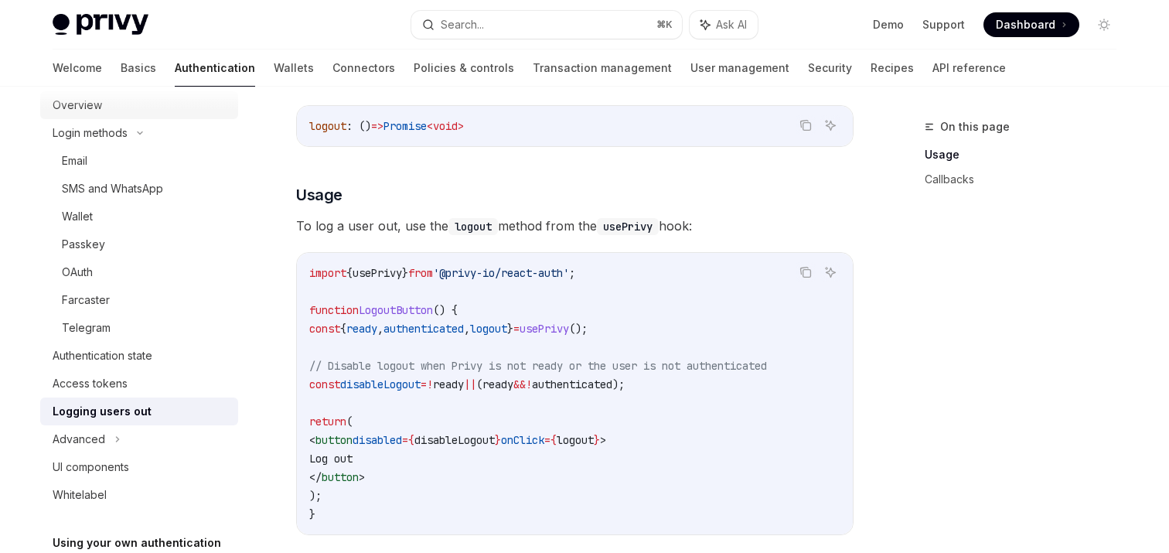
scroll to position [104, 0]
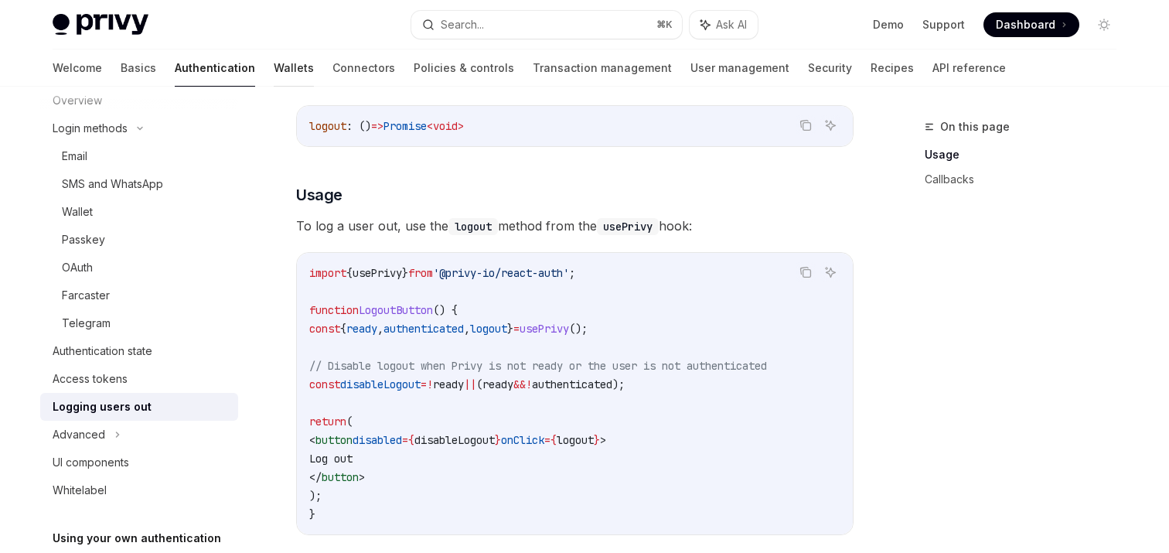
click at [274, 63] on link "Wallets" at bounding box center [294, 67] width 40 height 37
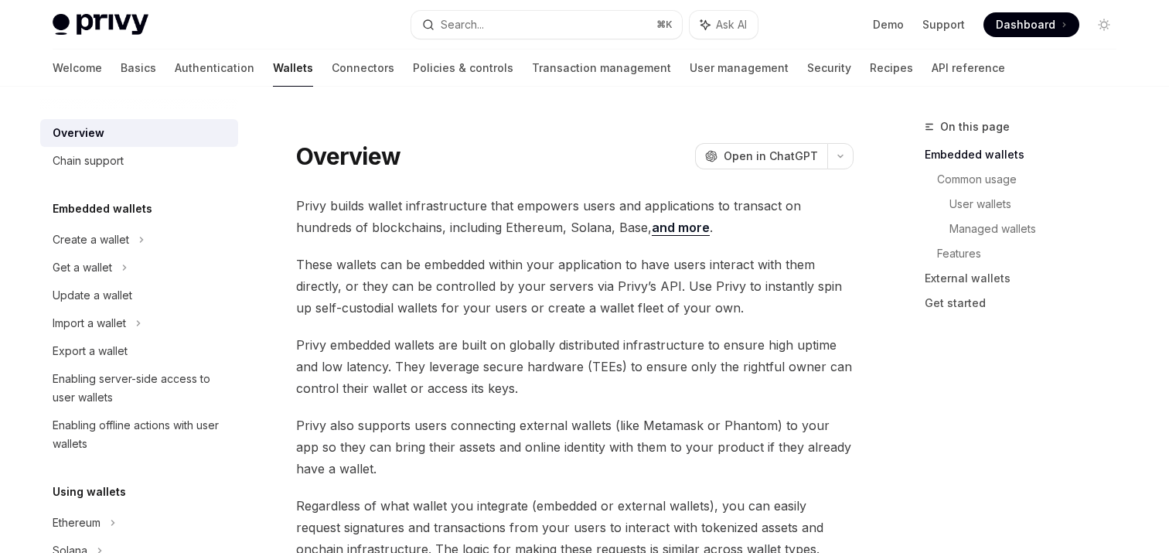
click at [95, 211] on h5 "Embedded wallets" at bounding box center [103, 208] width 100 height 19
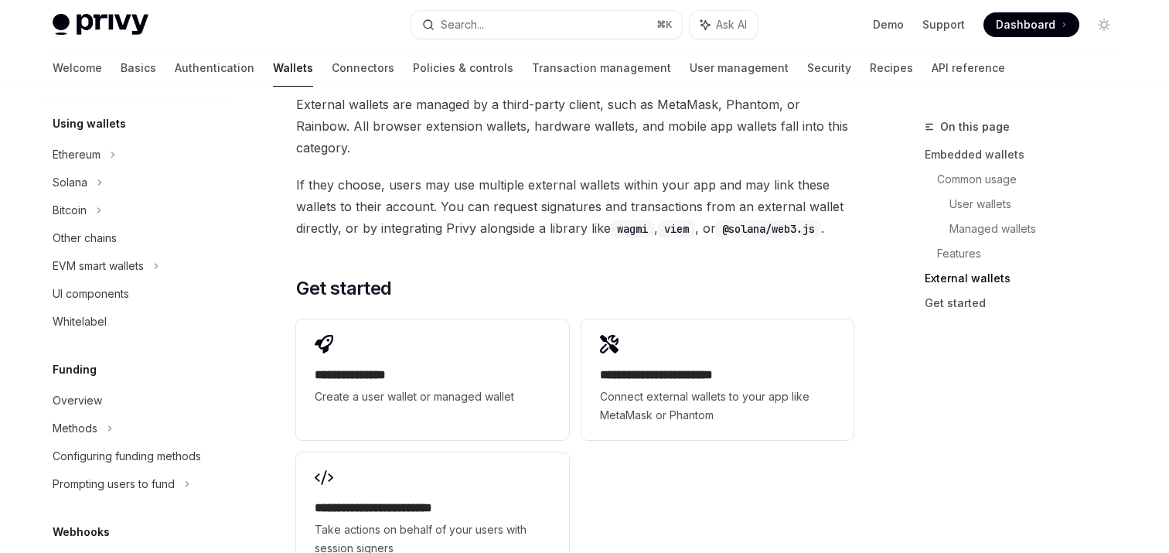
scroll to position [2377, 0]
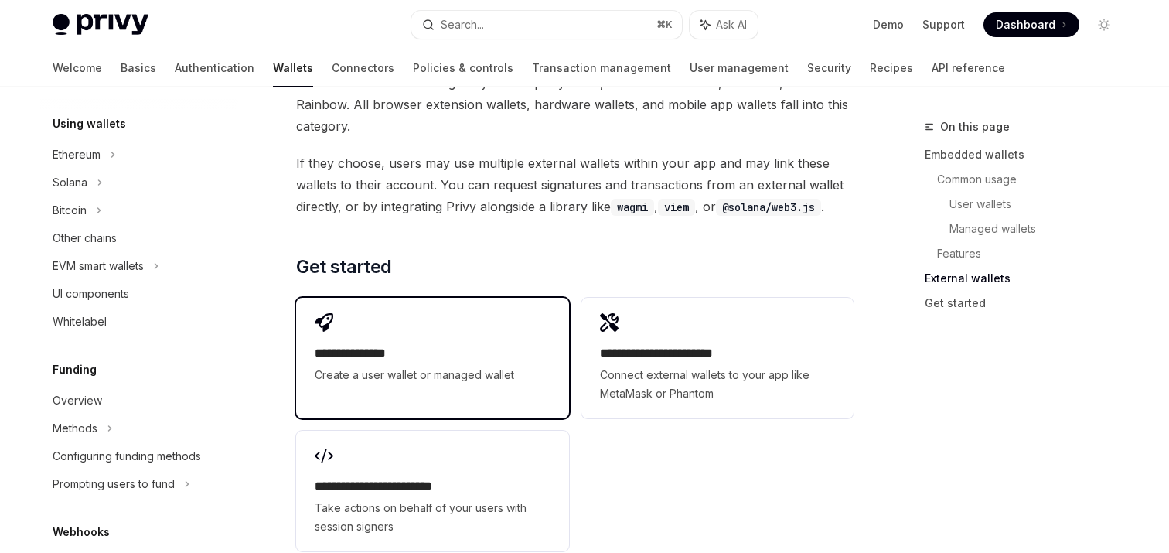
click at [430, 344] on h2 "**********" at bounding box center [432, 353] width 235 height 19
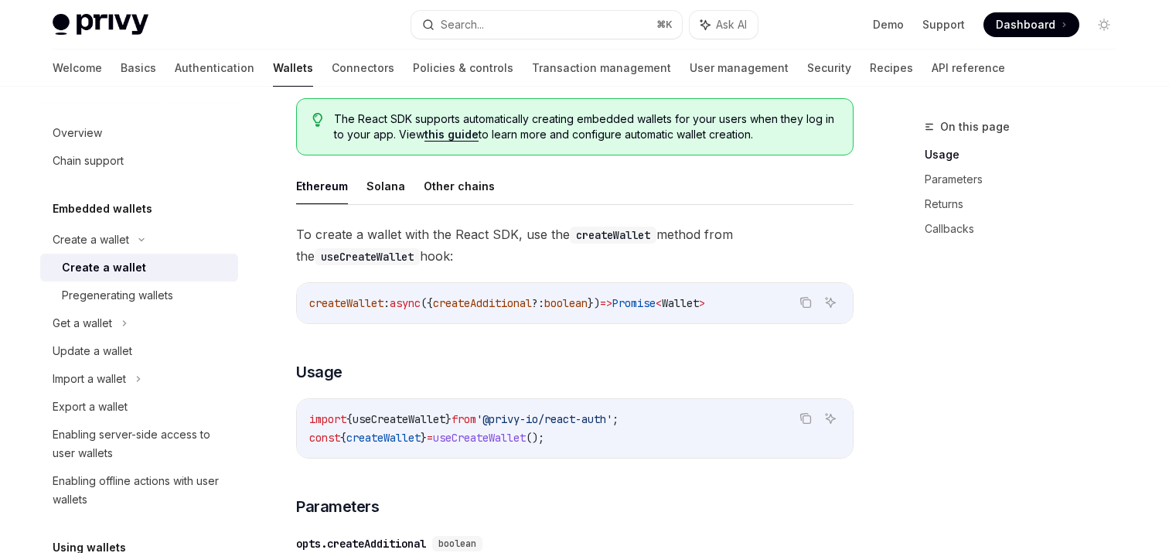
scroll to position [377, 0]
click at [381, 182] on button "Solana" at bounding box center [385, 184] width 39 height 36
type textarea "*"
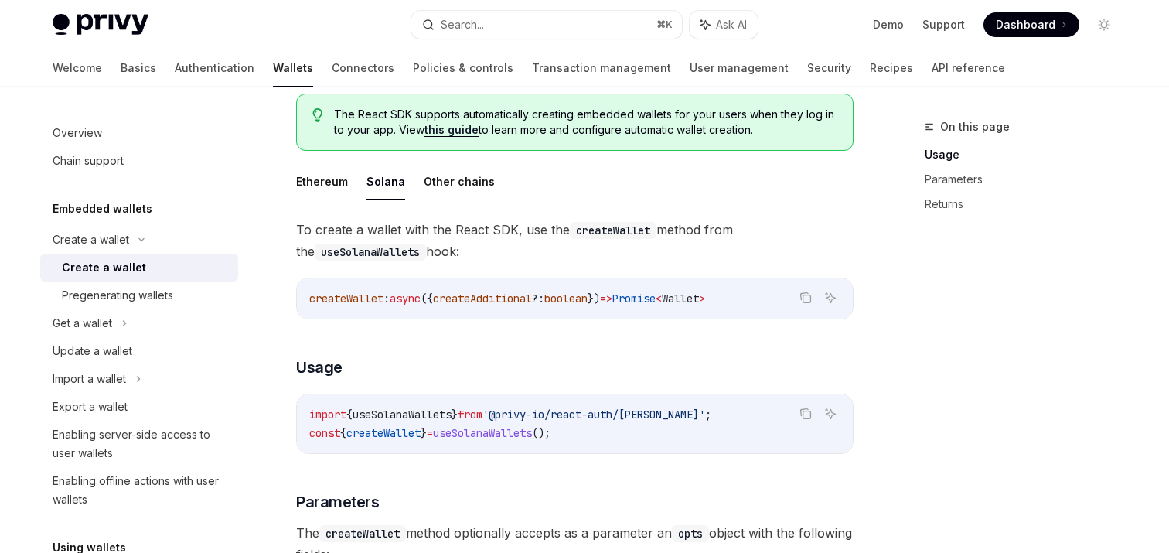
scroll to position [436, 0]
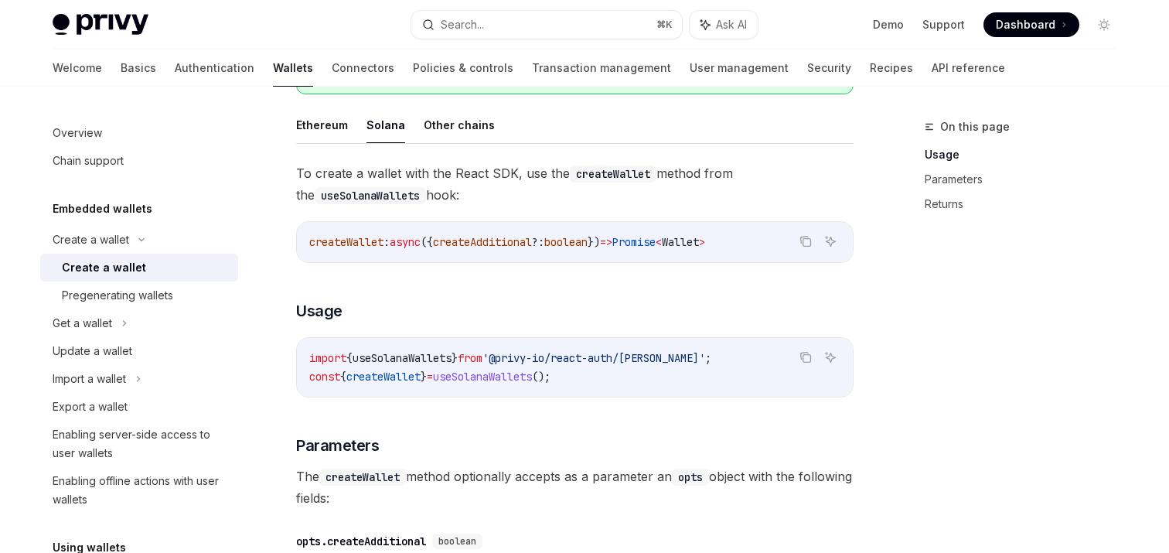
click at [458, 356] on span "}" at bounding box center [454, 358] width 6 height 14
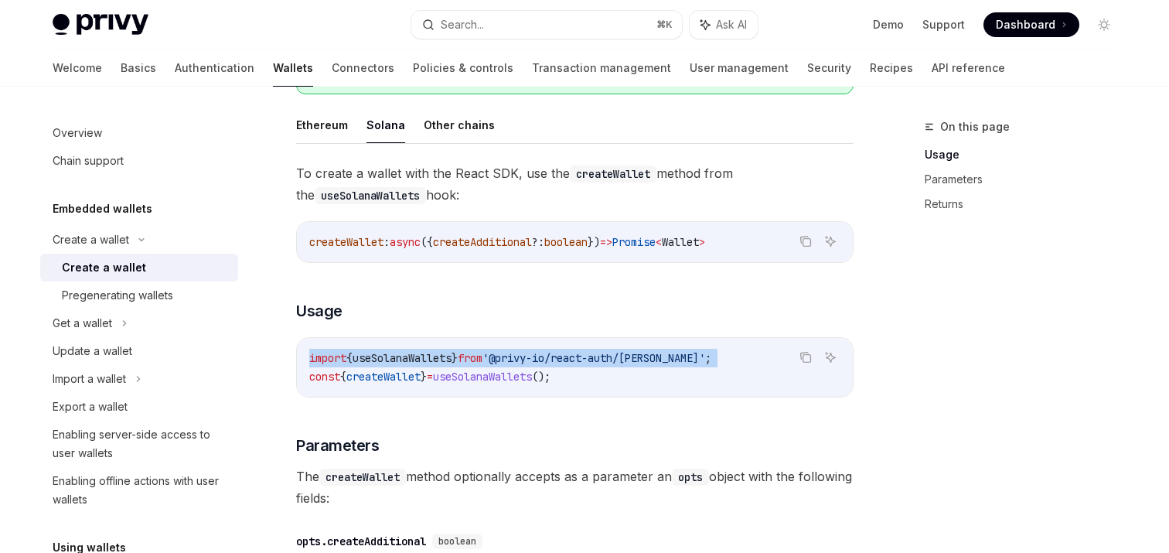
click at [458, 356] on span "}" at bounding box center [454, 358] width 6 height 14
click at [475, 373] on span "useSolanaWallets" at bounding box center [482, 377] width 99 height 14
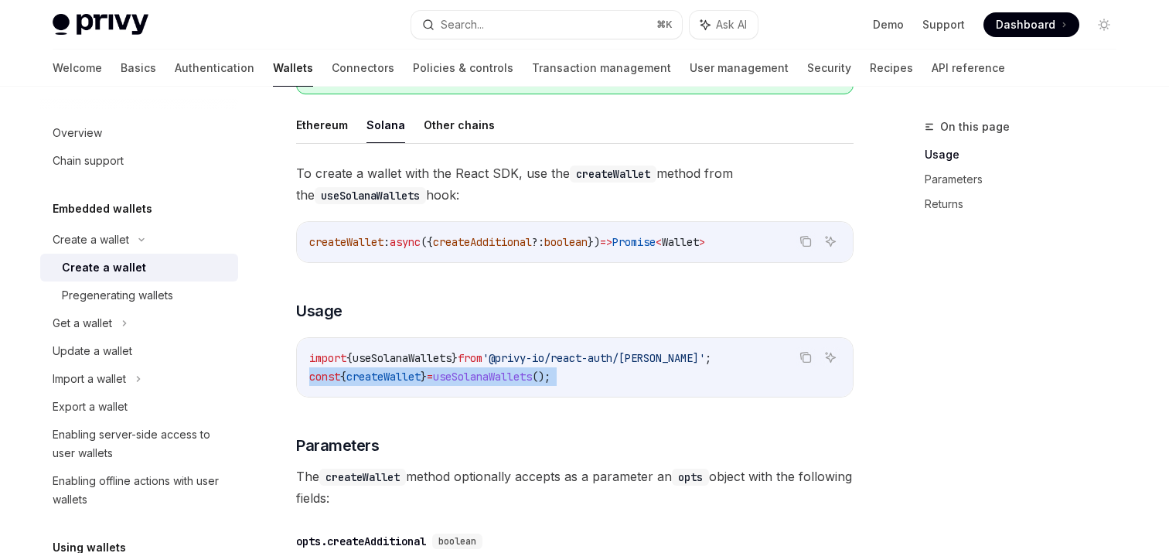
click at [475, 373] on span "useSolanaWallets" at bounding box center [482, 377] width 99 height 14
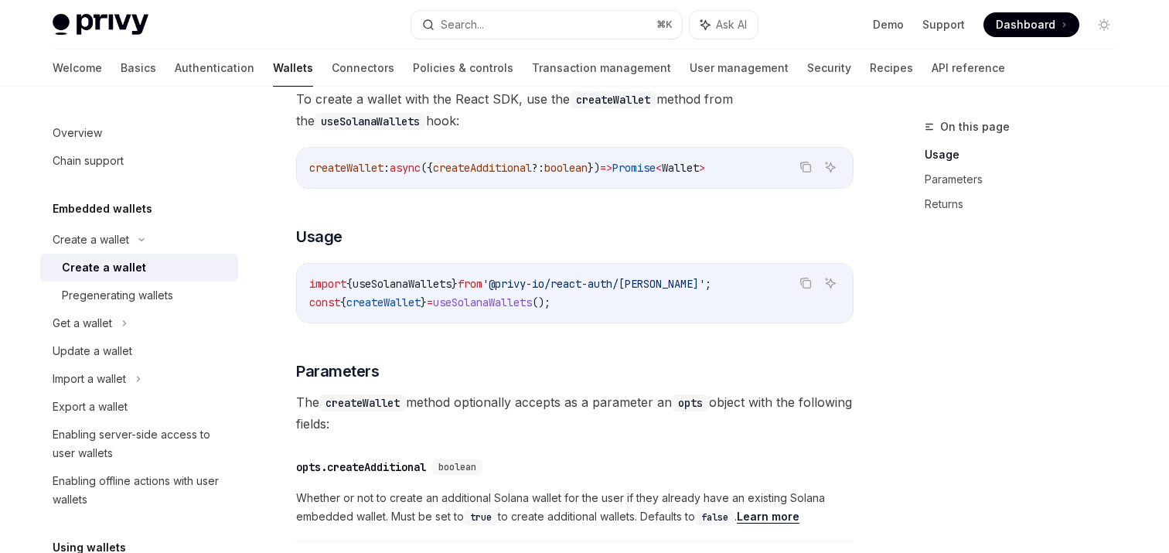
click at [518, 325] on div "To create a wallet with the React SDK, use the createWallet method from the use…" at bounding box center [574, 389] width 557 height 603
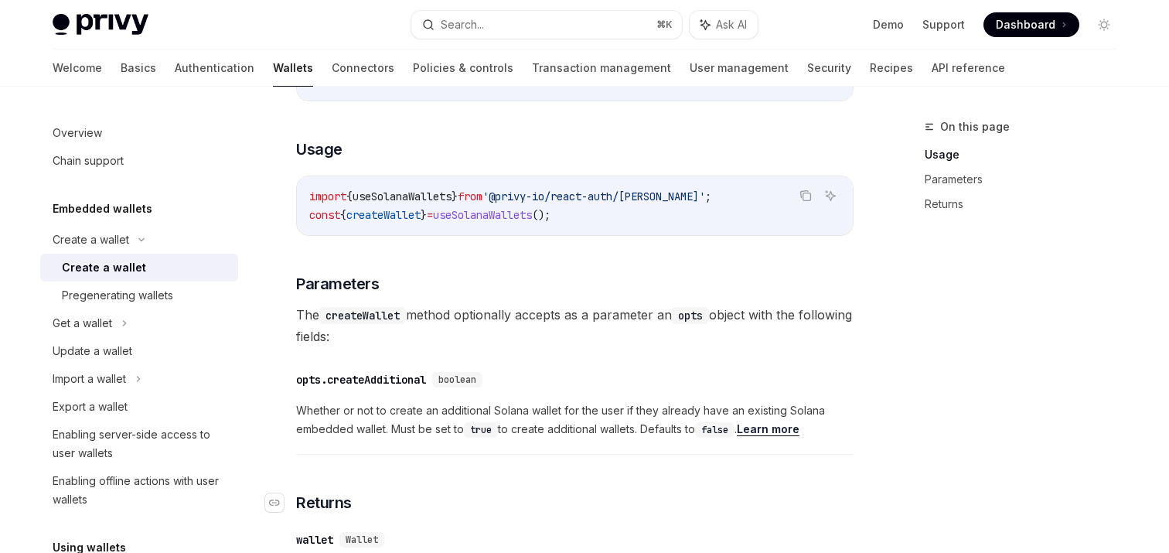
scroll to position [426, 0]
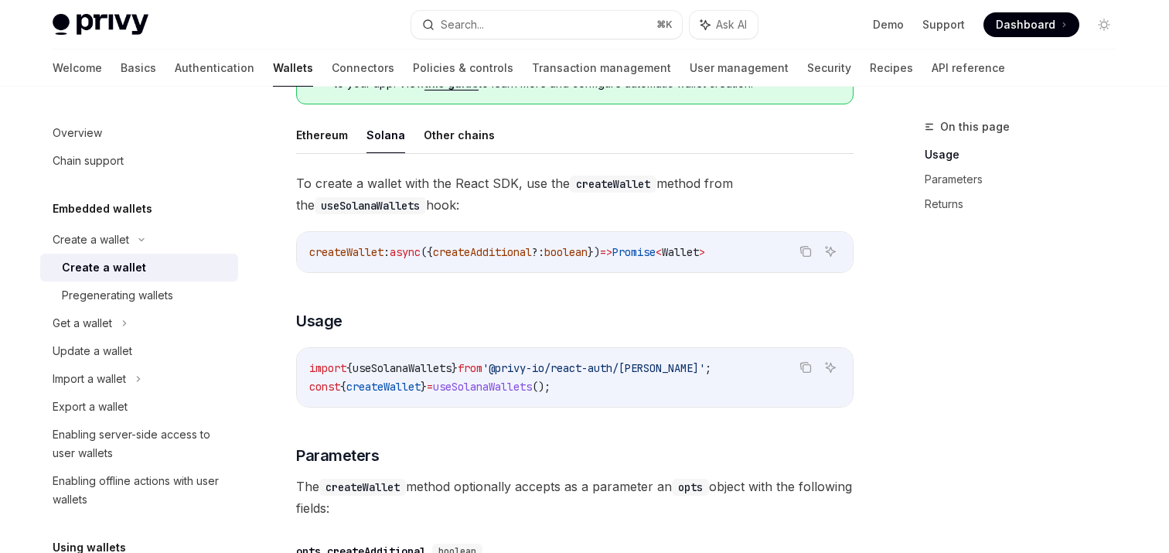
click at [486, 215] on span "To create a wallet with the React SDK, use the createWallet method from the use…" at bounding box center [574, 193] width 557 height 43
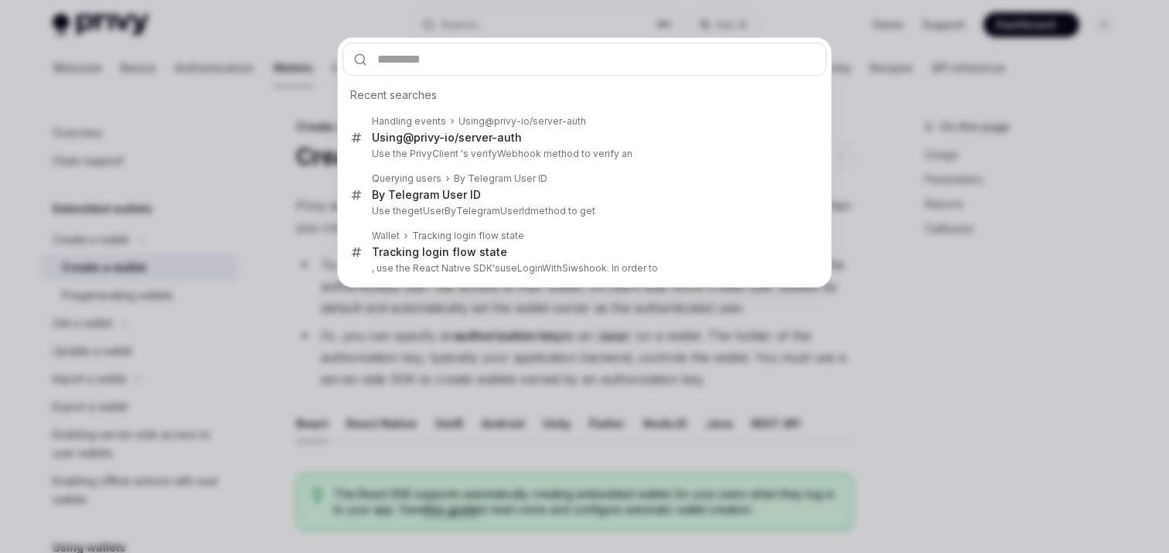
scroll to position [461, 0]
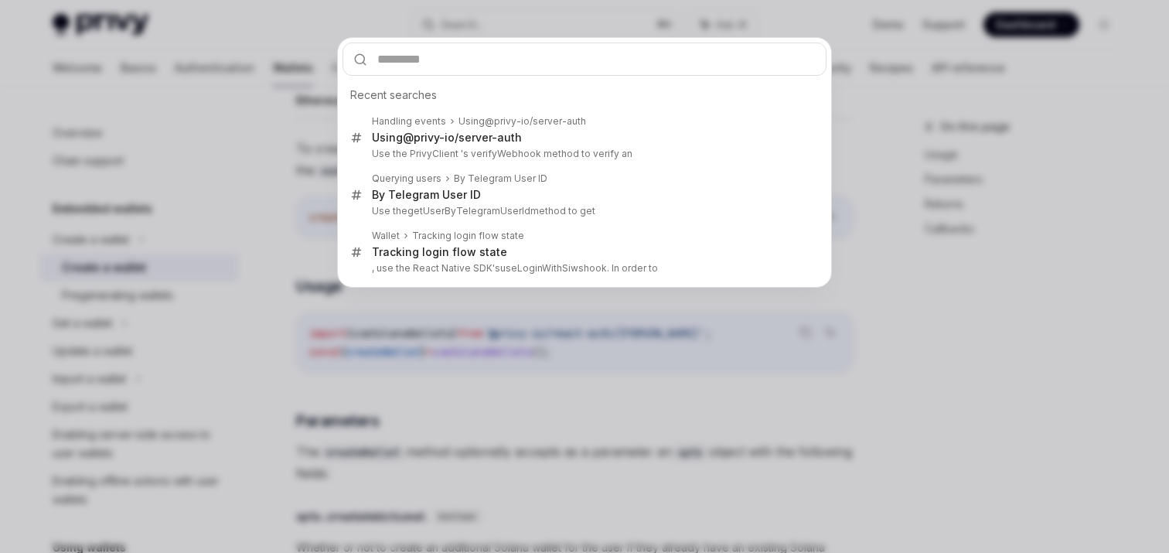
type input "**********"
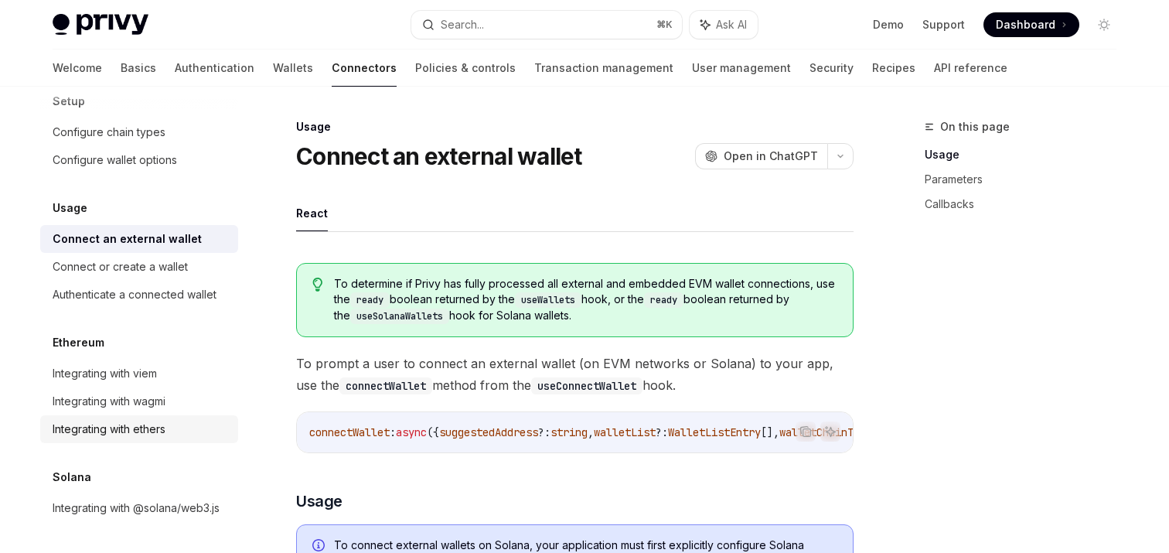
scroll to position [15, 0]
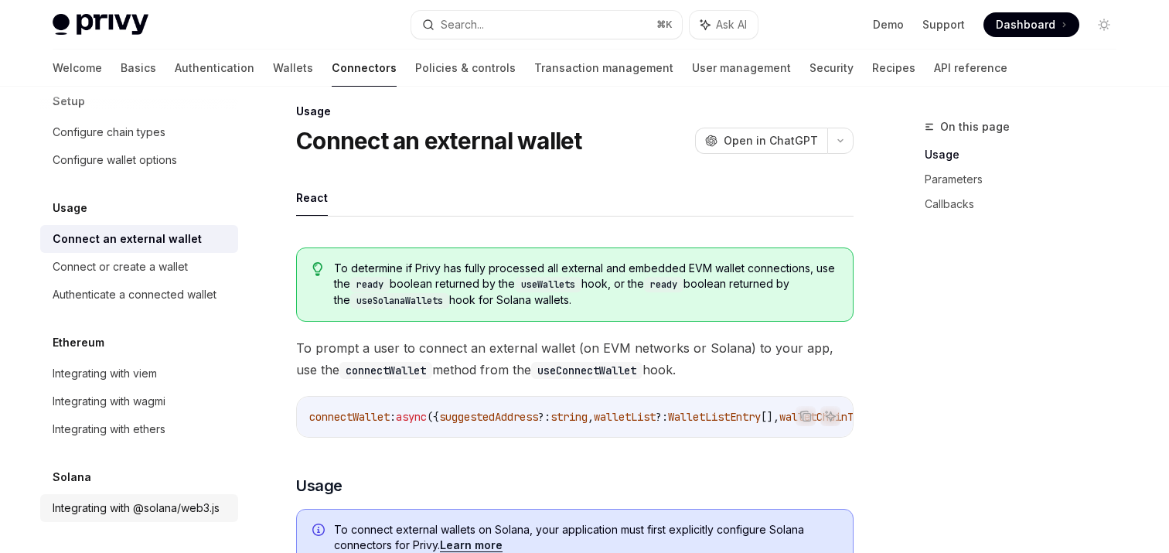
click at [138, 506] on div "Integrating with @solana/web3.js" at bounding box center [136, 508] width 167 height 19
type textarea "*"
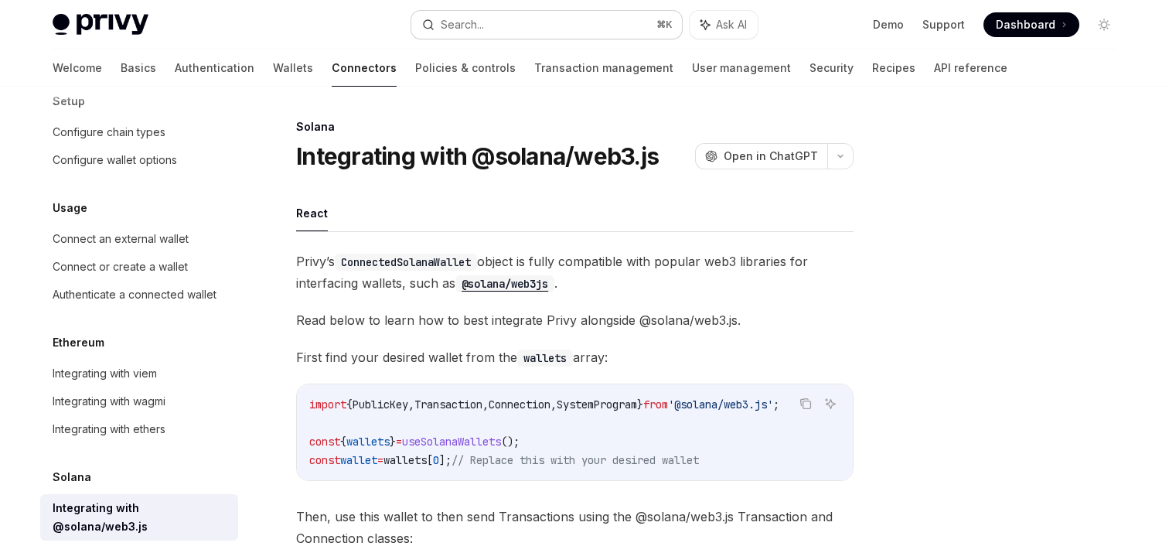
click at [497, 24] on button "Search... ⌘ K" at bounding box center [546, 25] width 271 height 28
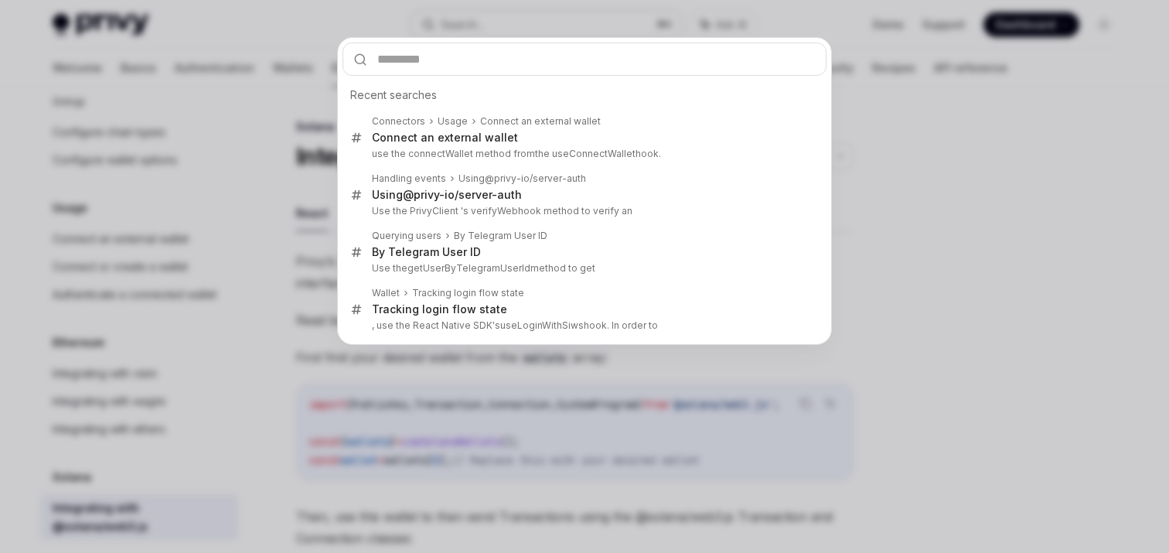
type input "**********"
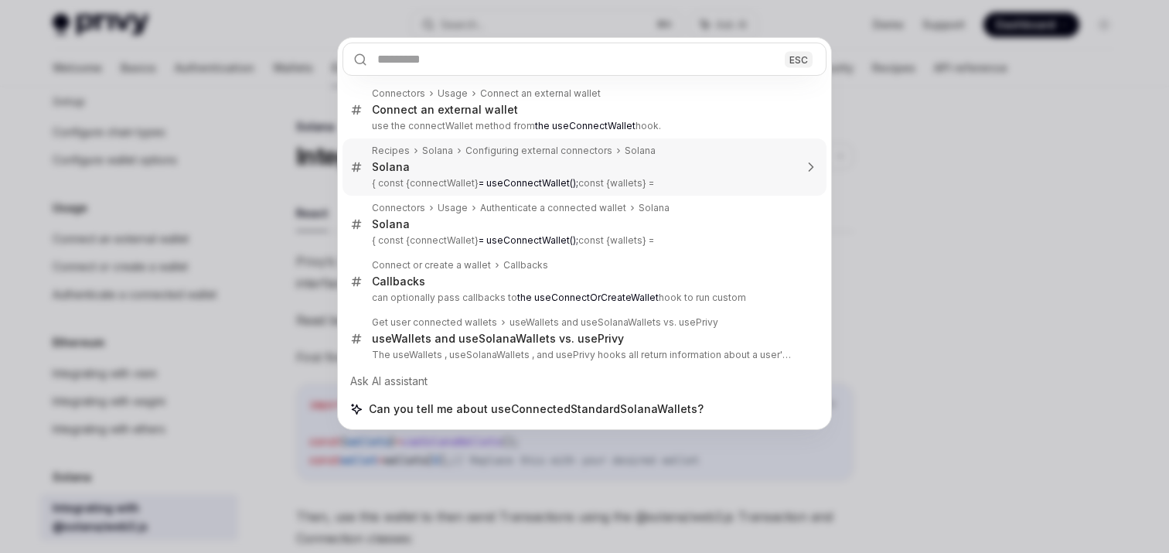
type textarea "*"
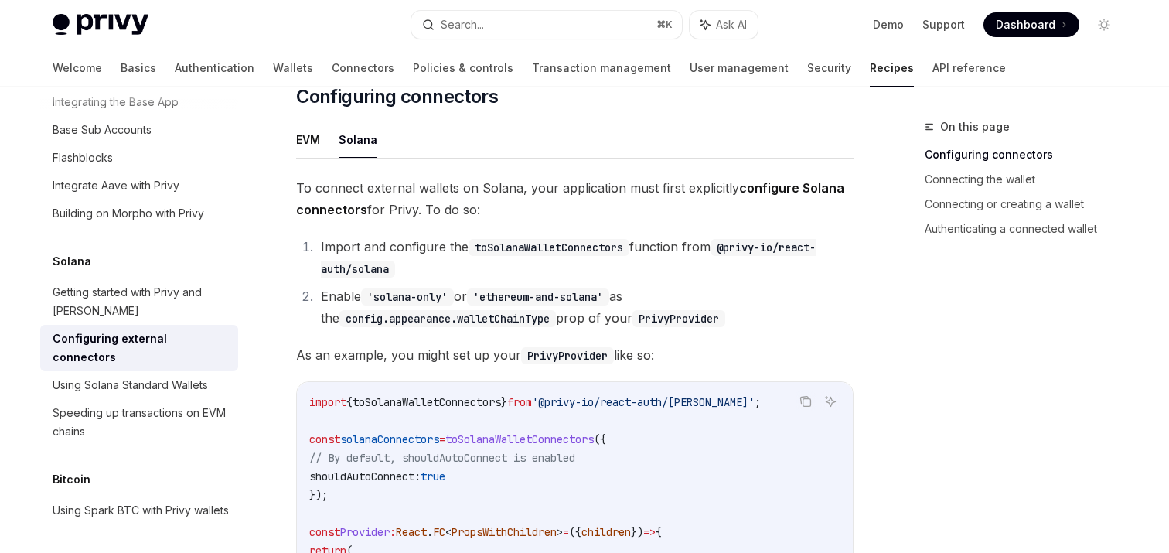
scroll to position [210, 0]
